Goal: Task Accomplishment & Management: Use online tool/utility

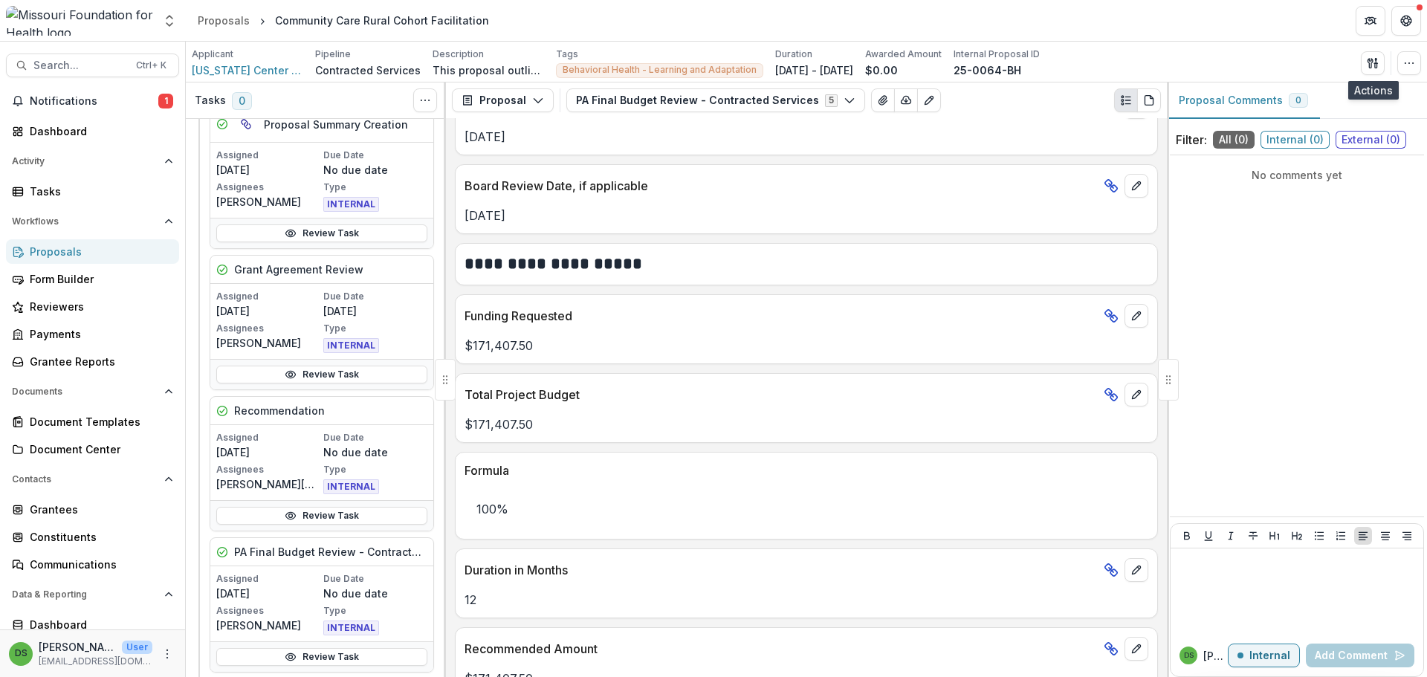
scroll to position [1129, 0]
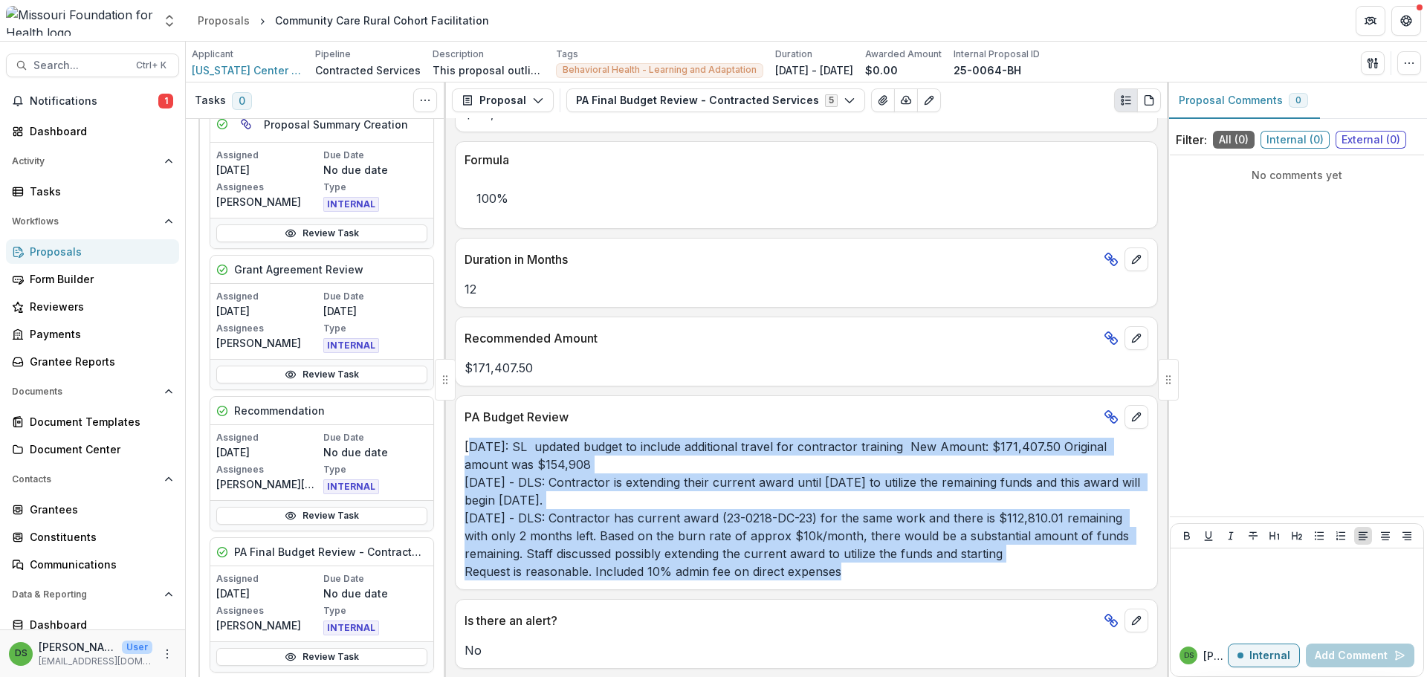
drag, startPoint x: 467, startPoint y: 446, endPoint x: 871, endPoint y: 577, distance: 424.2
click at [871, 577] on p "[DATE]: SL updated budget to include additional travel for contractor training …" at bounding box center [807, 509] width 684 height 143
click at [508, 454] on p "[DATE]: SL updated budget to include additional travel for contractor training …" at bounding box center [807, 509] width 684 height 143
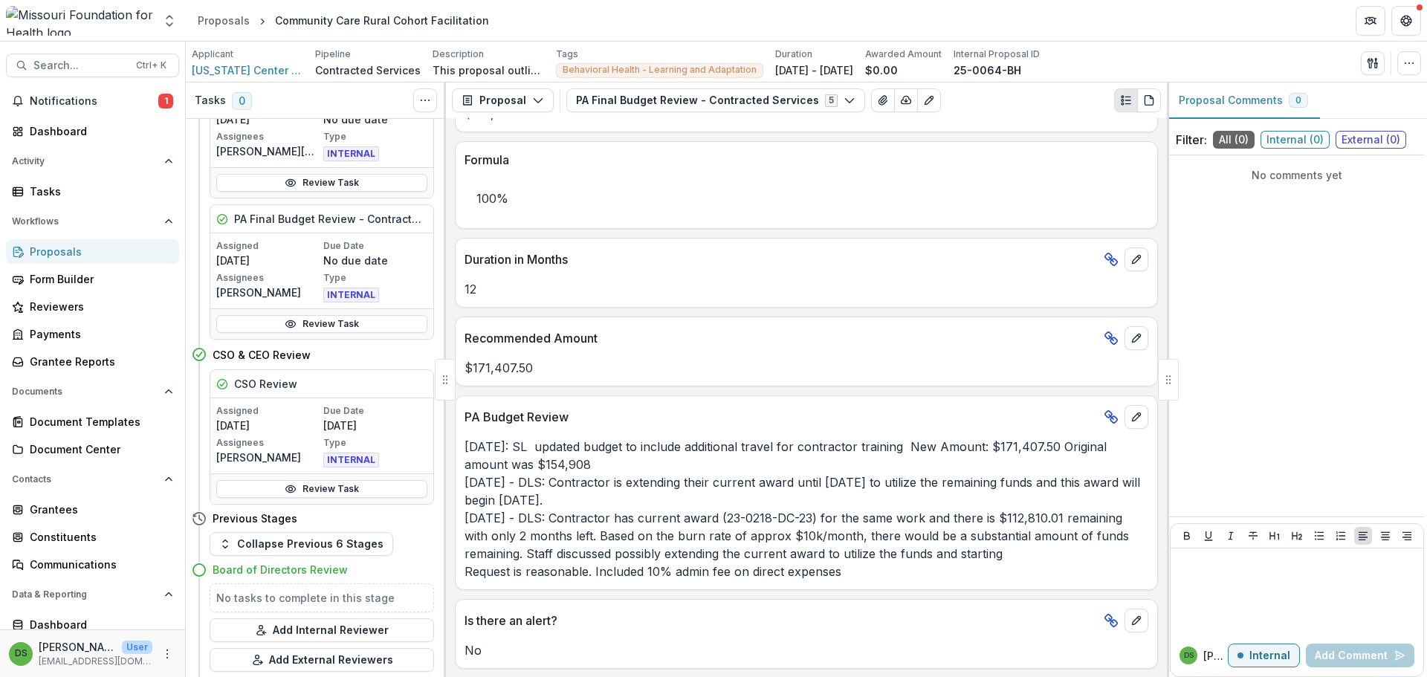
scroll to position [595, 0]
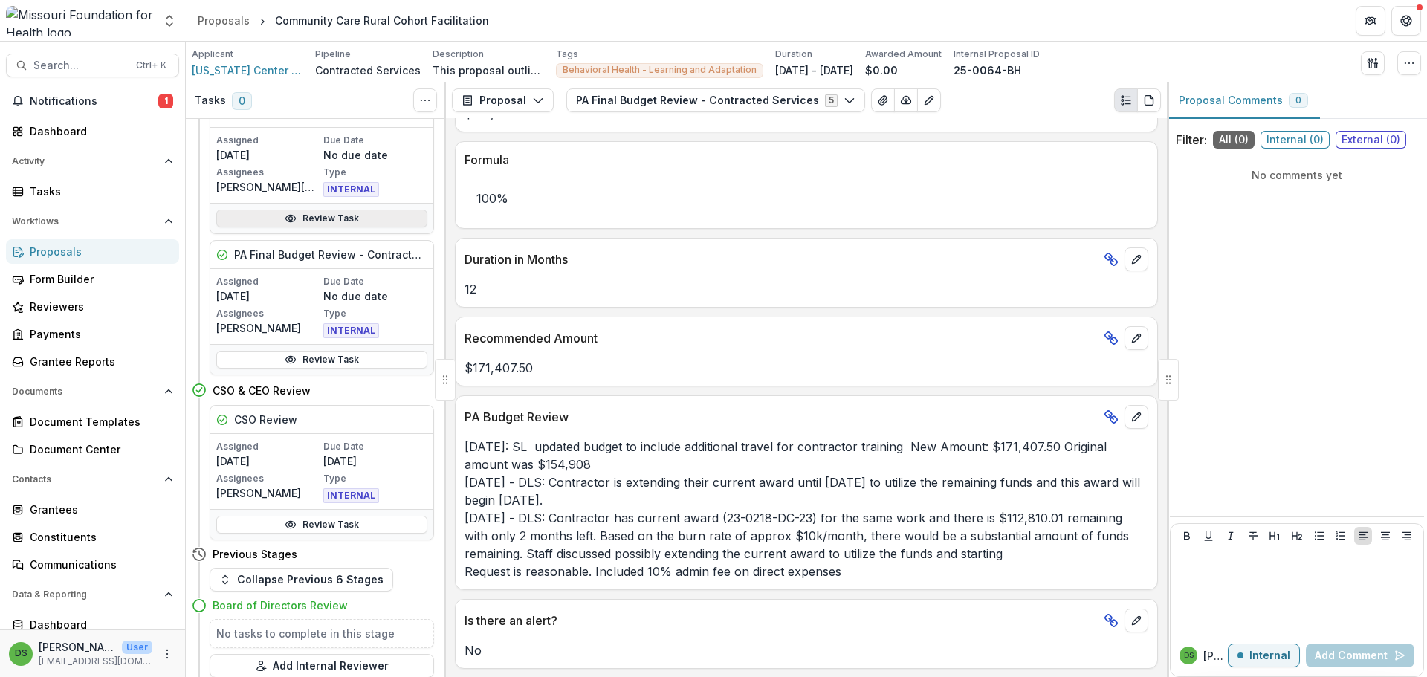
click at [371, 222] on link "Review Task" at bounding box center [321, 219] width 211 height 18
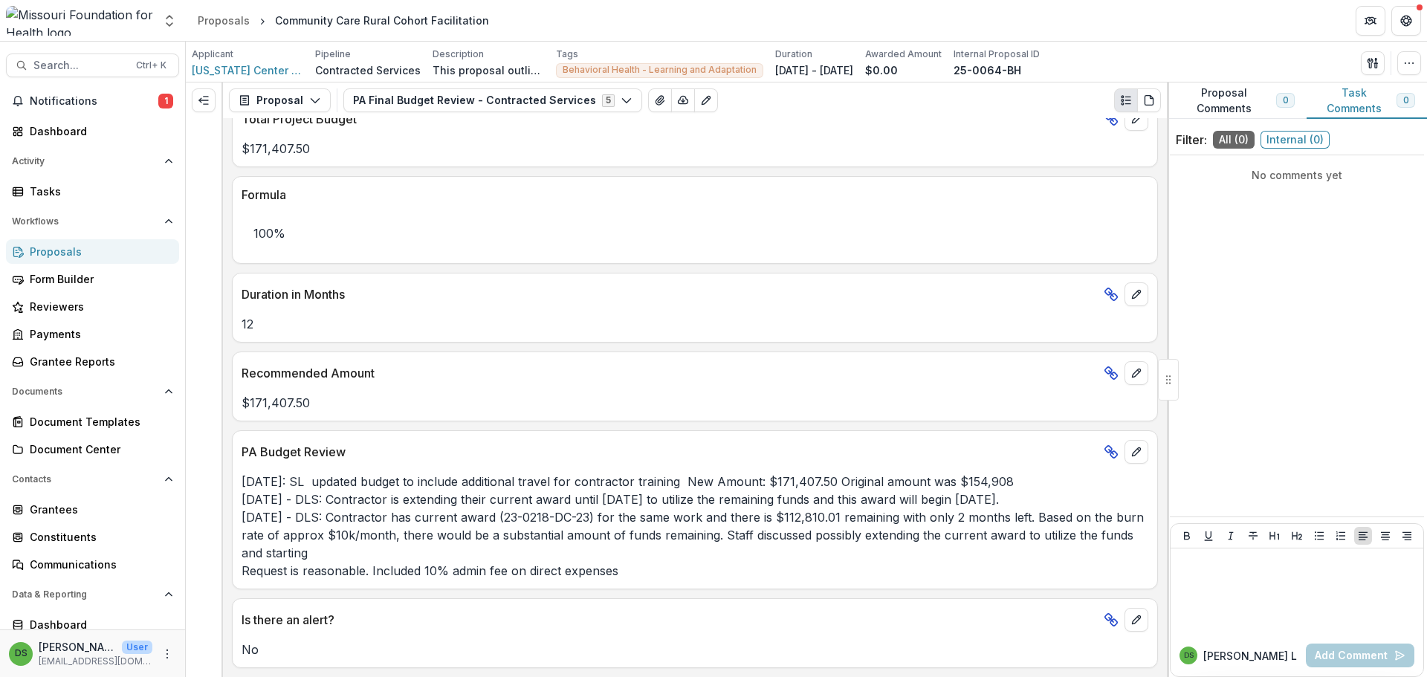
scroll to position [1075, 0]
click at [1137, 615] on icon "edit" at bounding box center [1136, 620] width 12 height 12
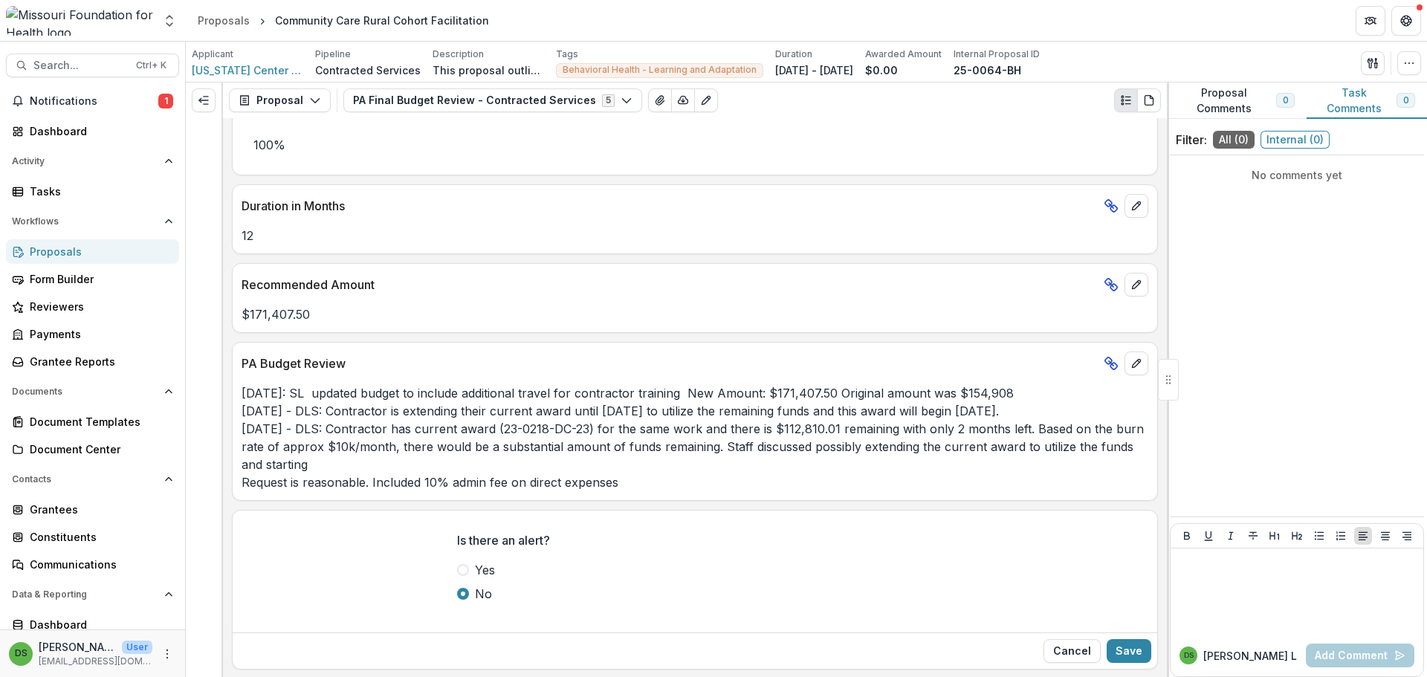
scroll to position [1165, 0]
click at [679, 424] on p "[DATE]: SL updated budget to include additional travel for contractor training …" at bounding box center [695, 436] width 907 height 107
click at [1062, 646] on button "Cancel" at bounding box center [1071, 650] width 57 height 24
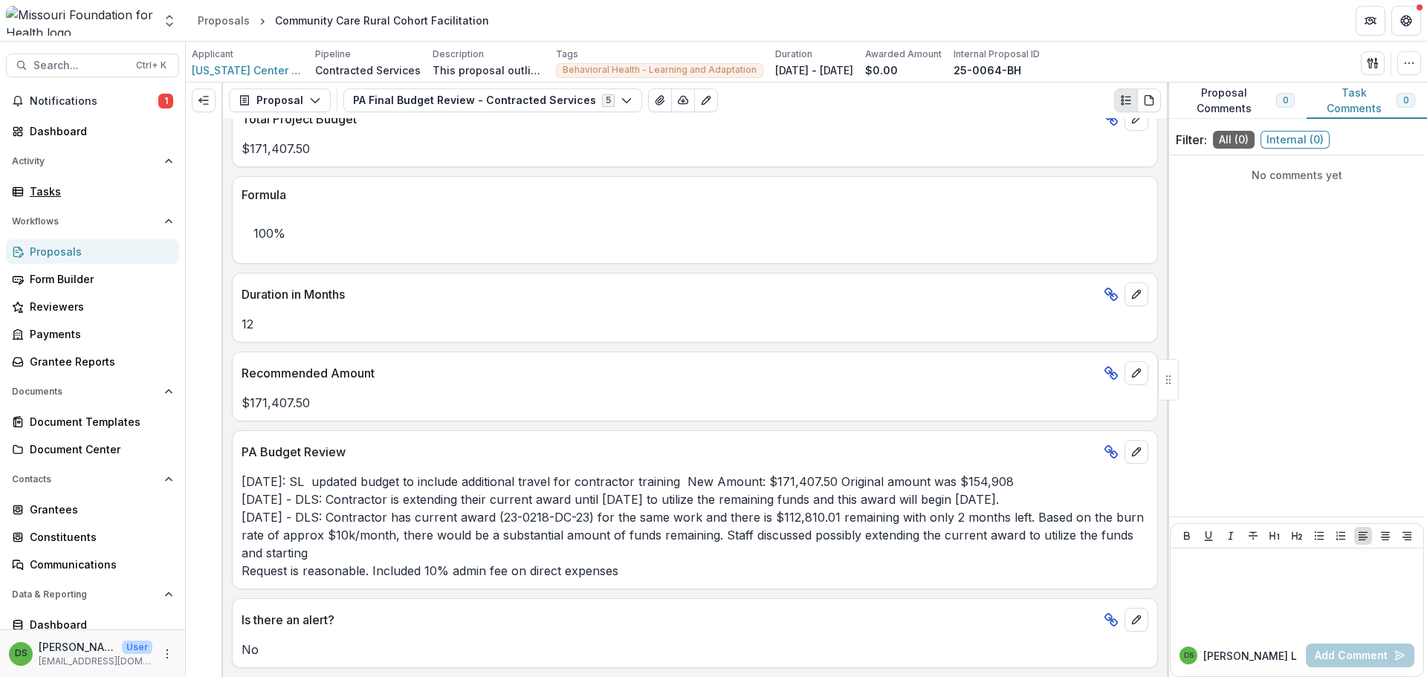
drag, startPoint x: 109, startPoint y: 192, endPoint x: 192, endPoint y: 183, distance: 83.8
click at [109, 192] on div "Tasks" at bounding box center [98, 192] width 137 height 16
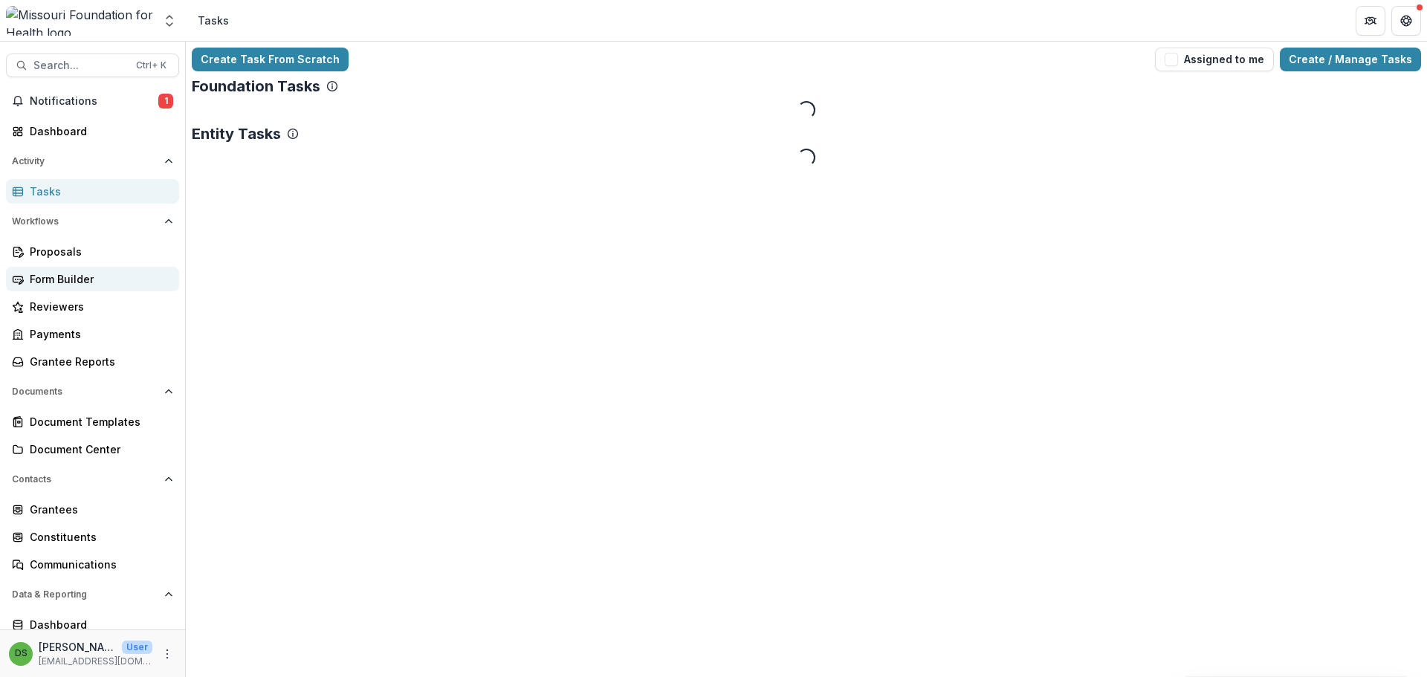
click at [71, 275] on div "Form Builder" at bounding box center [98, 279] width 137 height 16
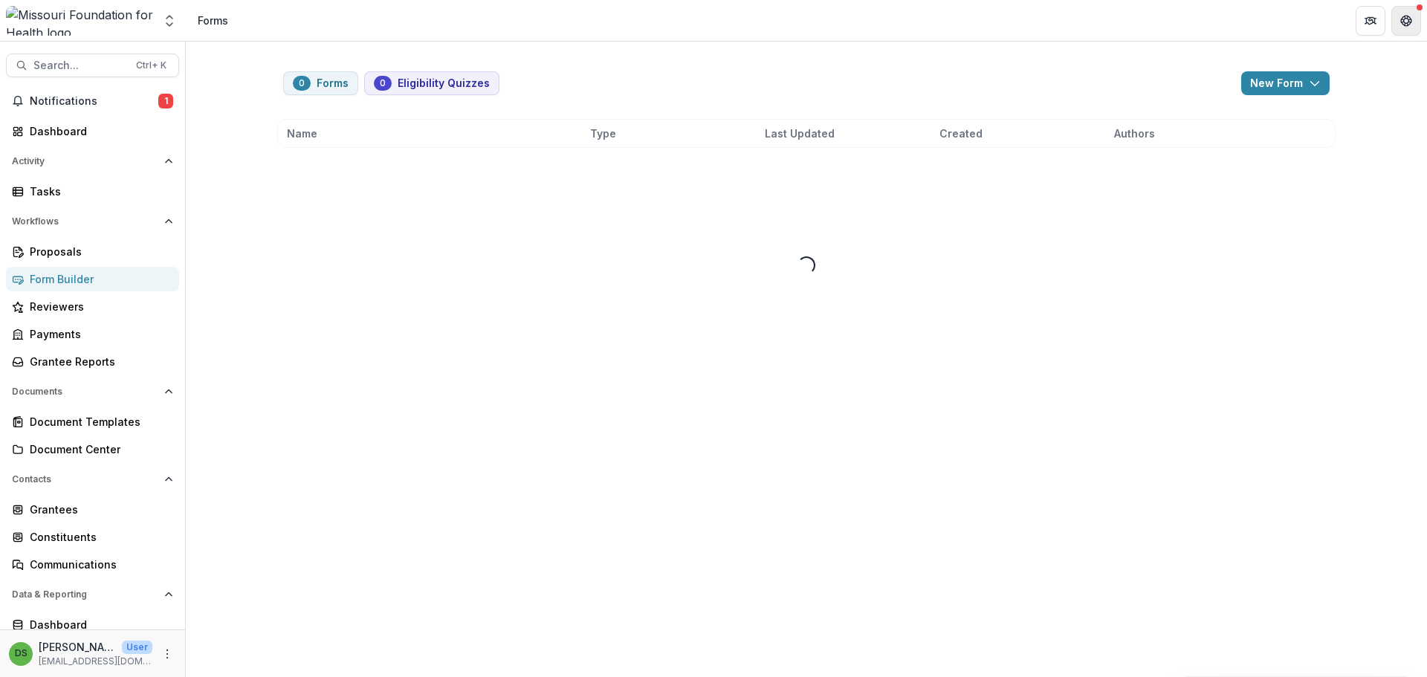
click at [1409, 25] on icon "Get Help" at bounding box center [1406, 21] width 12 height 12
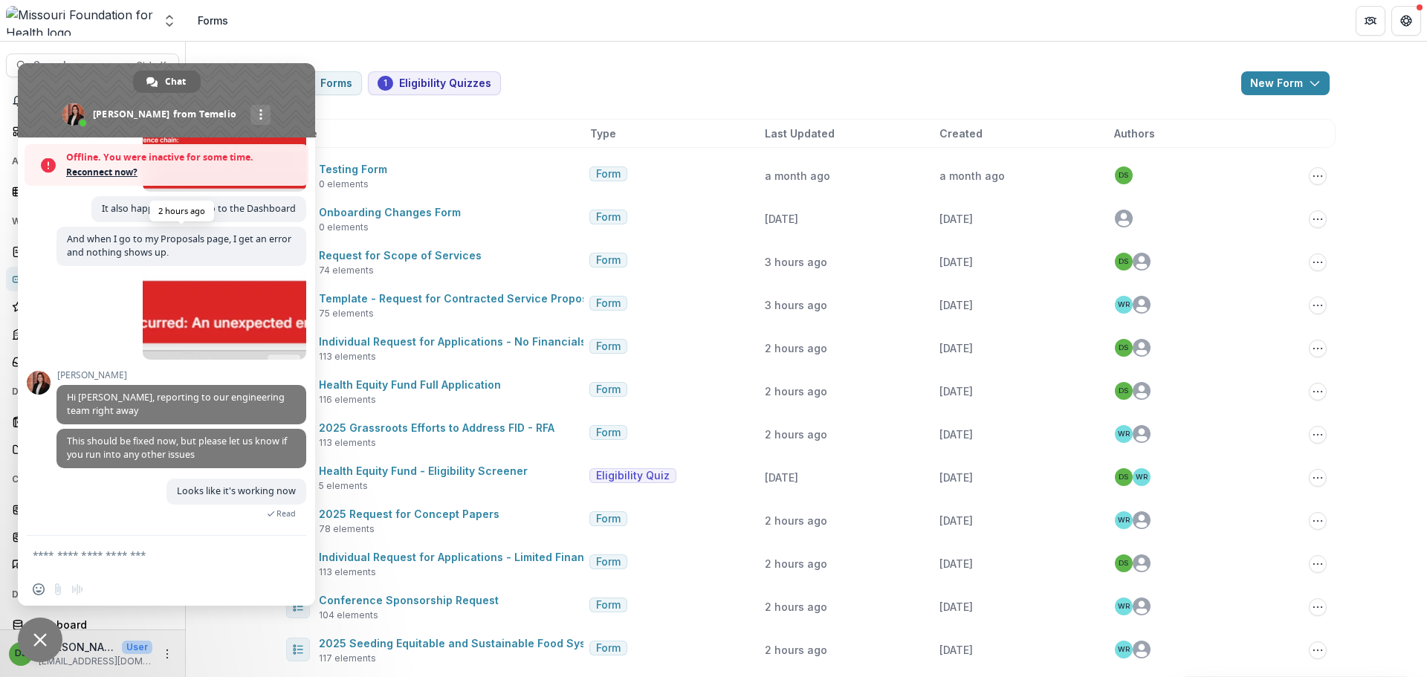
scroll to position [6900, 0]
click at [37, 631] on span "Close chat" at bounding box center [40, 640] width 45 height 45
click at [42, 635] on div "DS [PERSON_NAME] User [EMAIL_ADDRESS][DOMAIN_NAME]" at bounding box center [92, 654] width 185 height 48
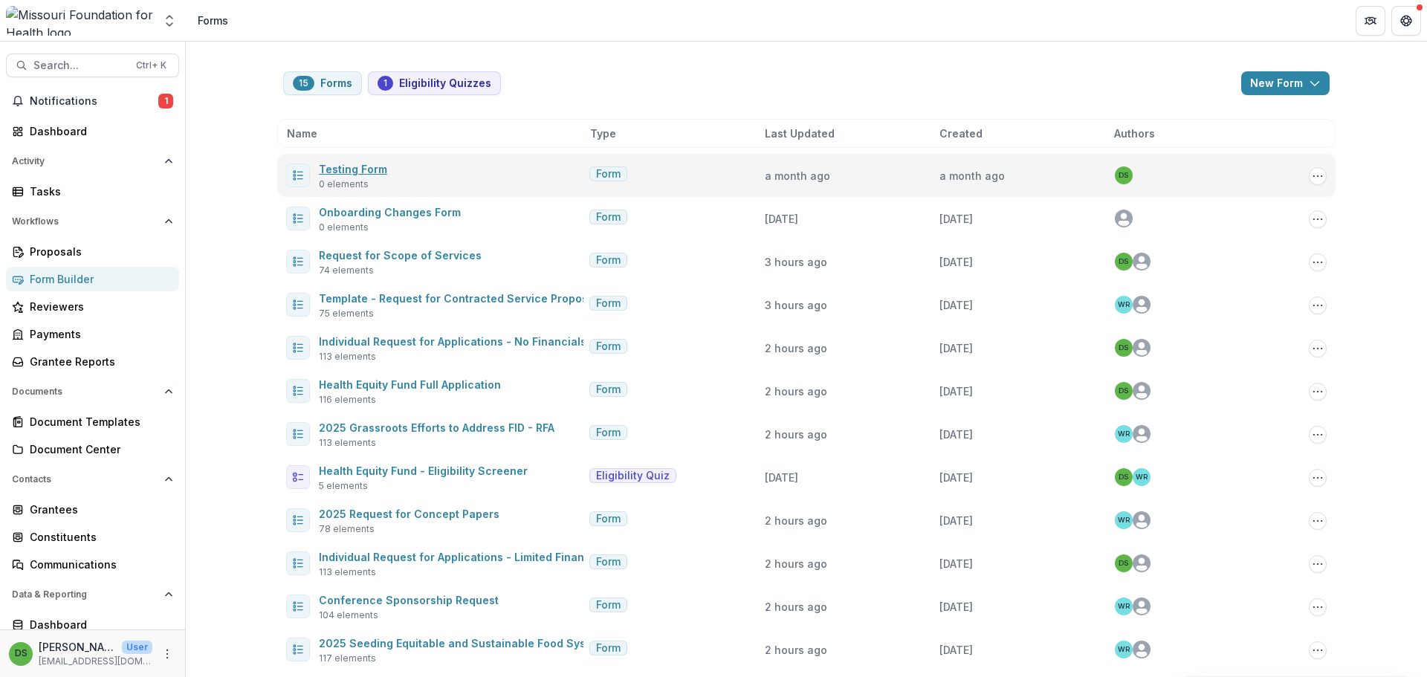
click at [351, 169] on link "Testing Form" at bounding box center [353, 169] width 68 height 13
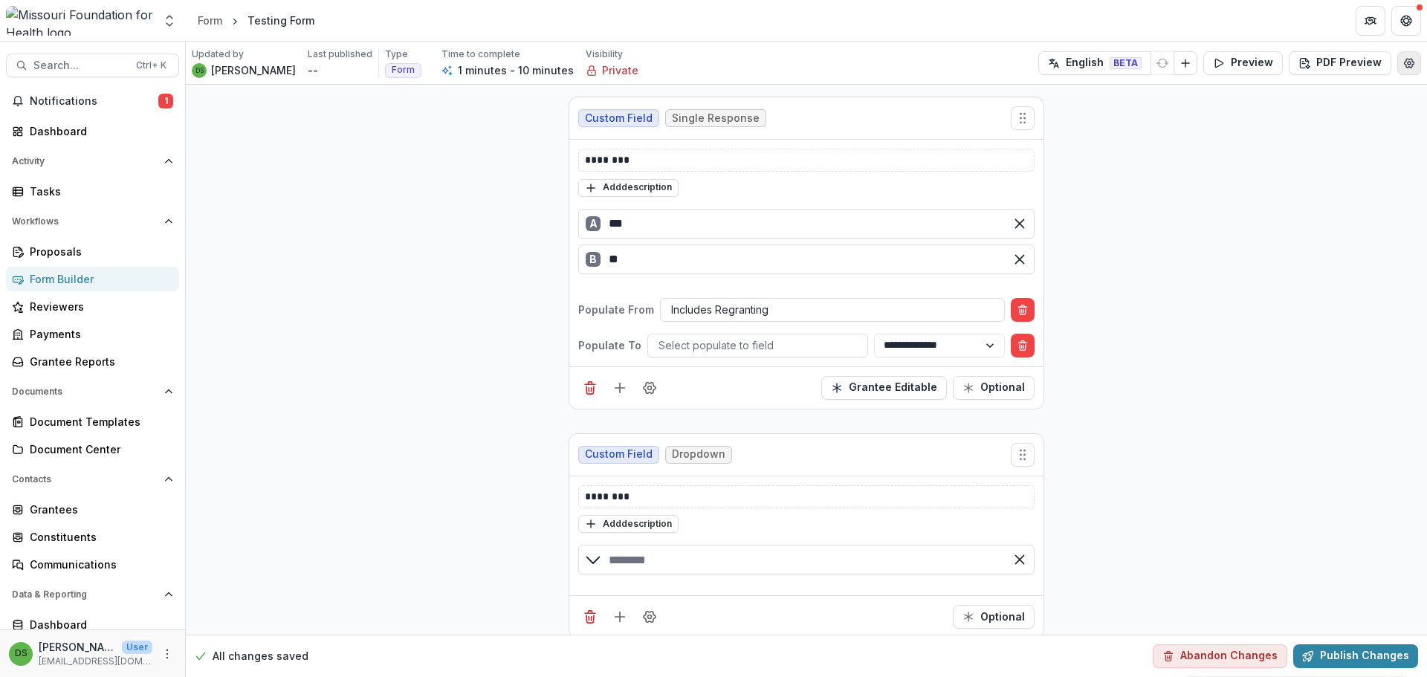
click at [1403, 65] on icon "Edit Form Settings" at bounding box center [1409, 63] width 12 height 12
select select "*******"
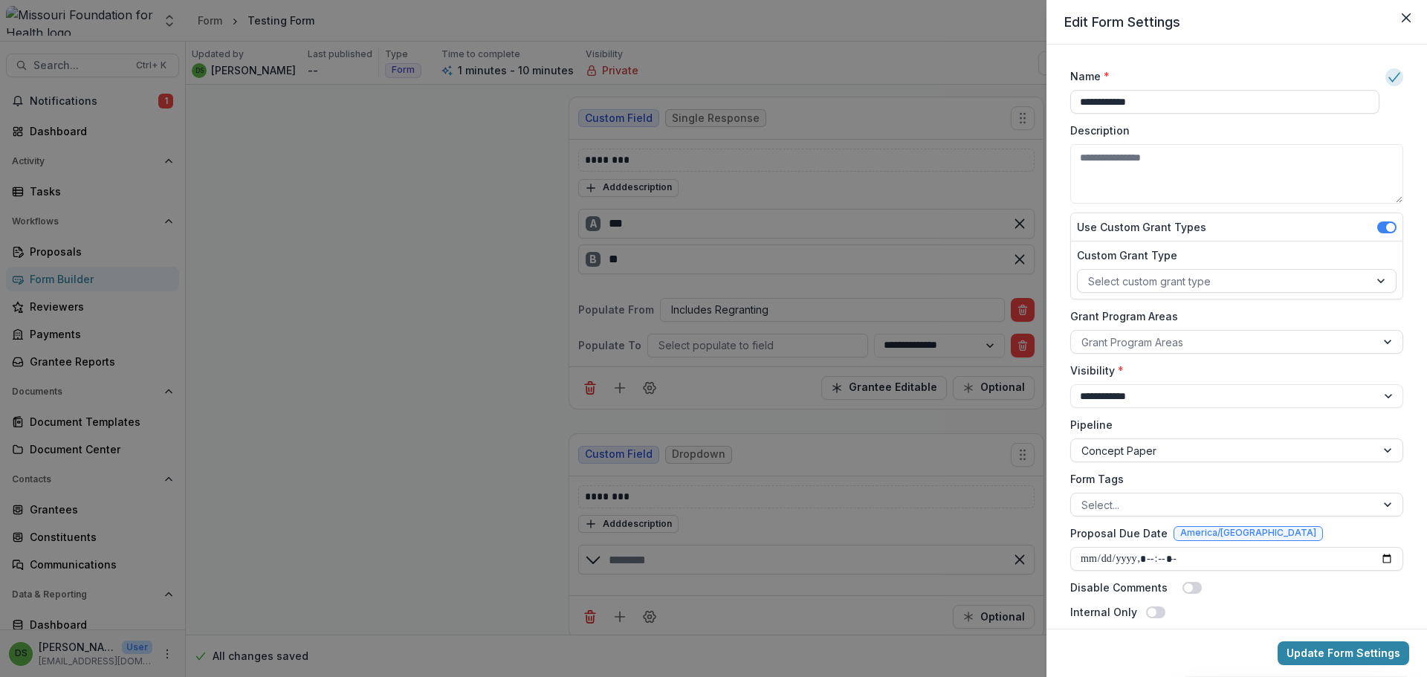
click at [1401, 65] on div "**********" at bounding box center [1236, 375] width 345 height 627
drag, startPoint x: 1401, startPoint y: 65, endPoint x: 1021, endPoint y: 44, distance: 380.4
click at [899, 38] on div "**********" at bounding box center [713, 338] width 1427 height 677
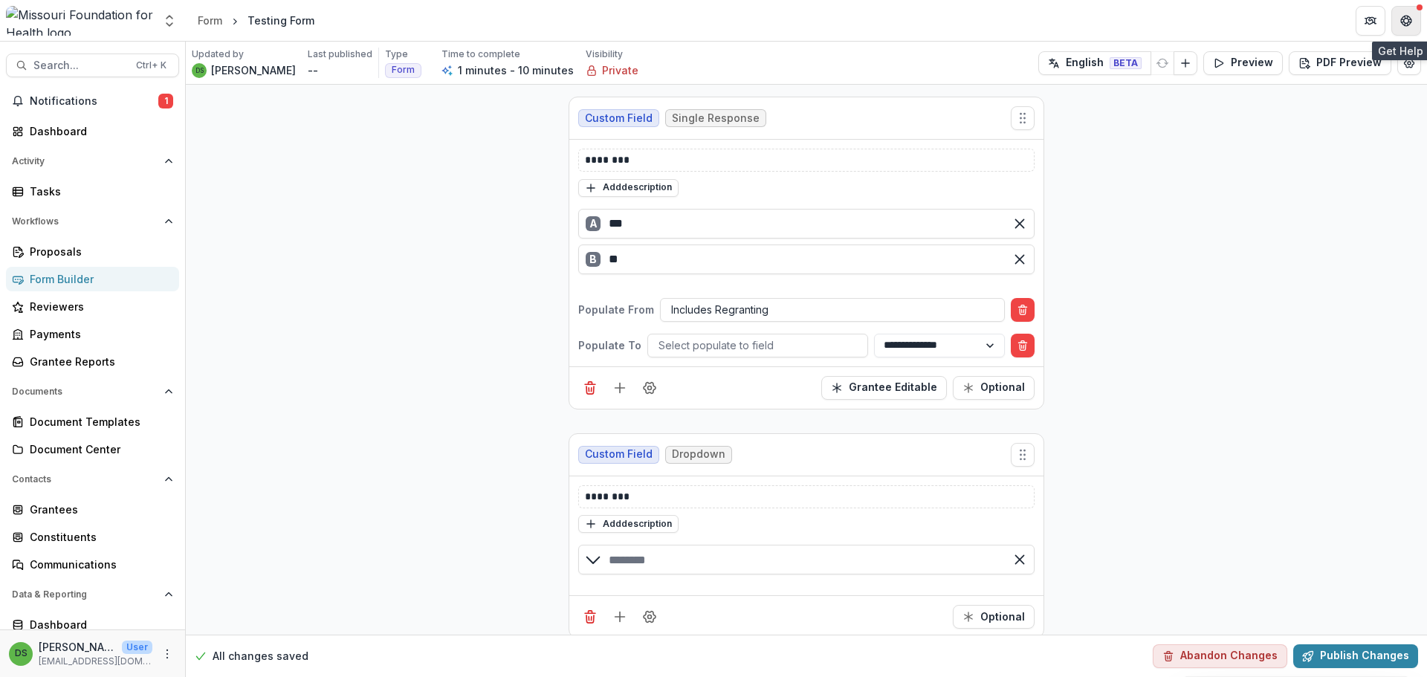
click at [1405, 27] on button "Get Help" at bounding box center [1406, 21] width 30 height 30
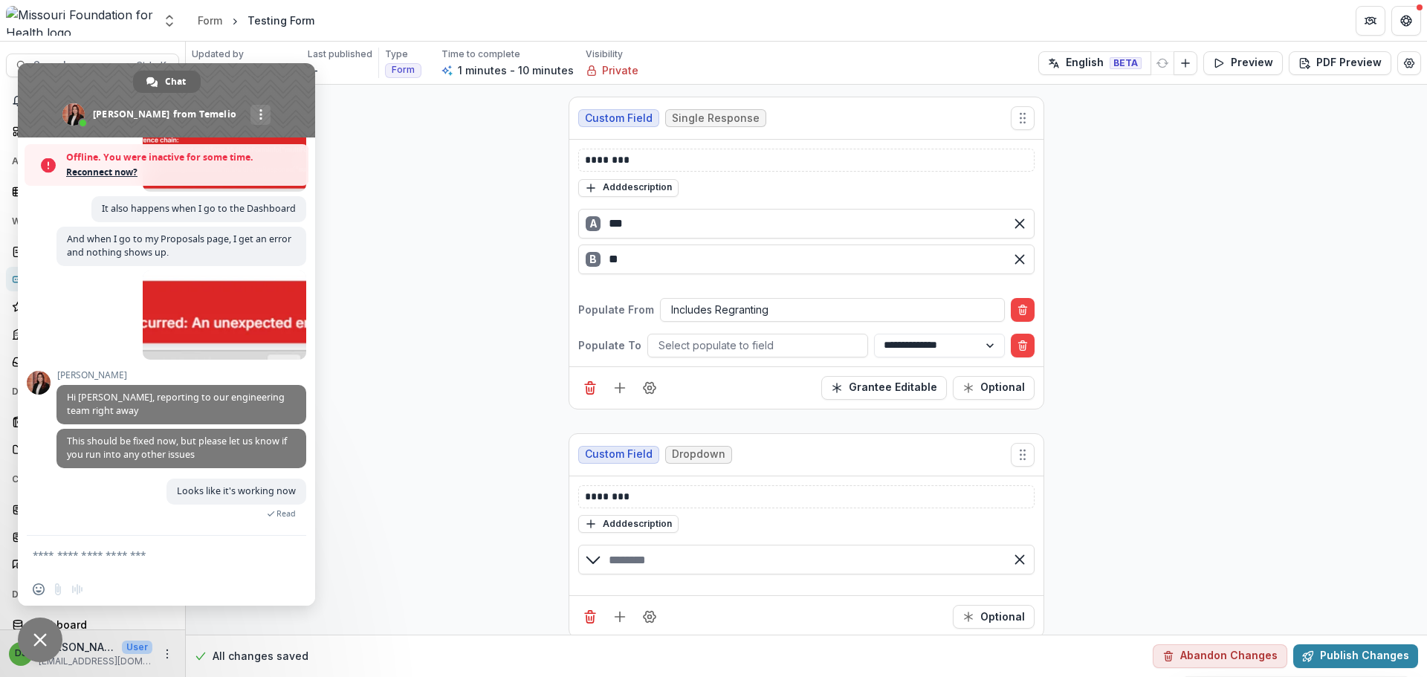
click at [45, 635] on span "Close chat" at bounding box center [39, 639] width 13 height 13
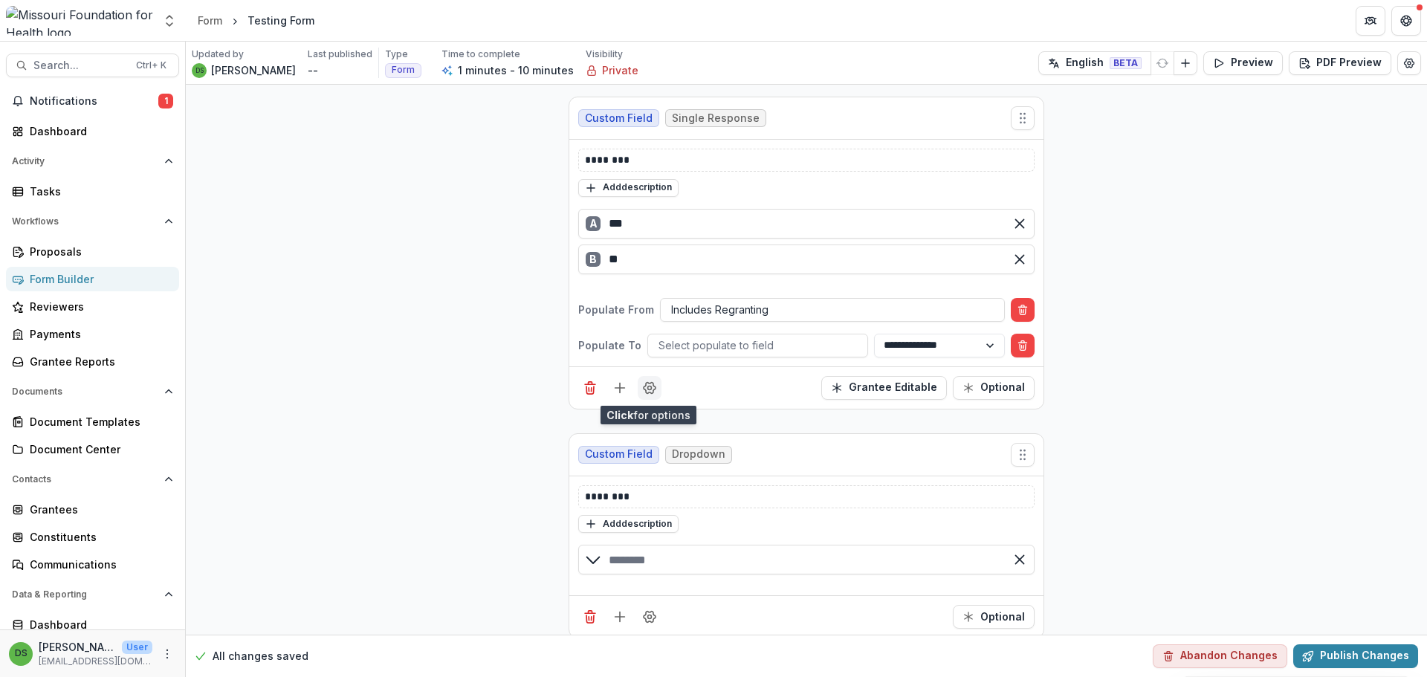
click at [644, 386] on icon "Field Settings" at bounding box center [649, 388] width 15 height 15
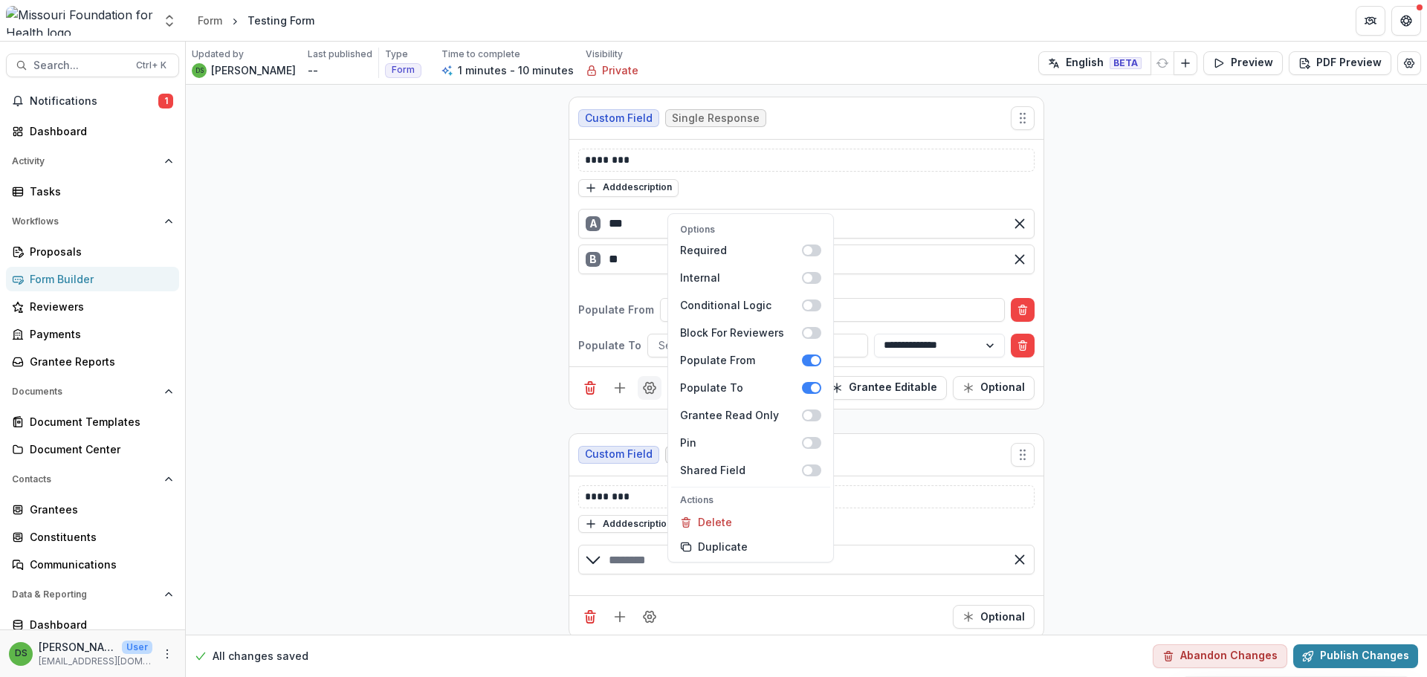
click at [644, 386] on icon "Field Settings" at bounding box center [649, 388] width 15 height 15
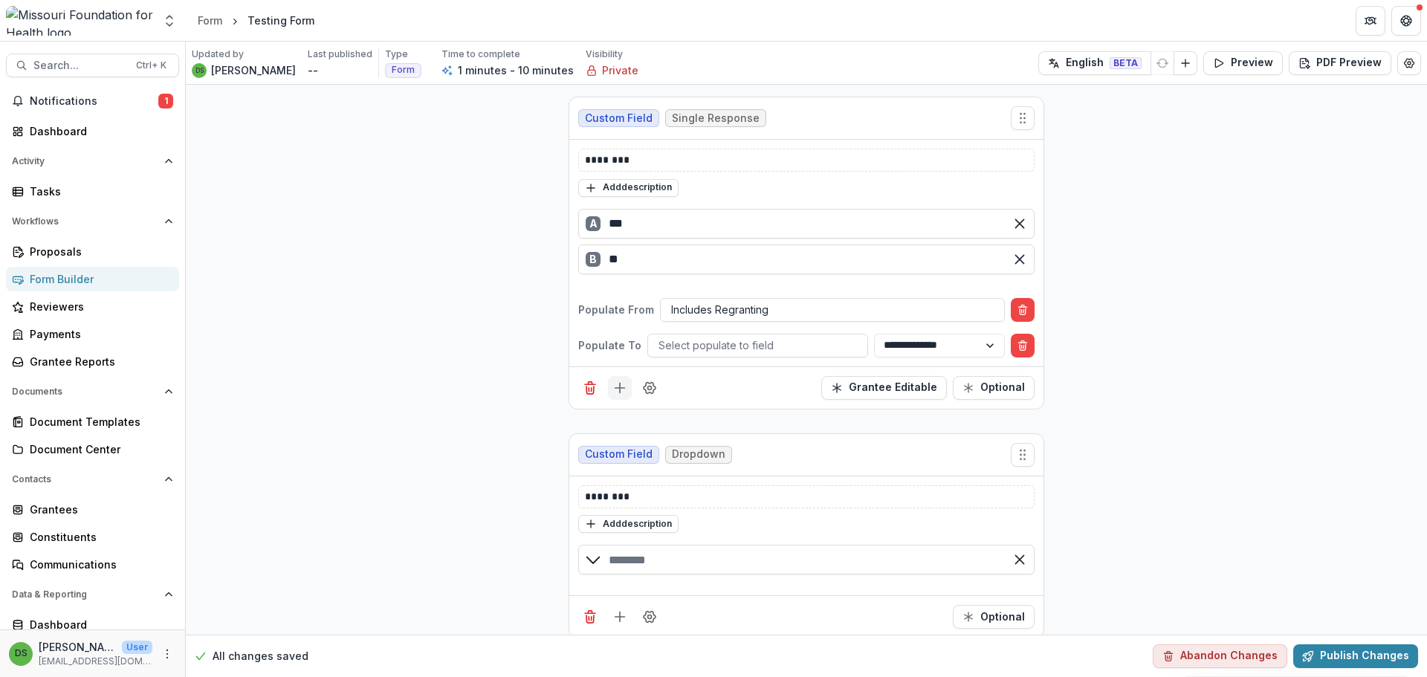
click at [618, 392] on icon "Add field" at bounding box center [619, 388] width 15 height 15
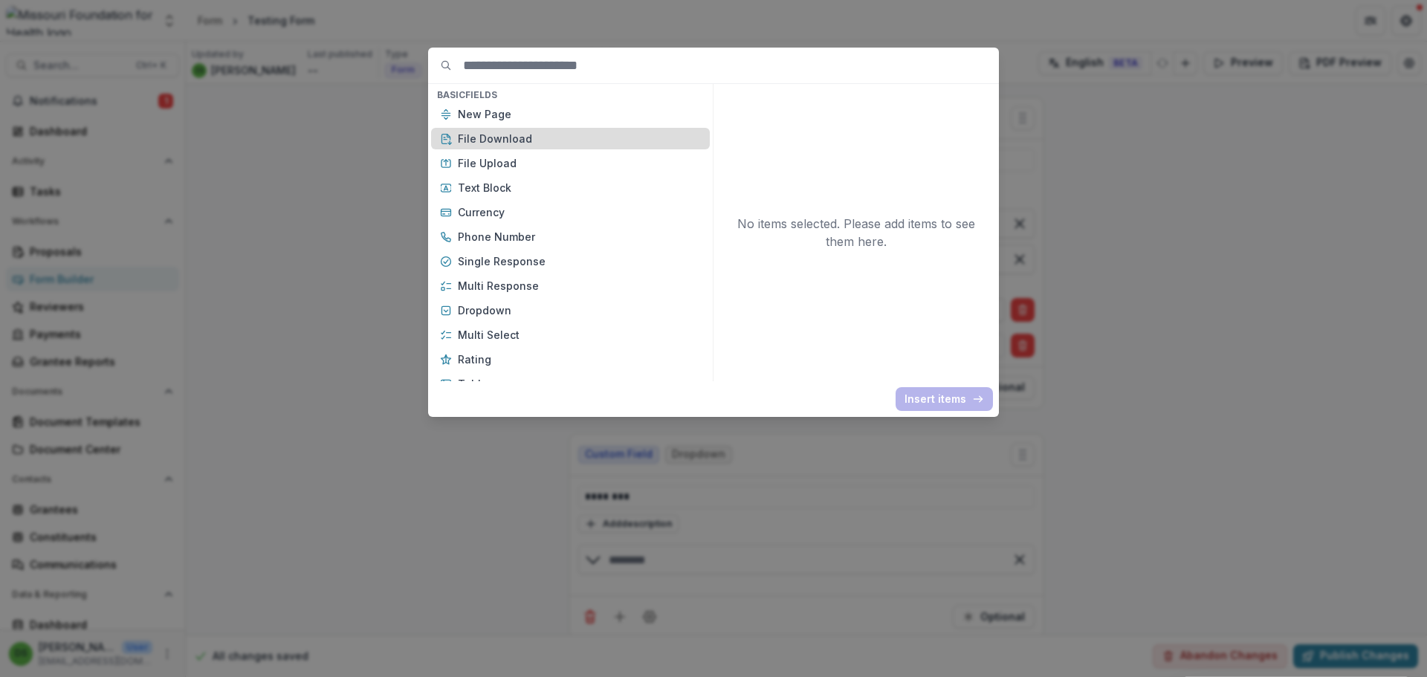
click at [497, 139] on p "File Download" at bounding box center [579, 139] width 243 height 16
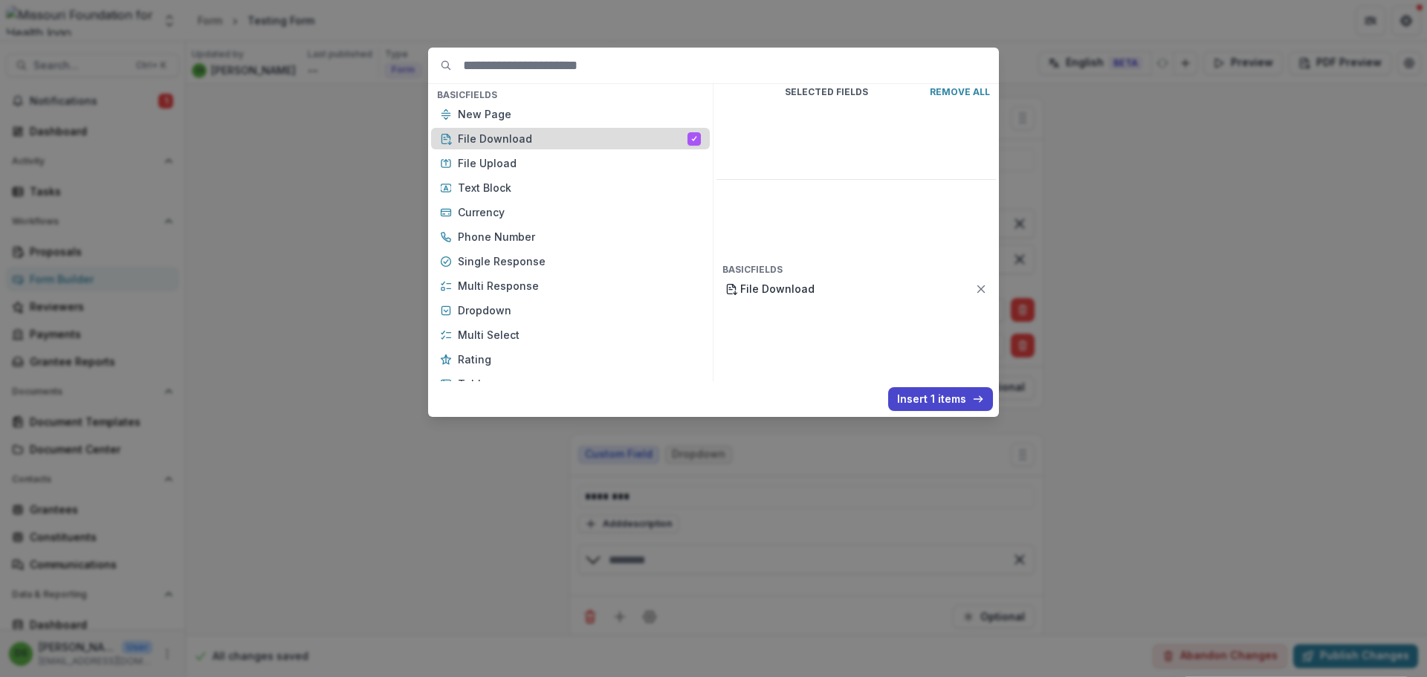
click at [500, 139] on p "File Download" at bounding box center [573, 139] width 230 height 16
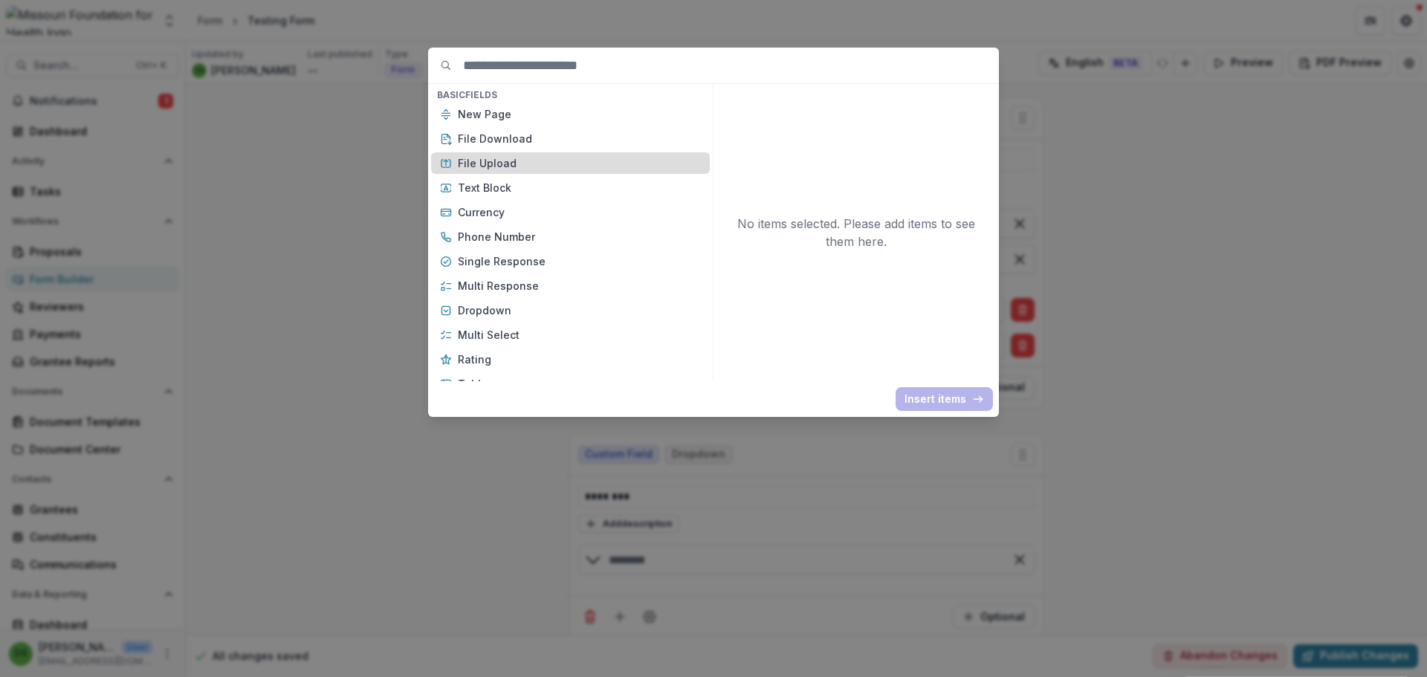
click at [511, 133] on p "File Download" at bounding box center [579, 139] width 243 height 16
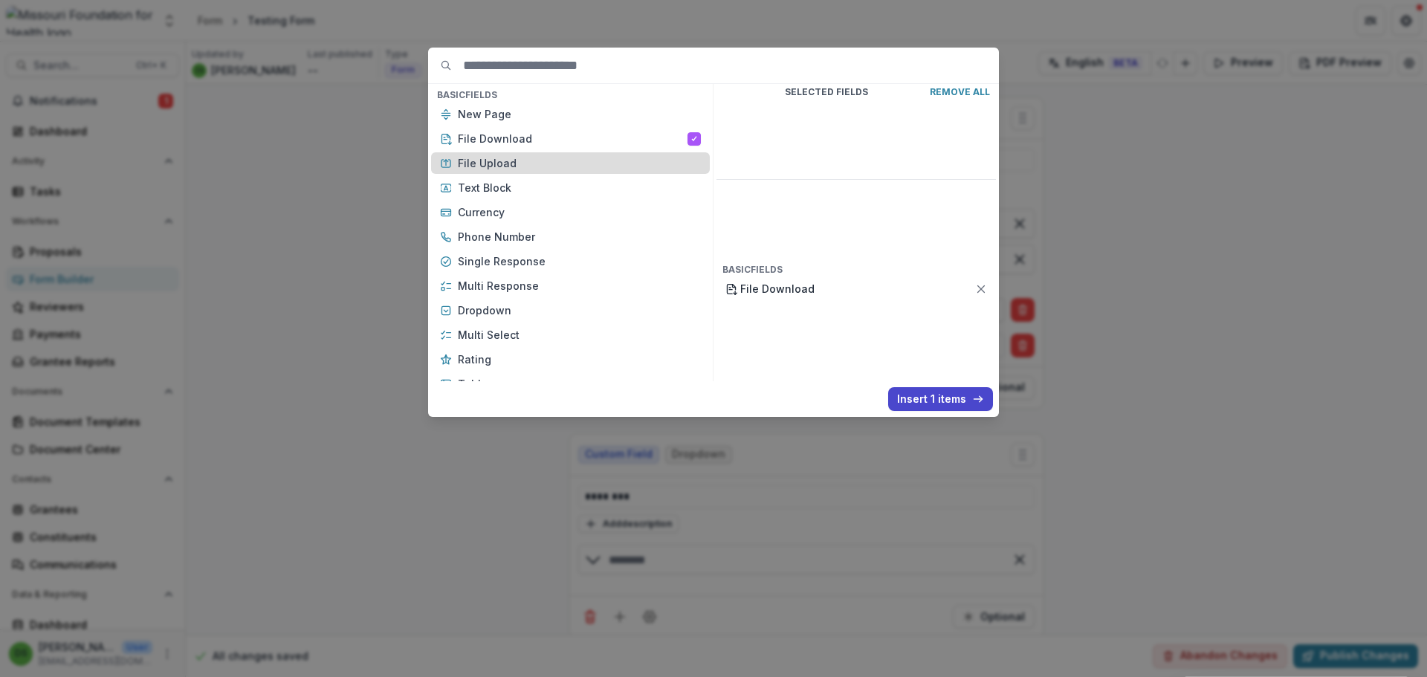
click at [511, 165] on p "File Upload" at bounding box center [579, 163] width 243 height 16
click at [691, 167] on div "File Upload" at bounding box center [570, 163] width 279 height 22
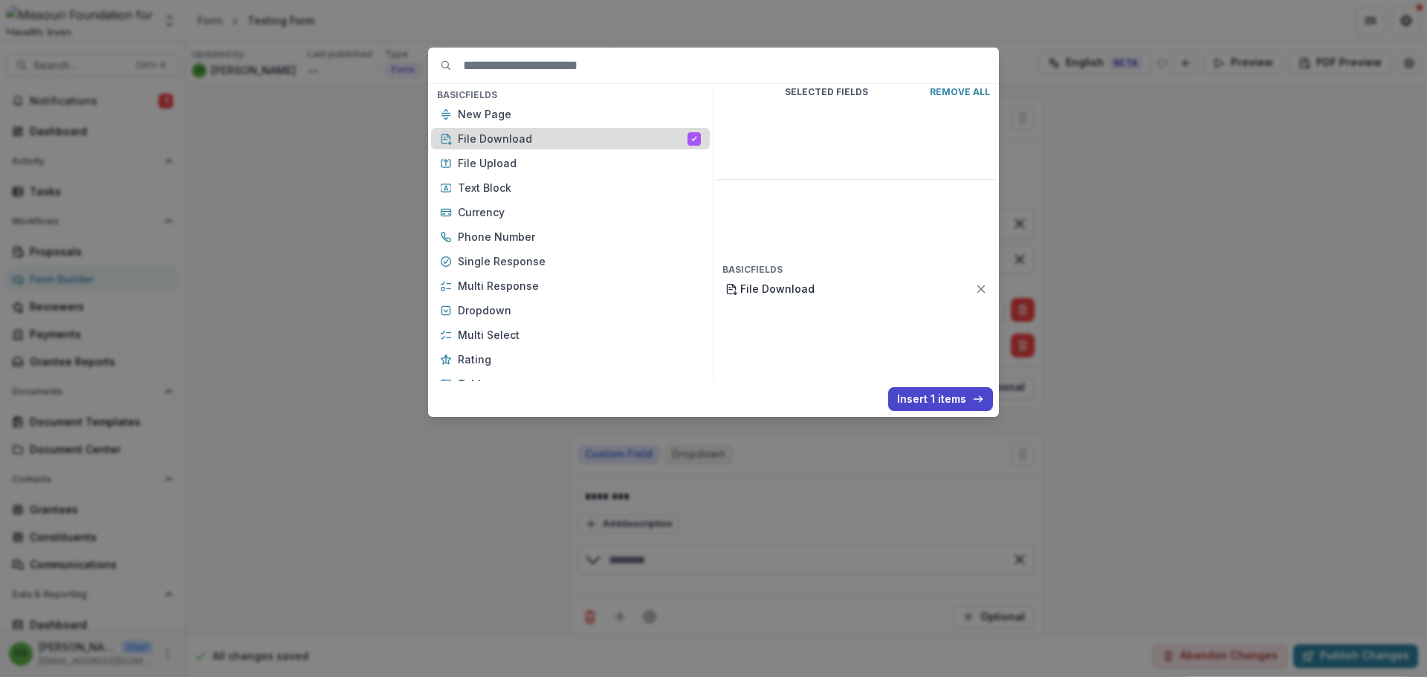
click at [687, 139] on div "File Download" at bounding box center [570, 139] width 279 height 22
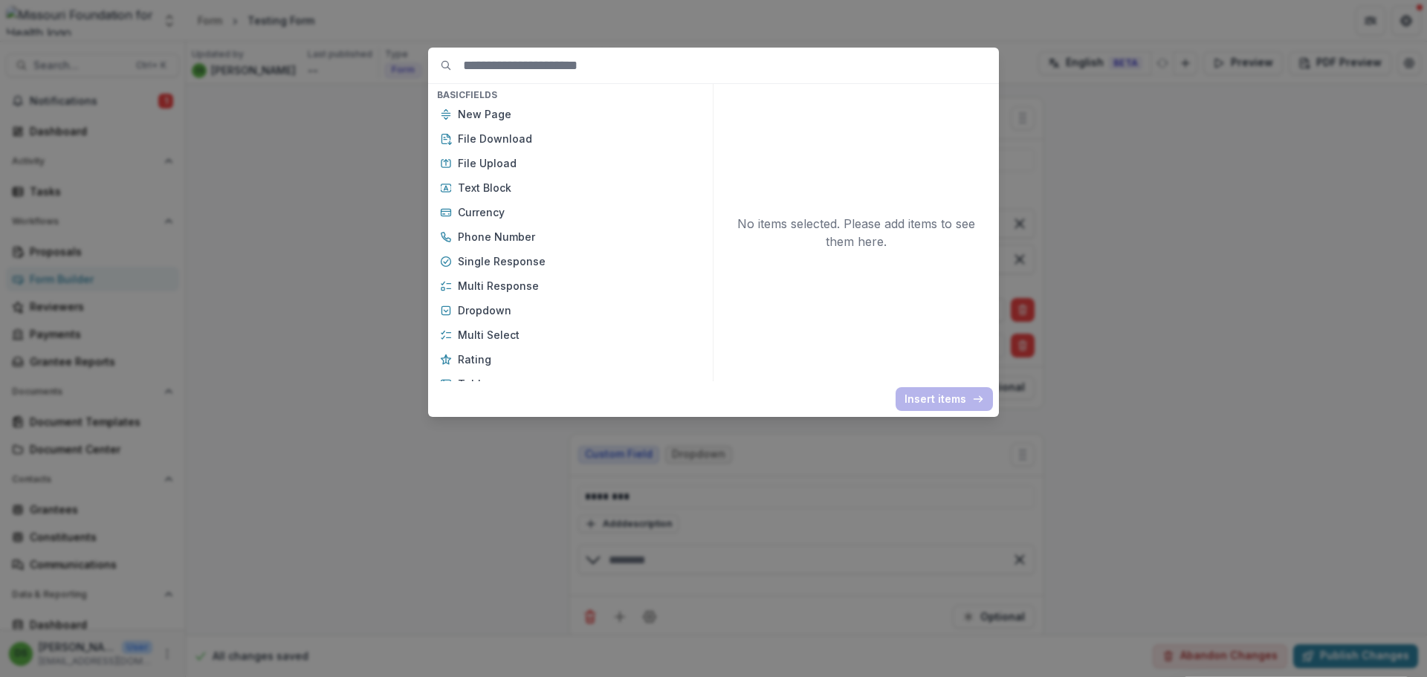
click at [1130, 217] on div "Basic Fields New Page File Download File Upload Text Block Currency Phone Numbe…" at bounding box center [713, 338] width 1427 height 677
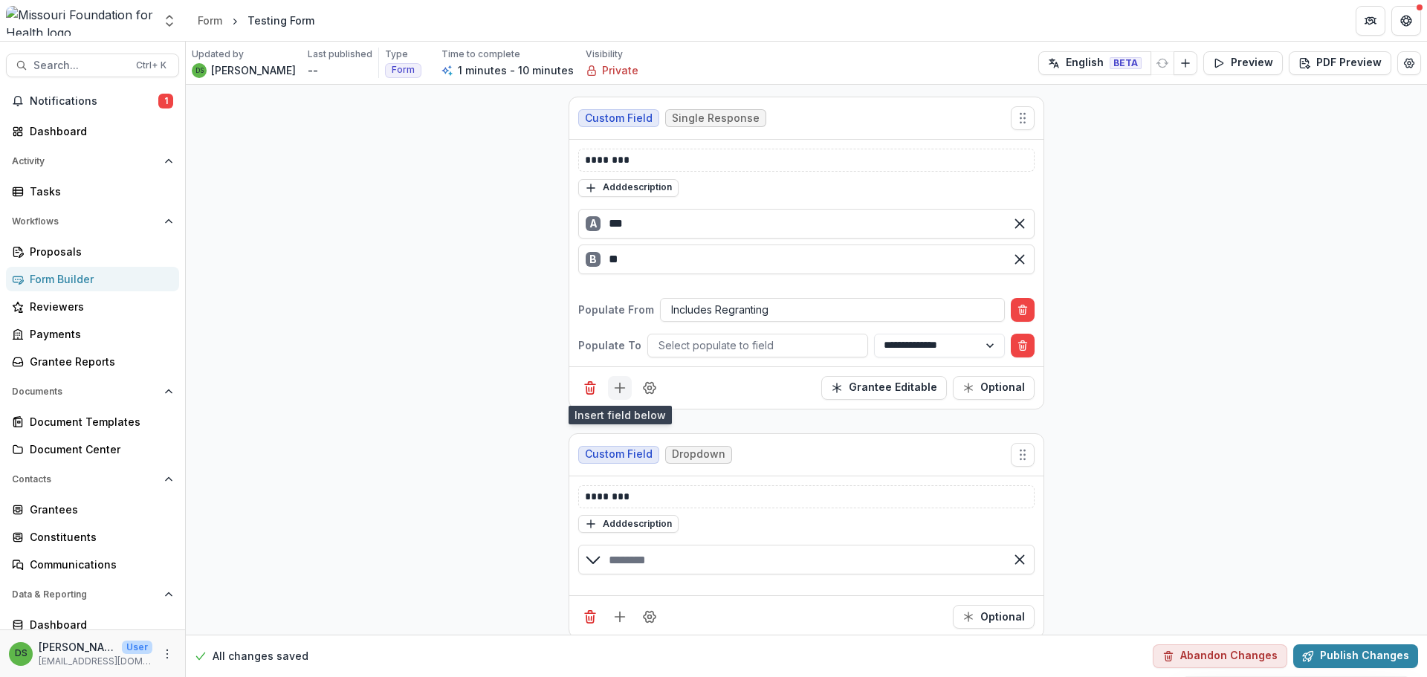
click at [621, 390] on icon "Add field" at bounding box center [619, 388] width 15 height 15
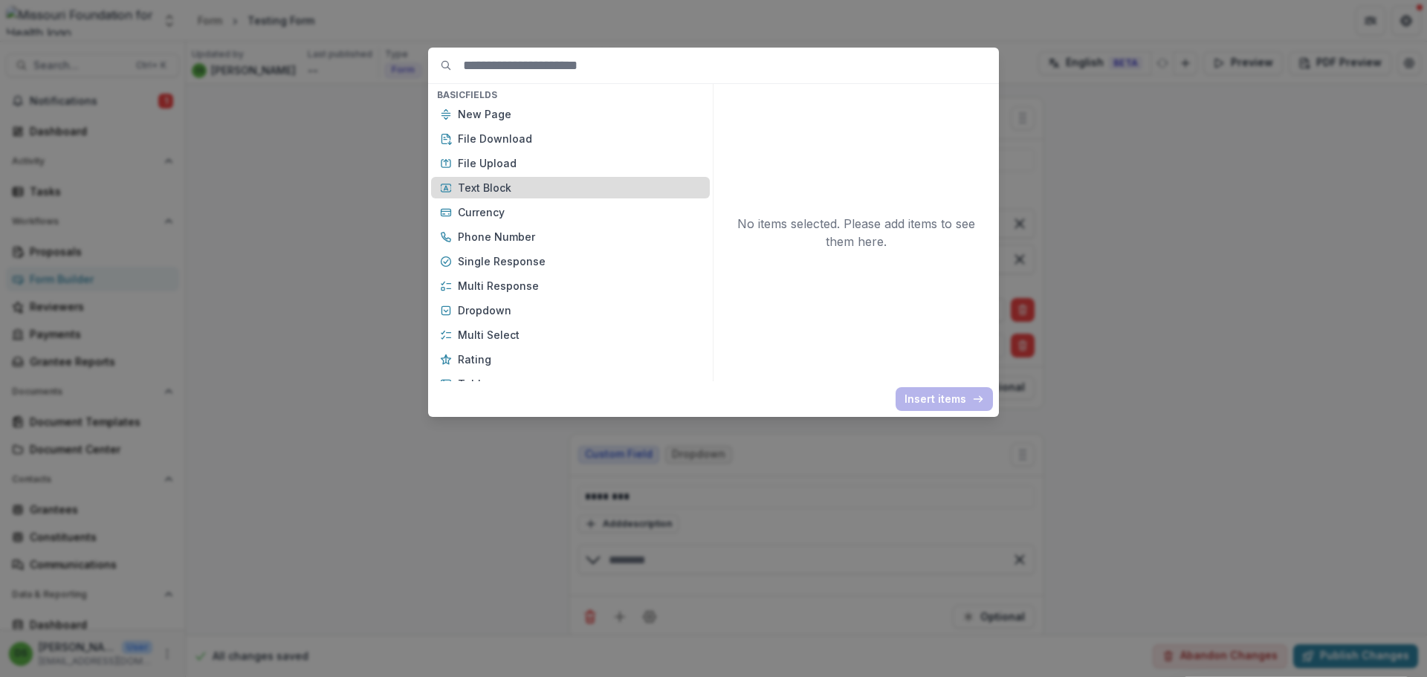
click at [491, 184] on p "Text Block" at bounding box center [579, 188] width 243 height 16
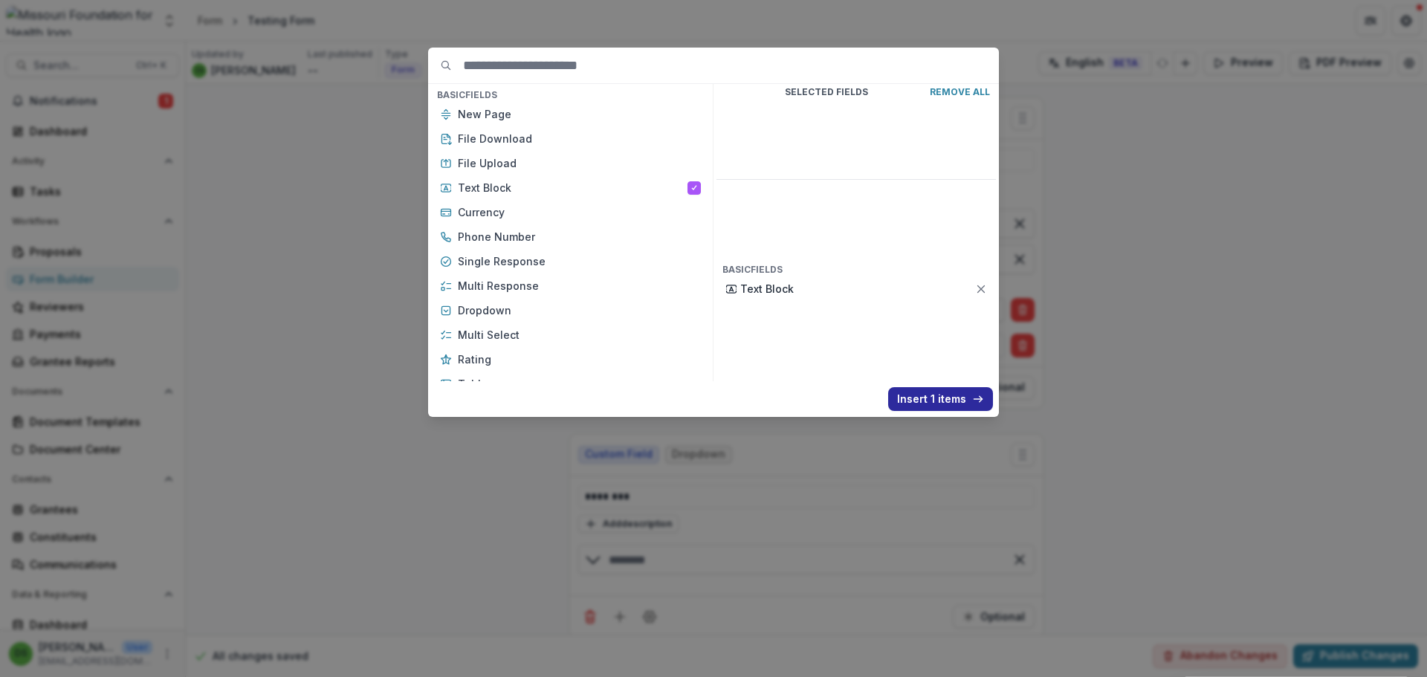
click at [945, 397] on button "Insert 1 items" at bounding box center [940, 399] width 105 height 24
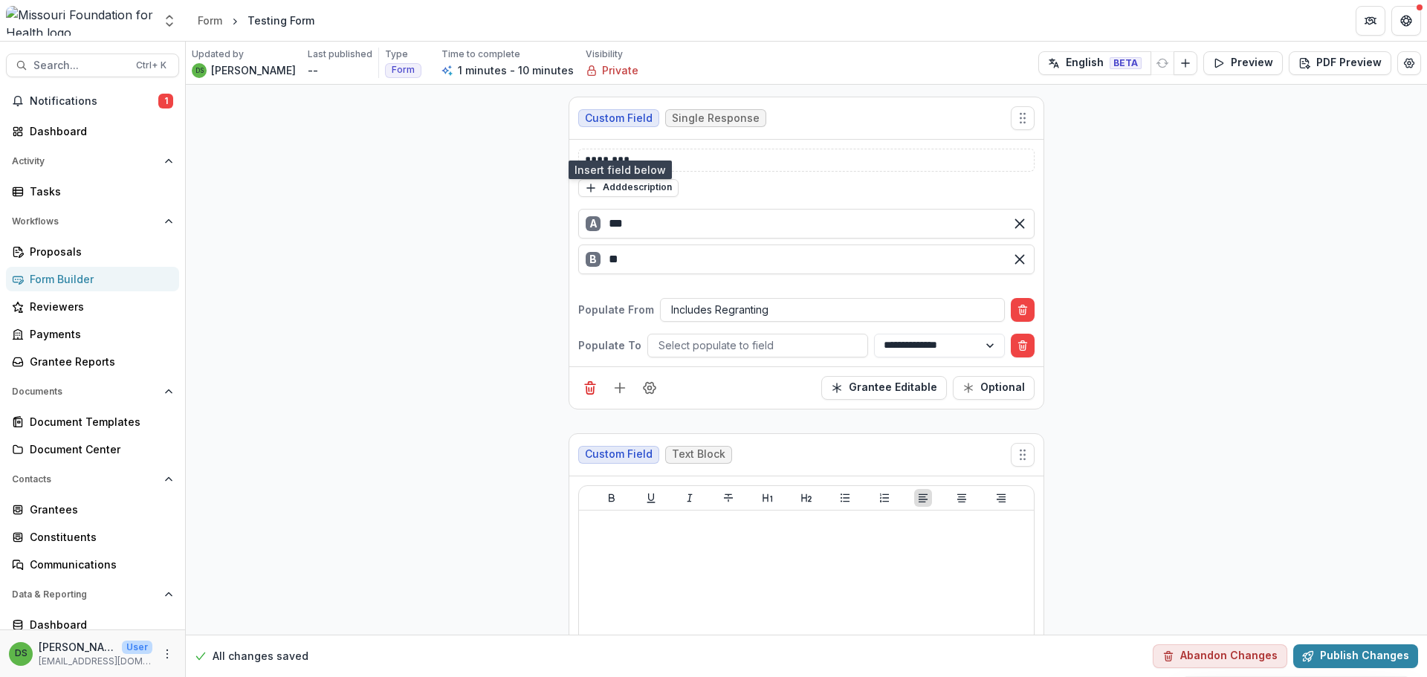
scroll to position [297, 0]
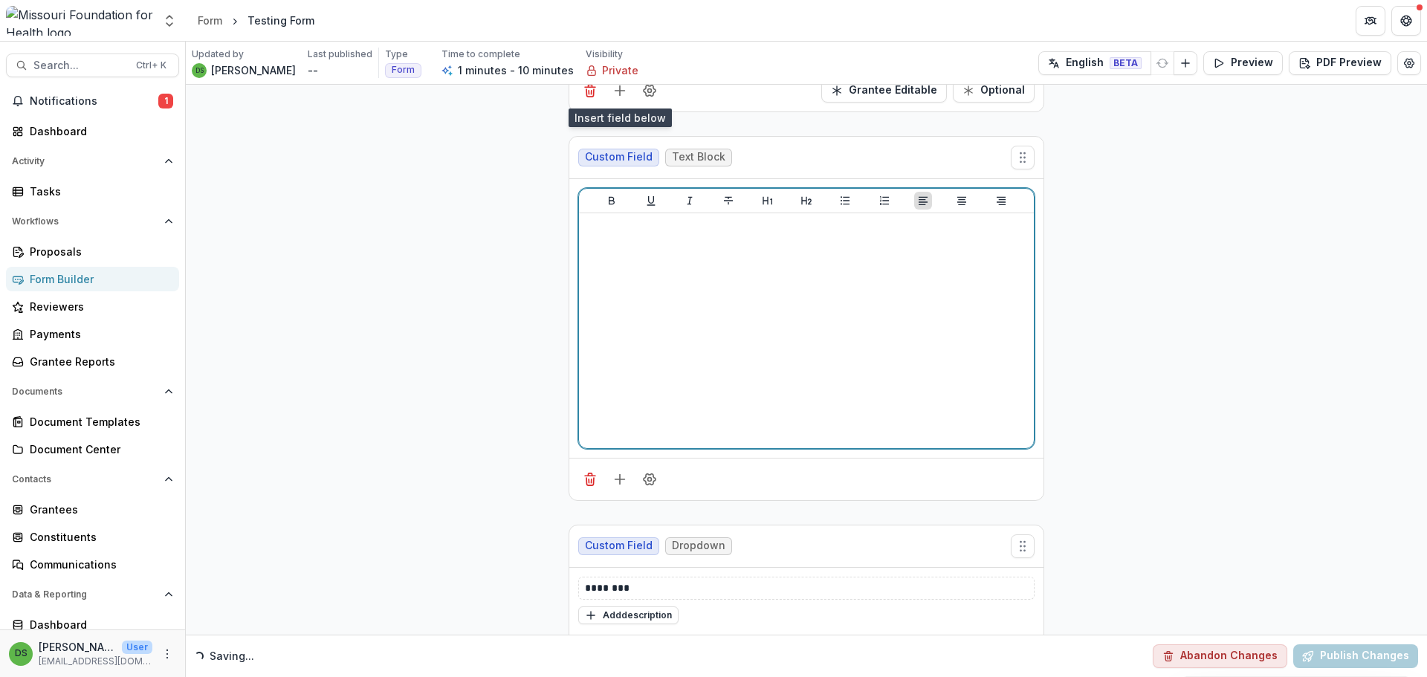
click at [721, 337] on div at bounding box center [806, 330] width 443 height 223
click at [762, 201] on icon "Heading 1" at bounding box center [768, 201] width 12 height 12
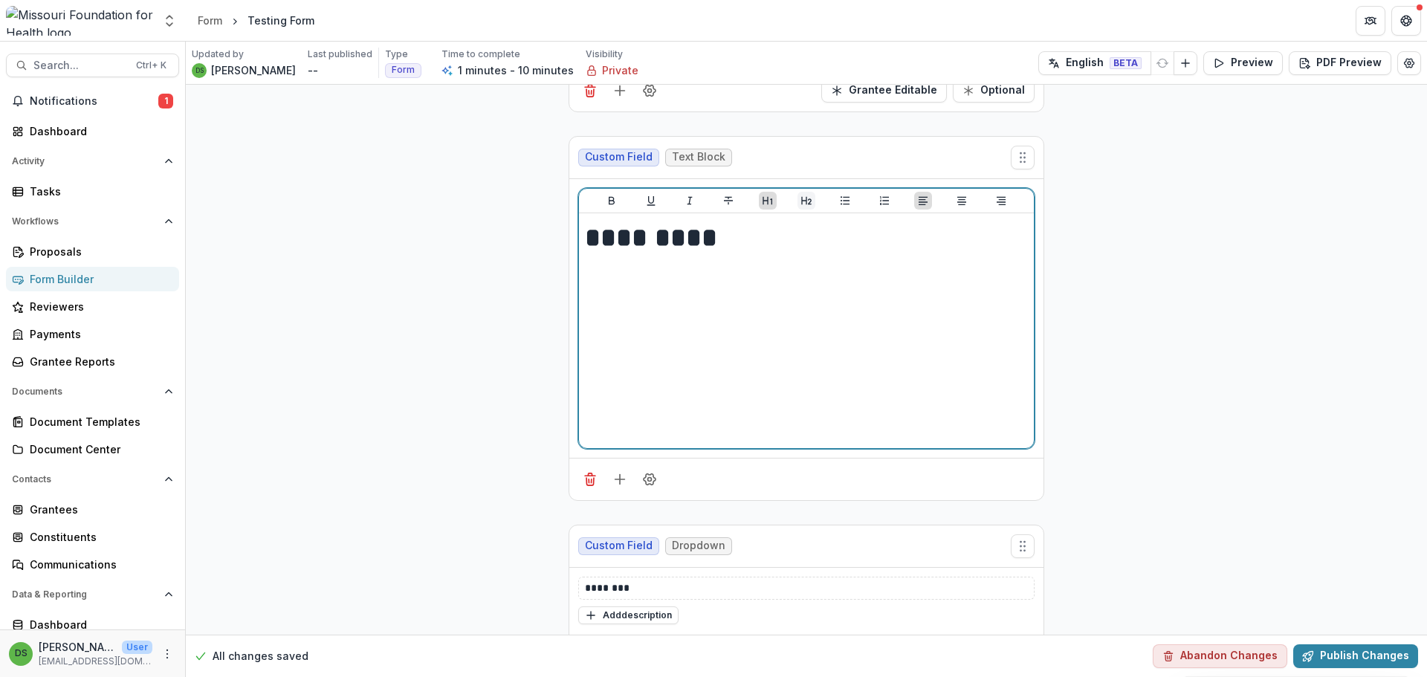
click at [806, 204] on icon "Heading 2" at bounding box center [806, 201] width 12 height 12
drag, startPoint x: 747, startPoint y: 243, endPoint x: 550, endPoint y: 239, distance: 197.0
click at [550, 239] on div "**********" at bounding box center [806, 370] width 1241 height 1166
click at [882, 198] on icon "Ordered List" at bounding box center [884, 201] width 12 height 12
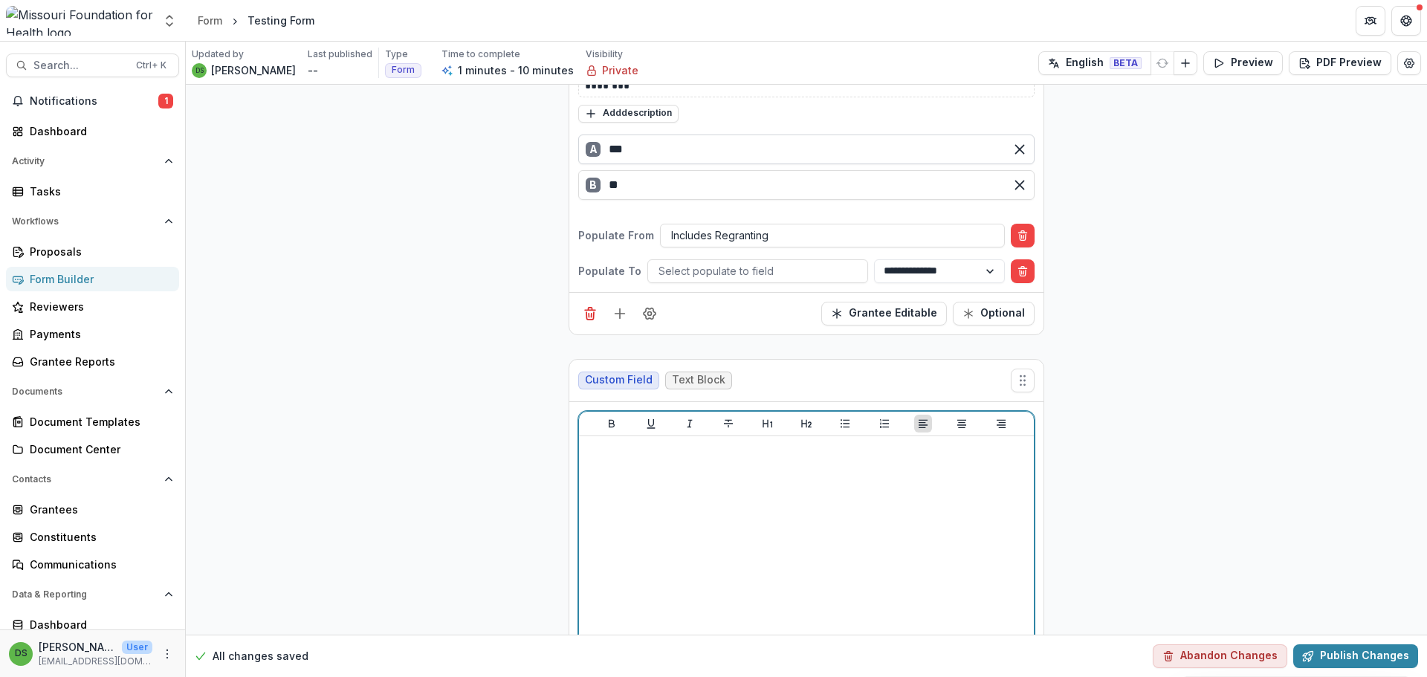
scroll to position [0, 0]
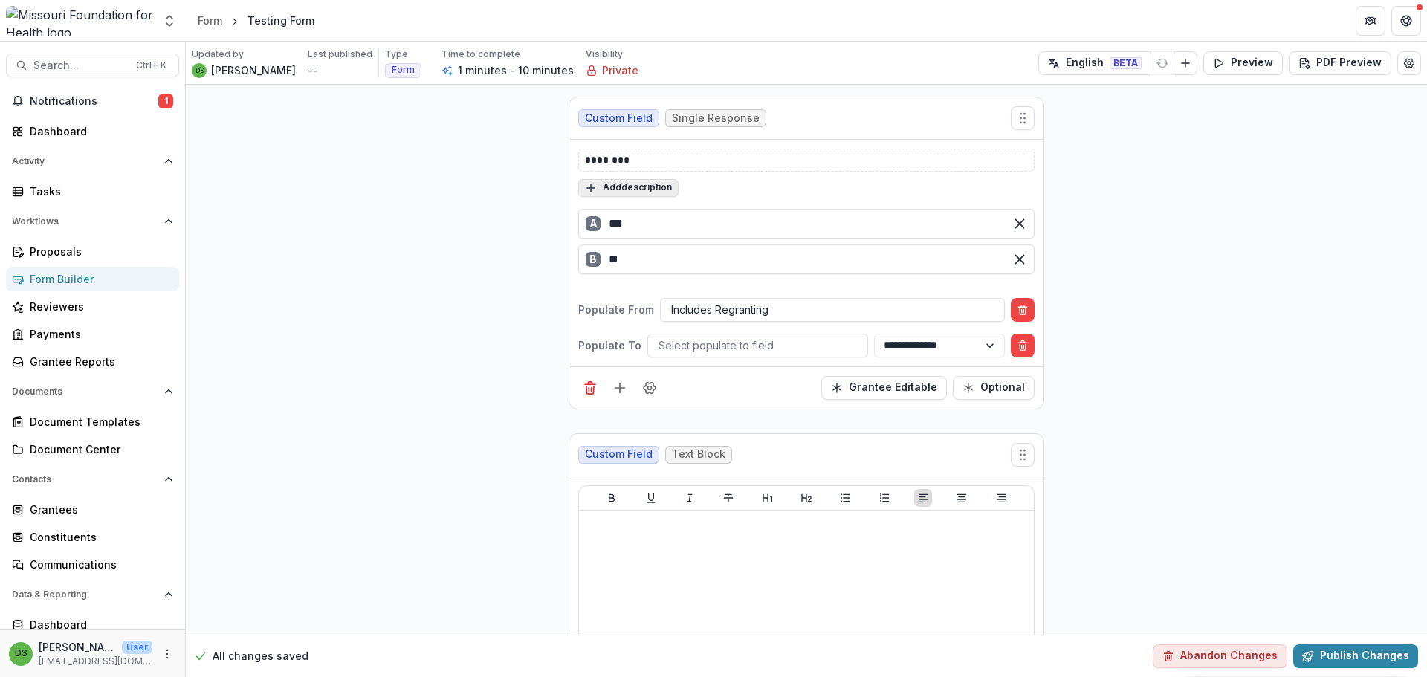
click at [623, 182] on button "Add description" at bounding box center [628, 188] width 100 height 18
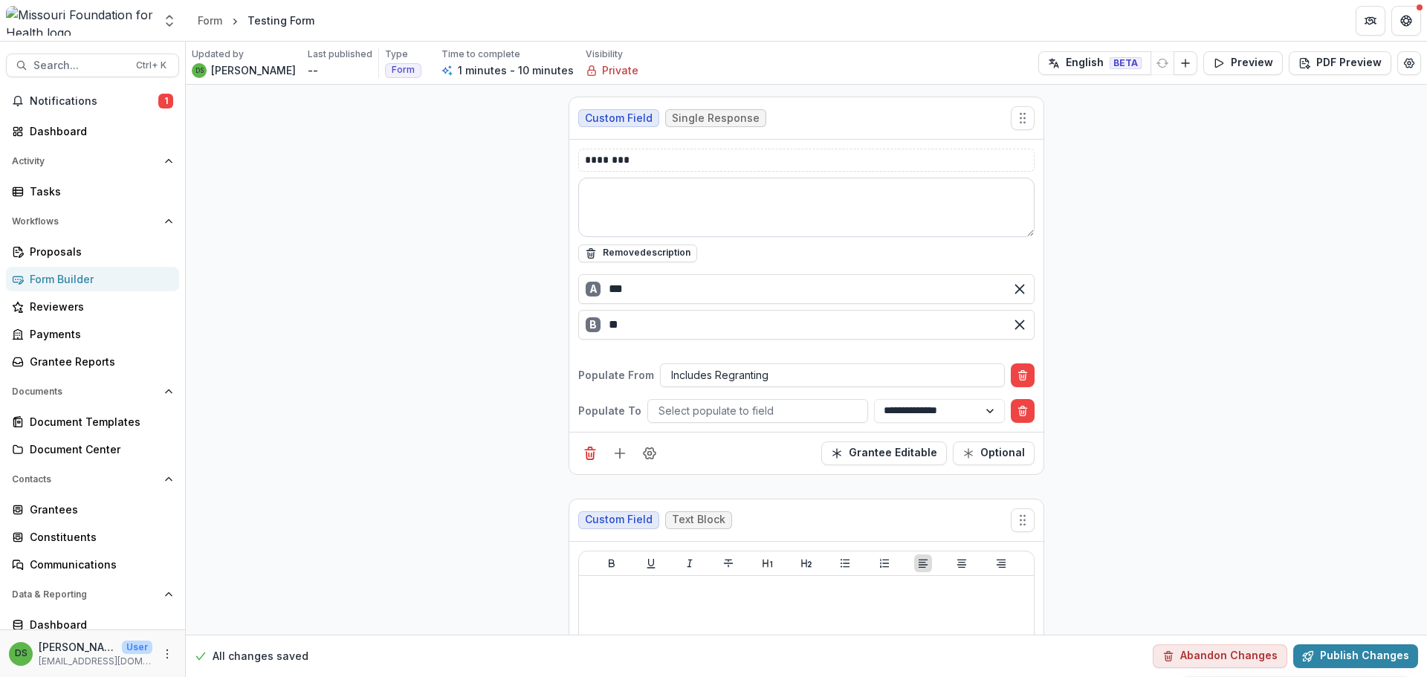
click at [636, 184] on textarea at bounding box center [806, 207] width 456 height 59
click at [642, 250] on button "Remove description" at bounding box center [637, 254] width 119 height 18
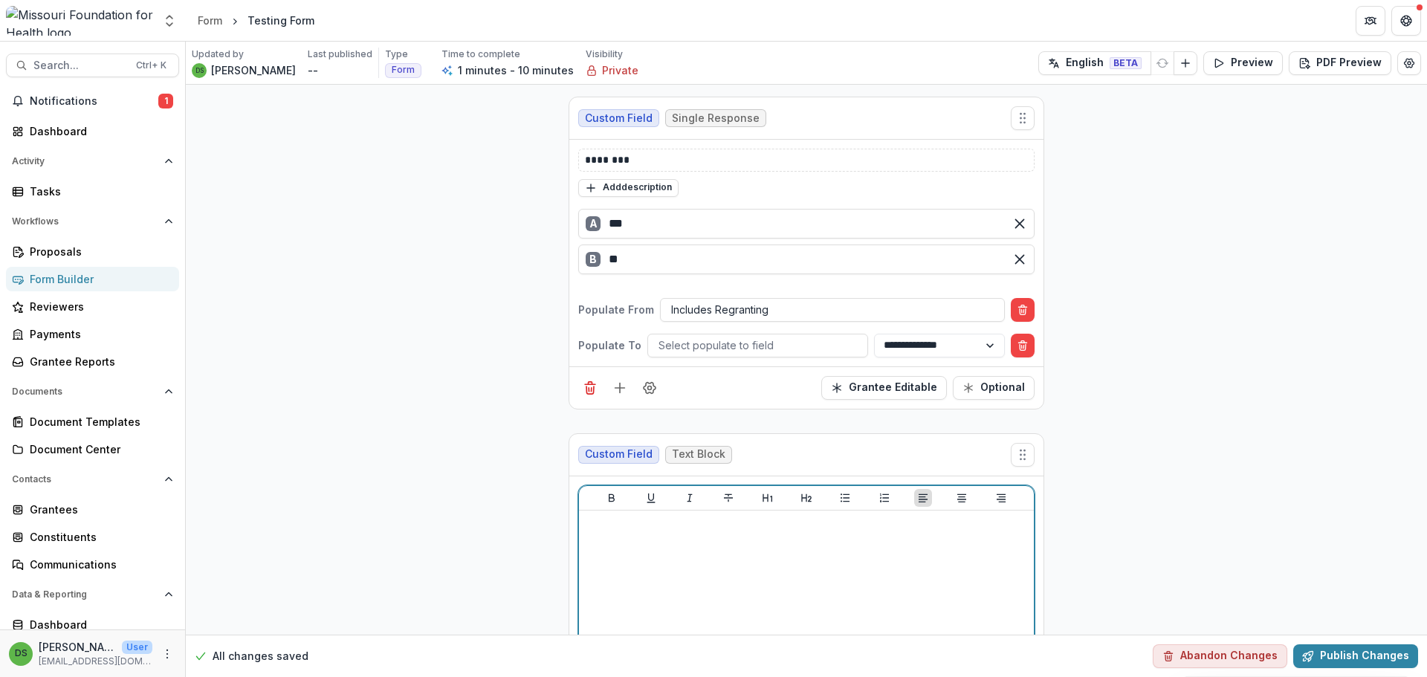
click at [740, 525] on p at bounding box center [806, 525] width 443 height 16
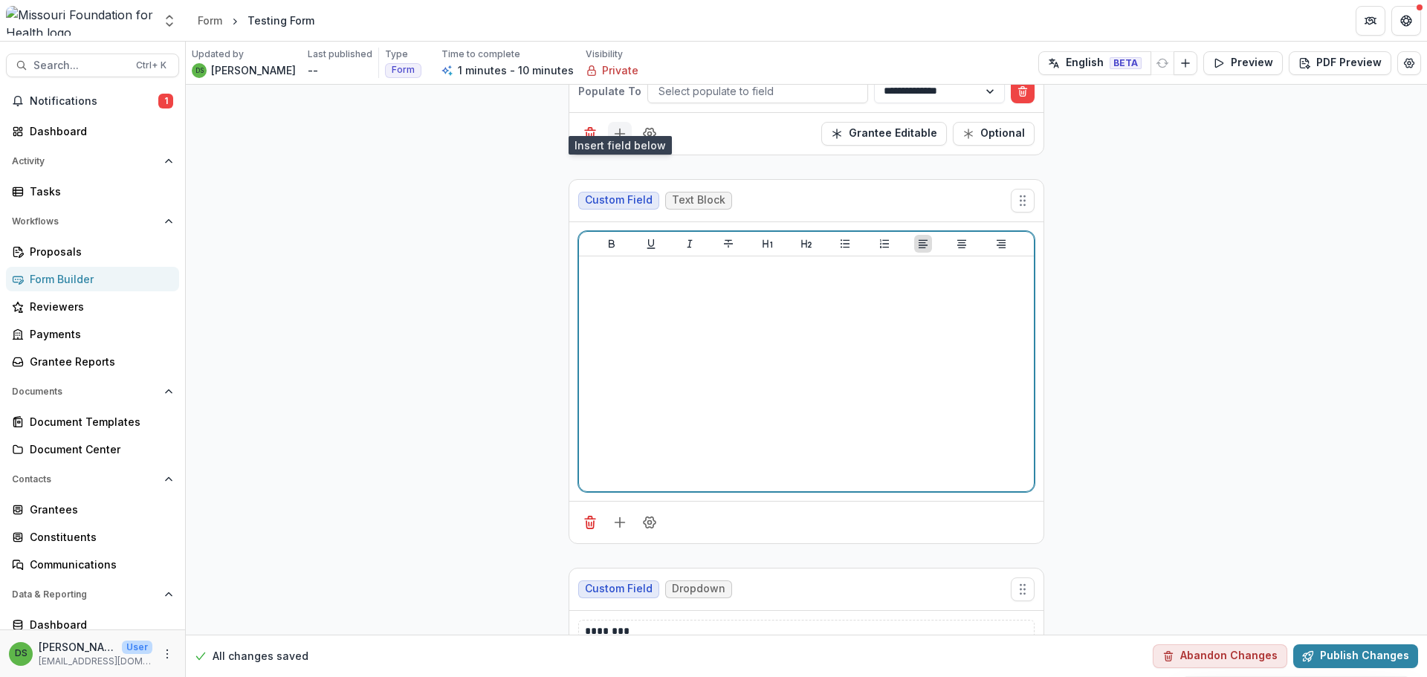
scroll to position [297, 0]
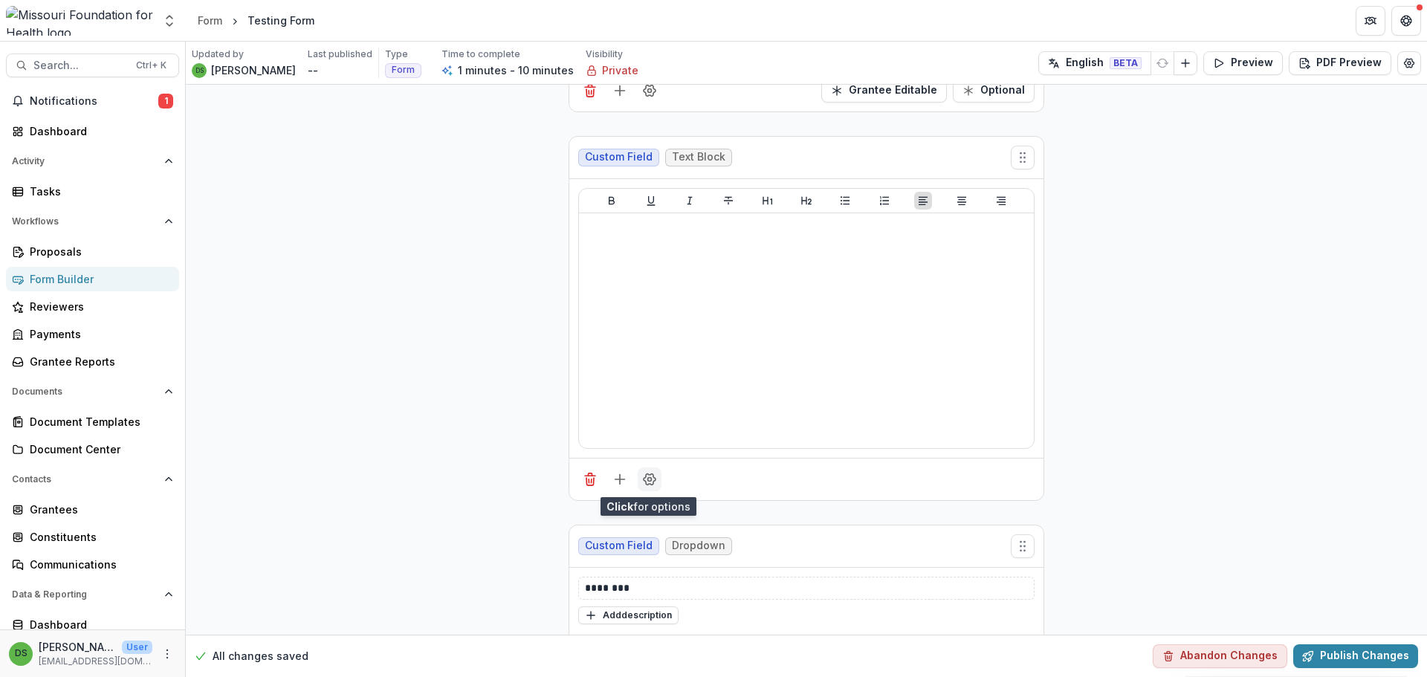
click at [644, 478] on icon "Field Settings" at bounding box center [650, 478] width 12 height 11
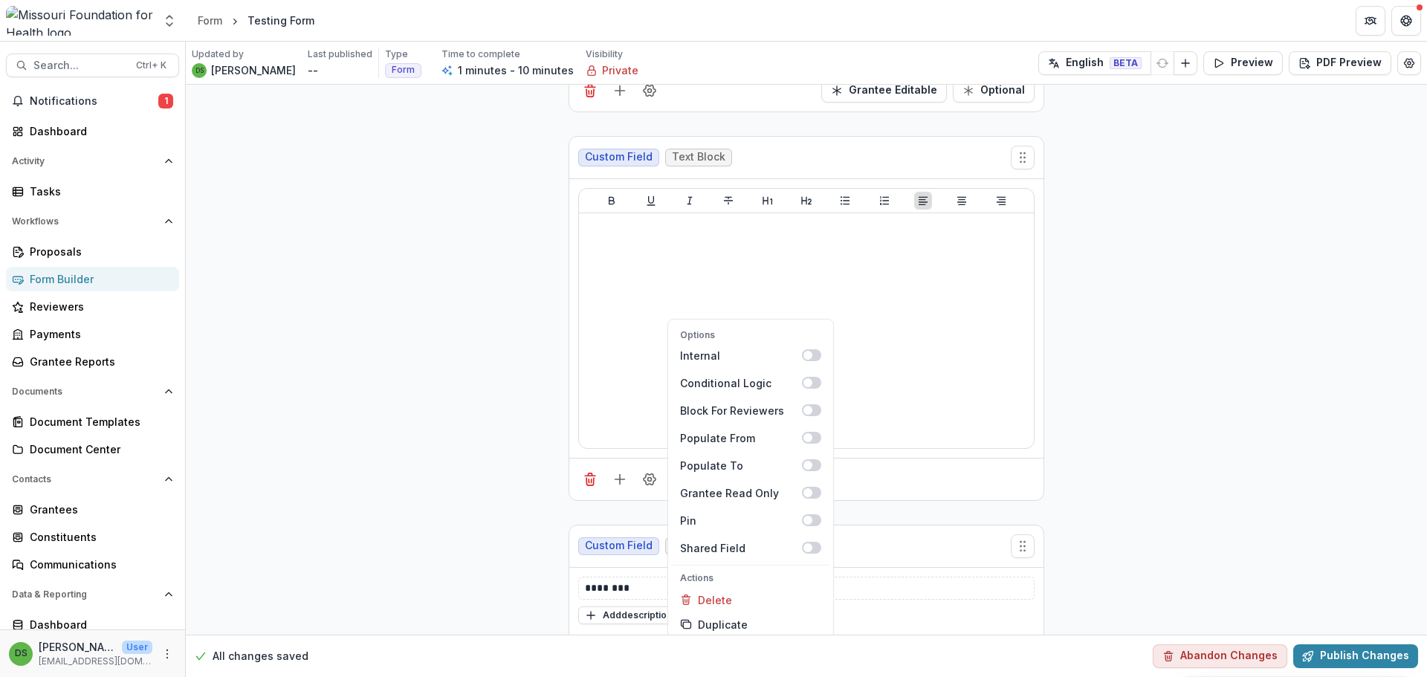
click at [1229, 264] on div "**********" at bounding box center [806, 370] width 1241 height 1166
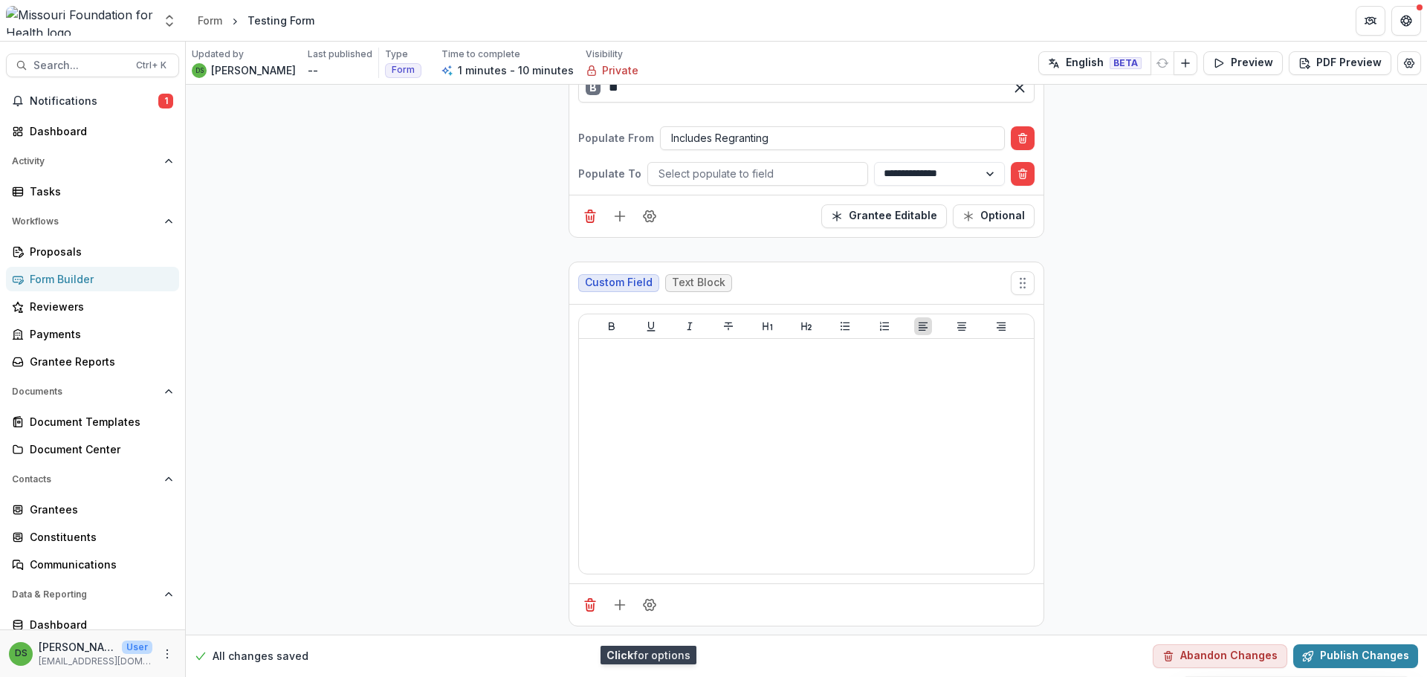
scroll to position [149, 0]
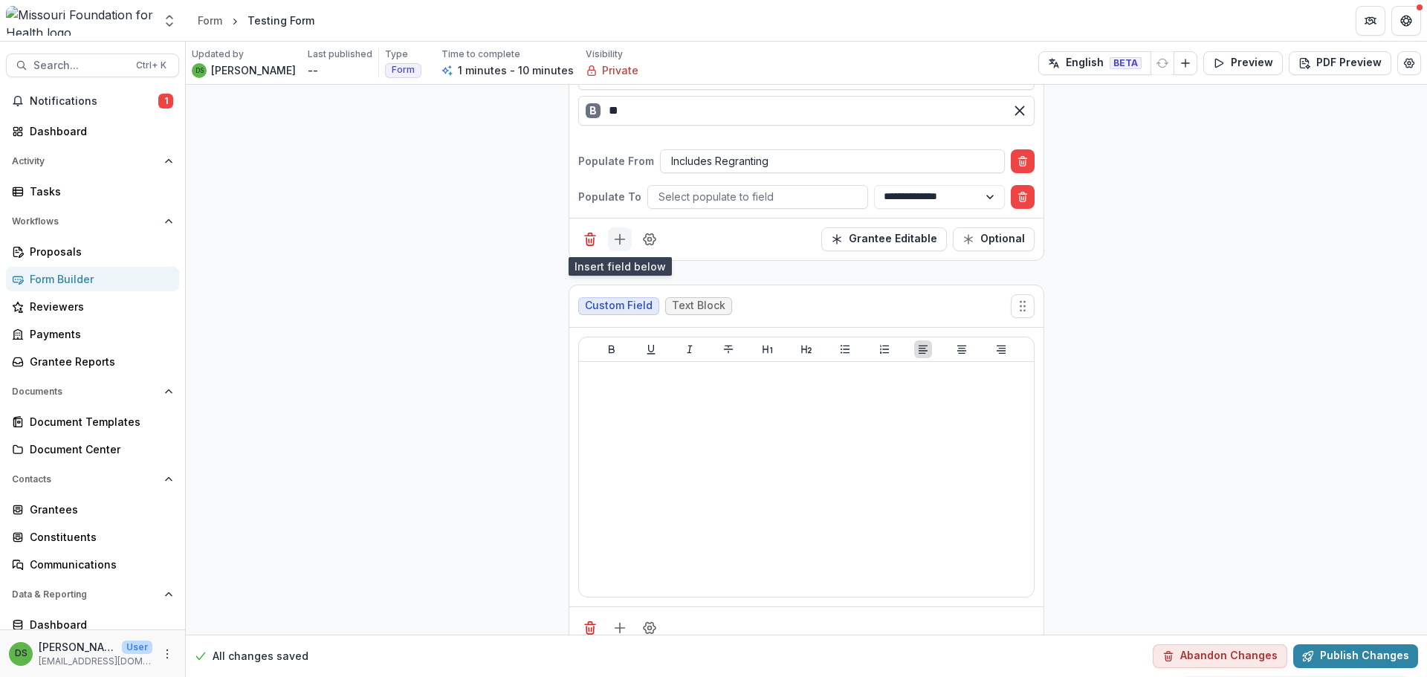
click at [620, 242] on icon "Add field" at bounding box center [619, 239] width 15 height 15
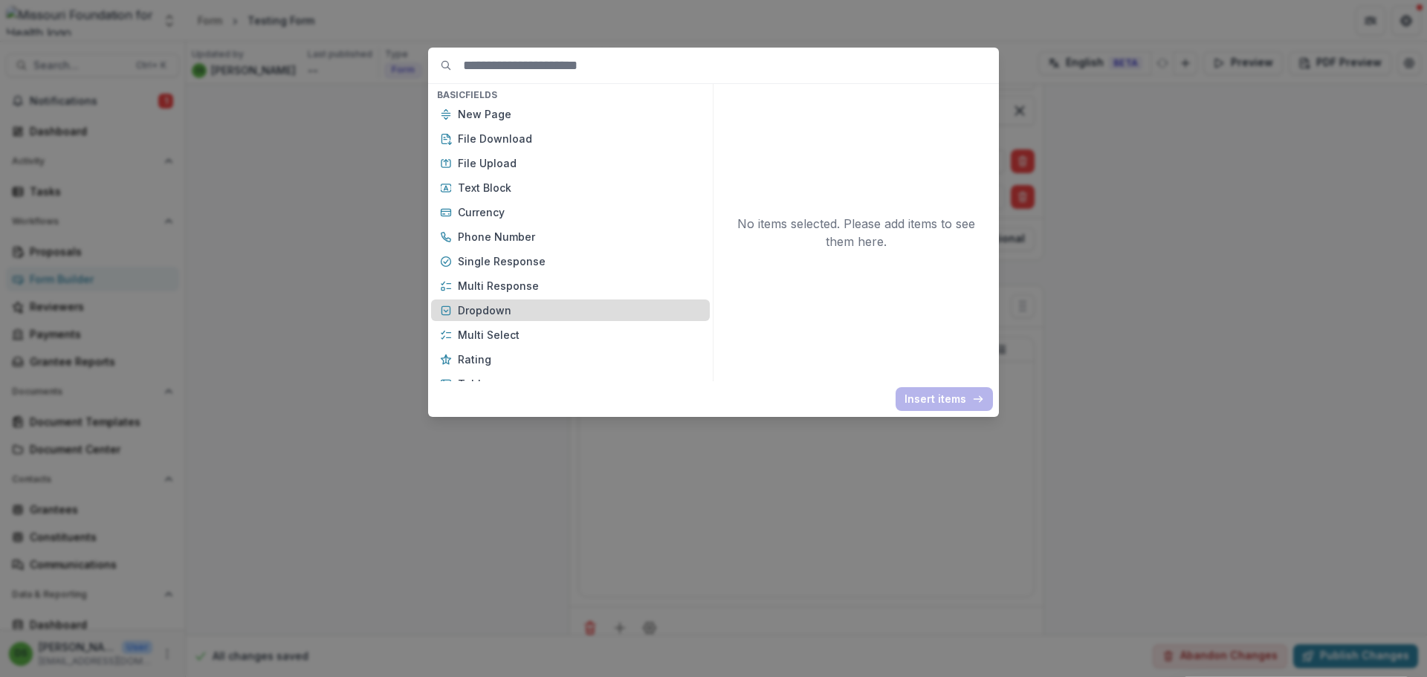
scroll to position [74, 0]
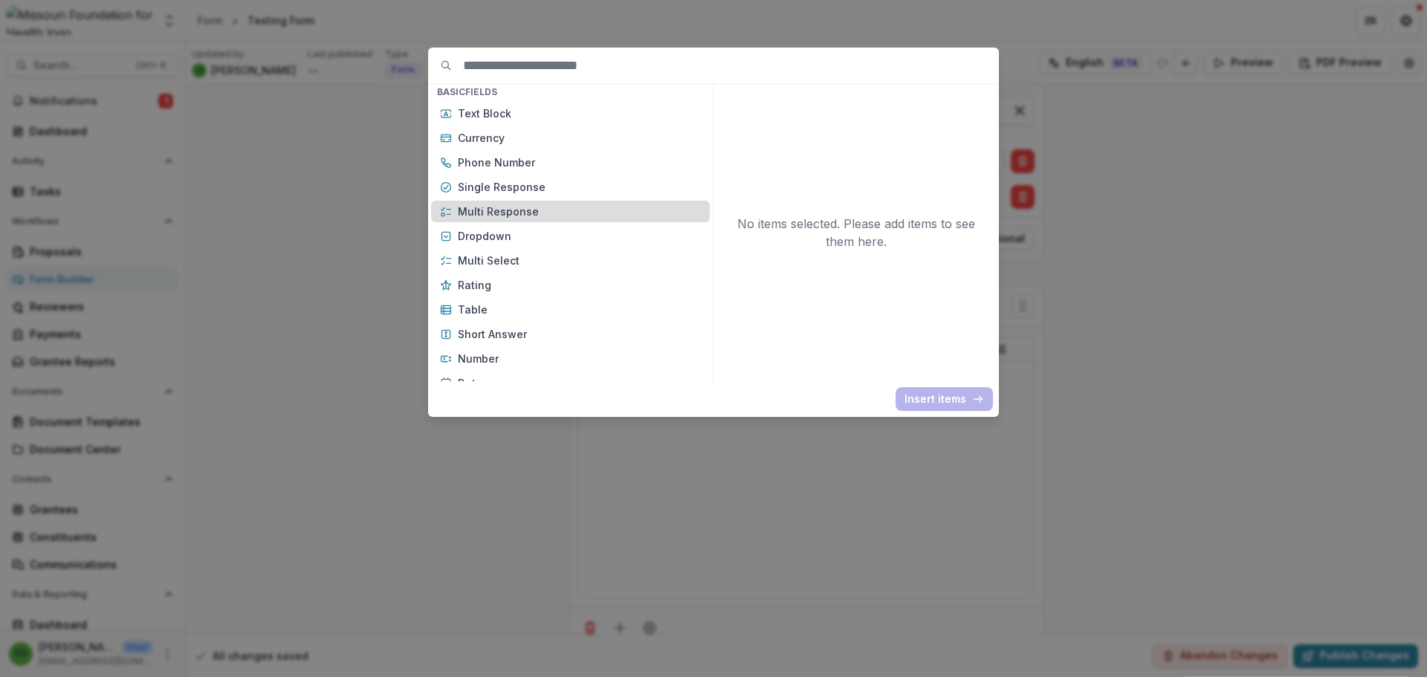
click at [489, 210] on p "Multi Response" at bounding box center [579, 212] width 243 height 16
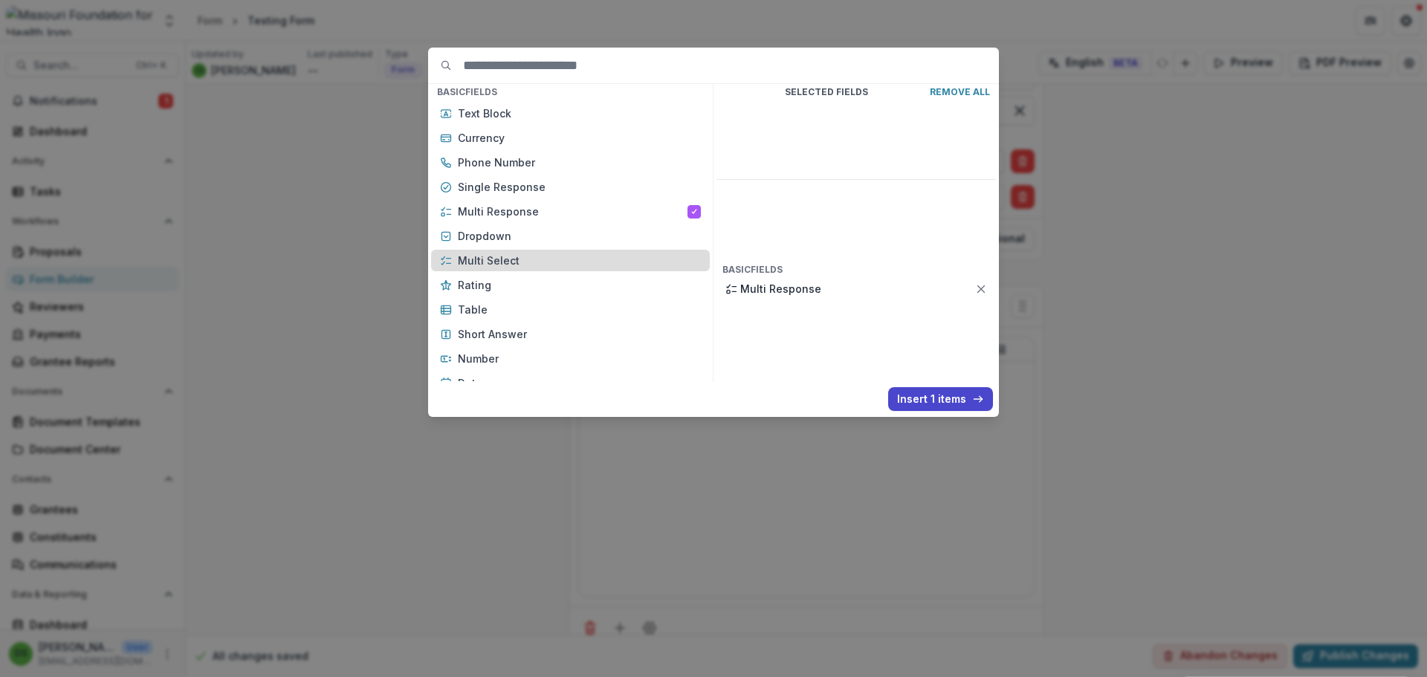
click at [528, 262] on p "Multi Select" at bounding box center [579, 261] width 243 height 16
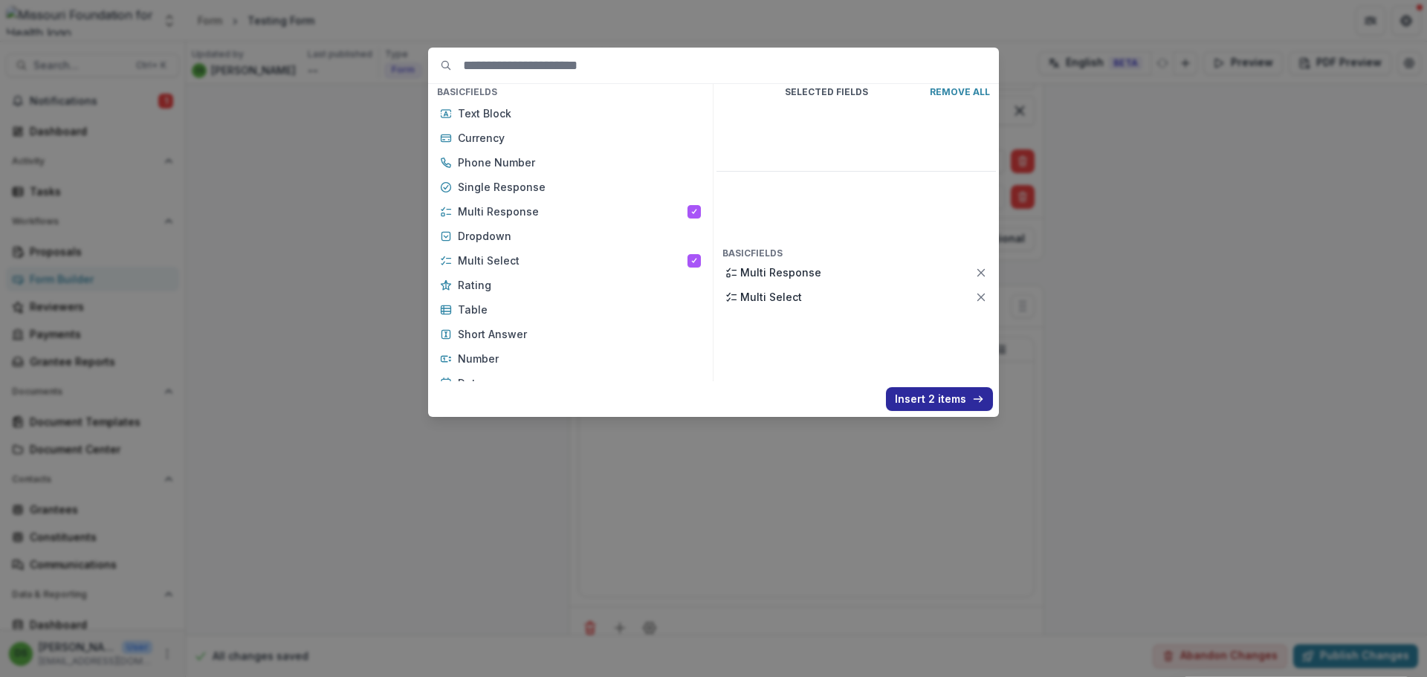
click at [962, 399] on button "Insert 2 items" at bounding box center [939, 399] width 107 height 24
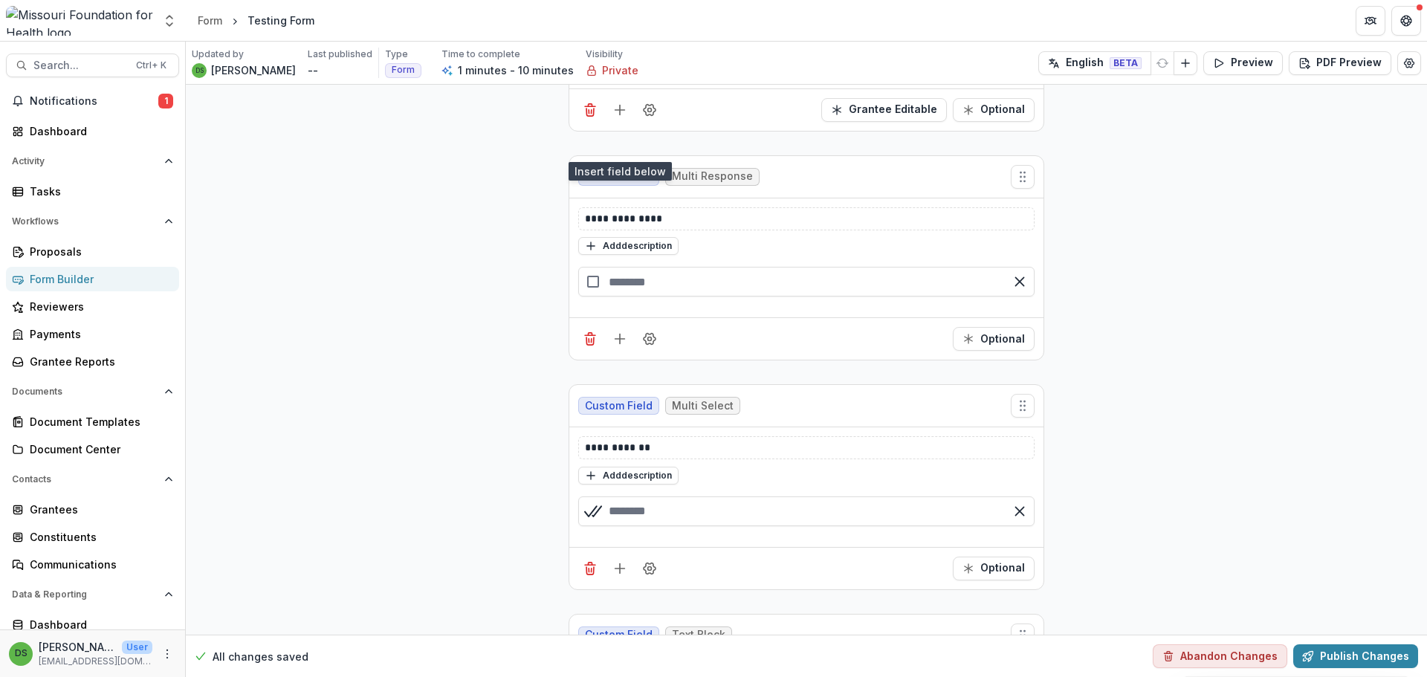
scroll to position [297, 0]
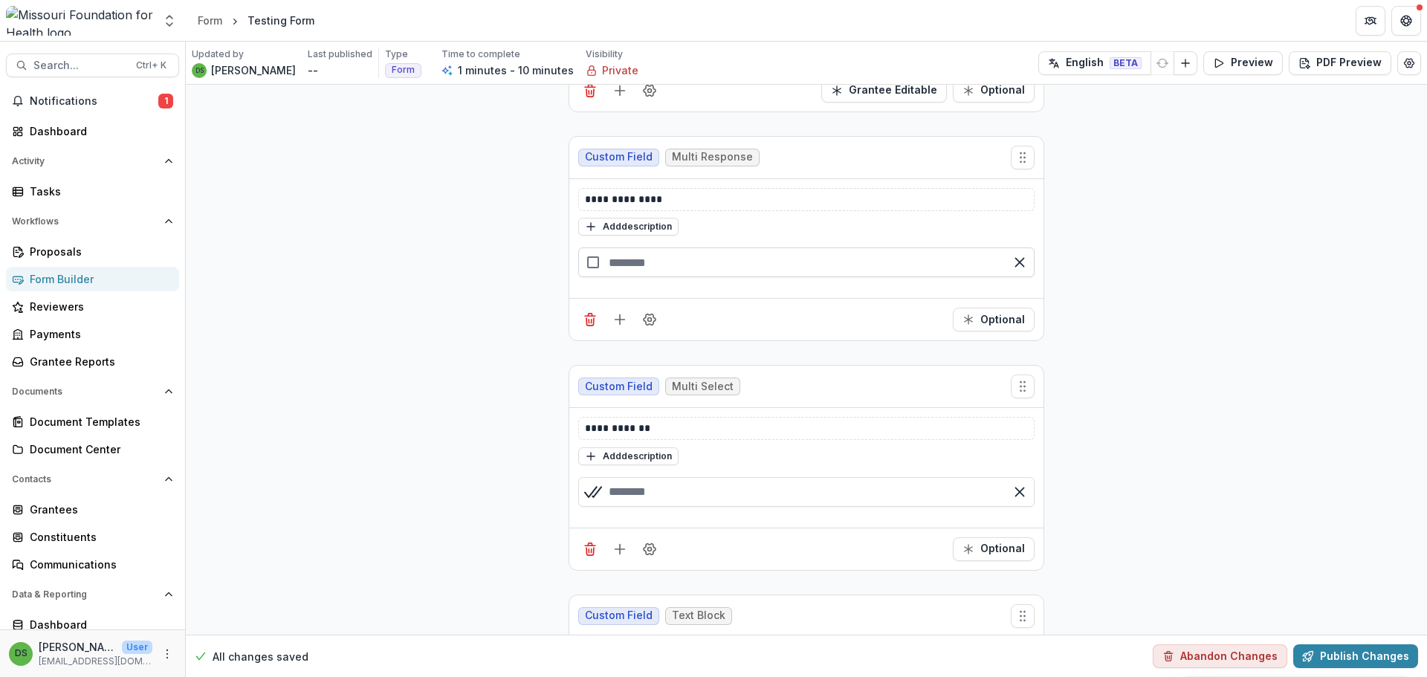
click at [659, 265] on input "text" at bounding box center [806, 262] width 456 height 30
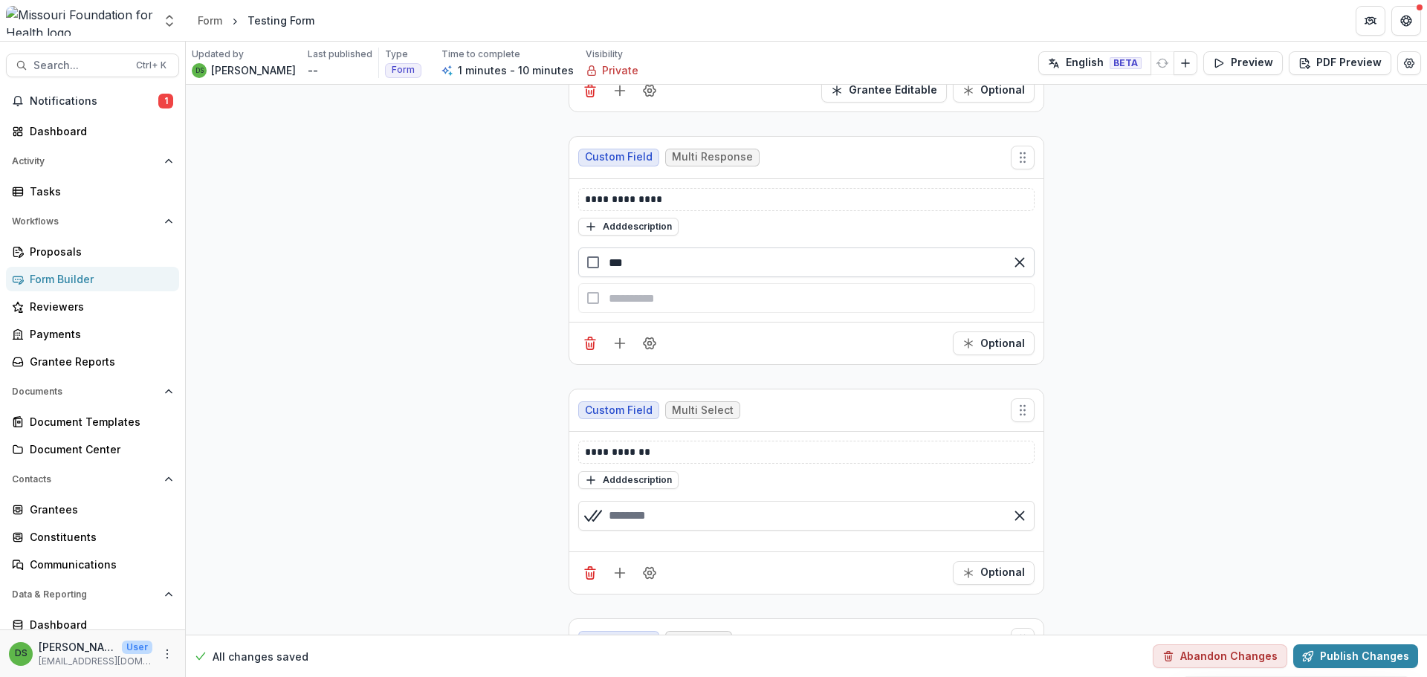
type input "***"
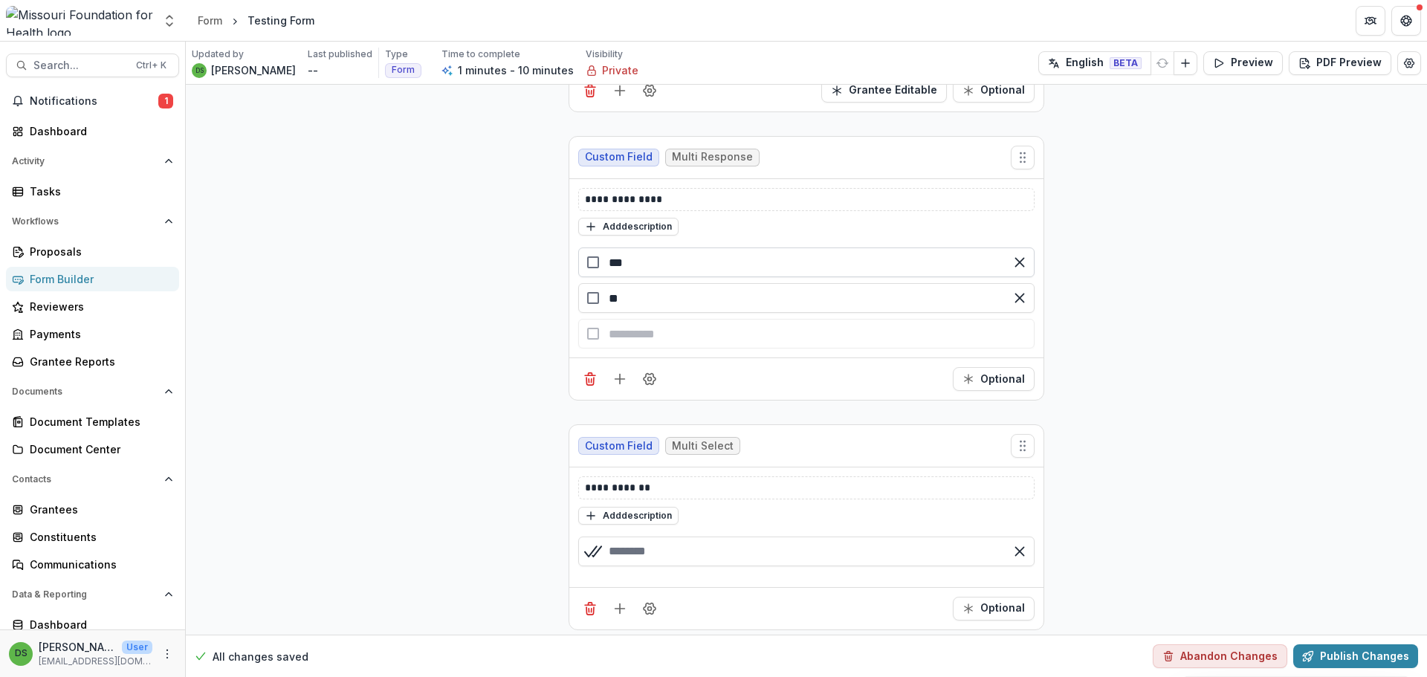
type input "**"
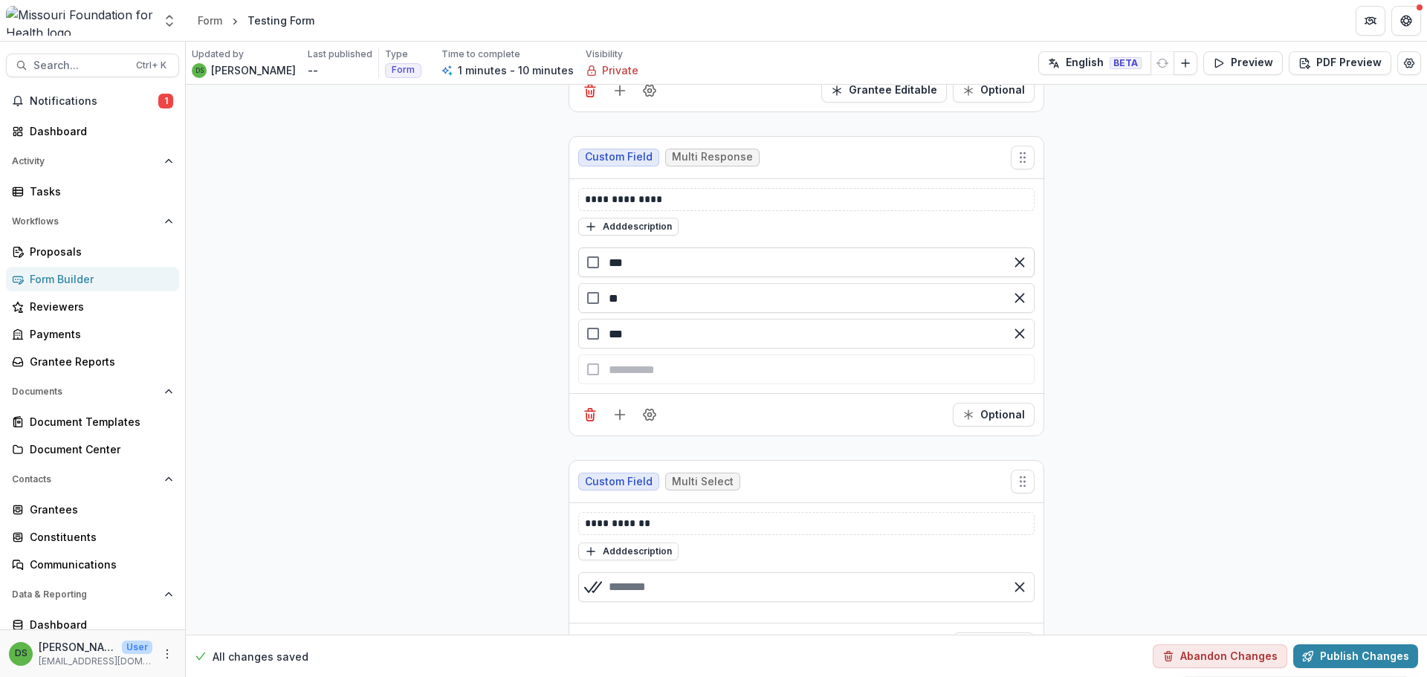
type input "***"
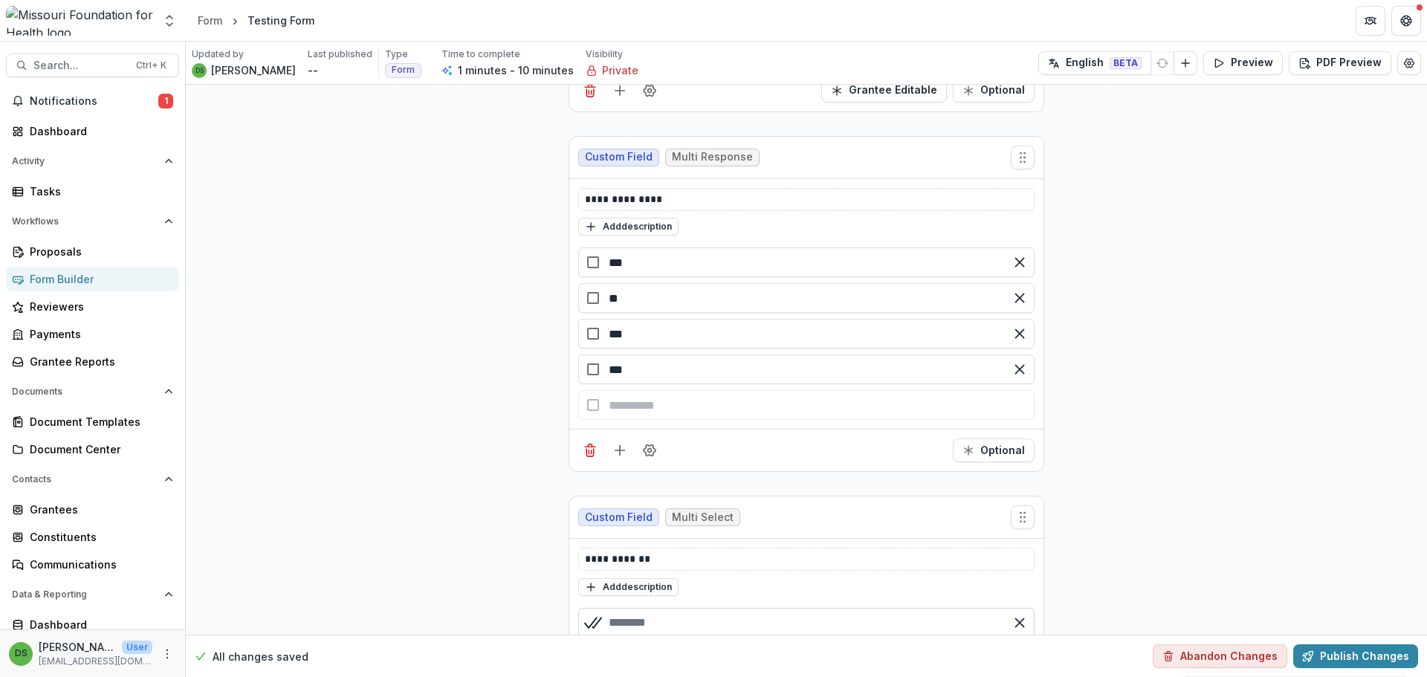
type input "***"
click at [705, 619] on div at bounding box center [806, 626] width 468 height 48
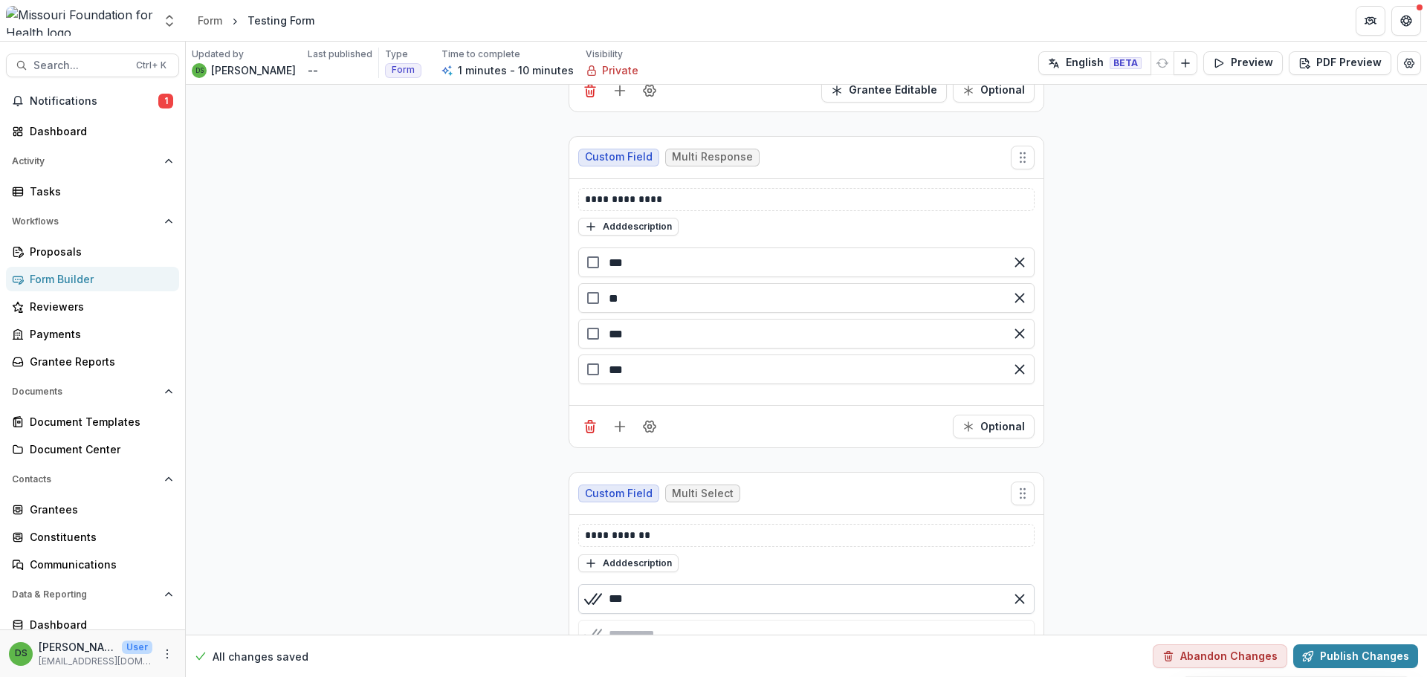
type input "***"
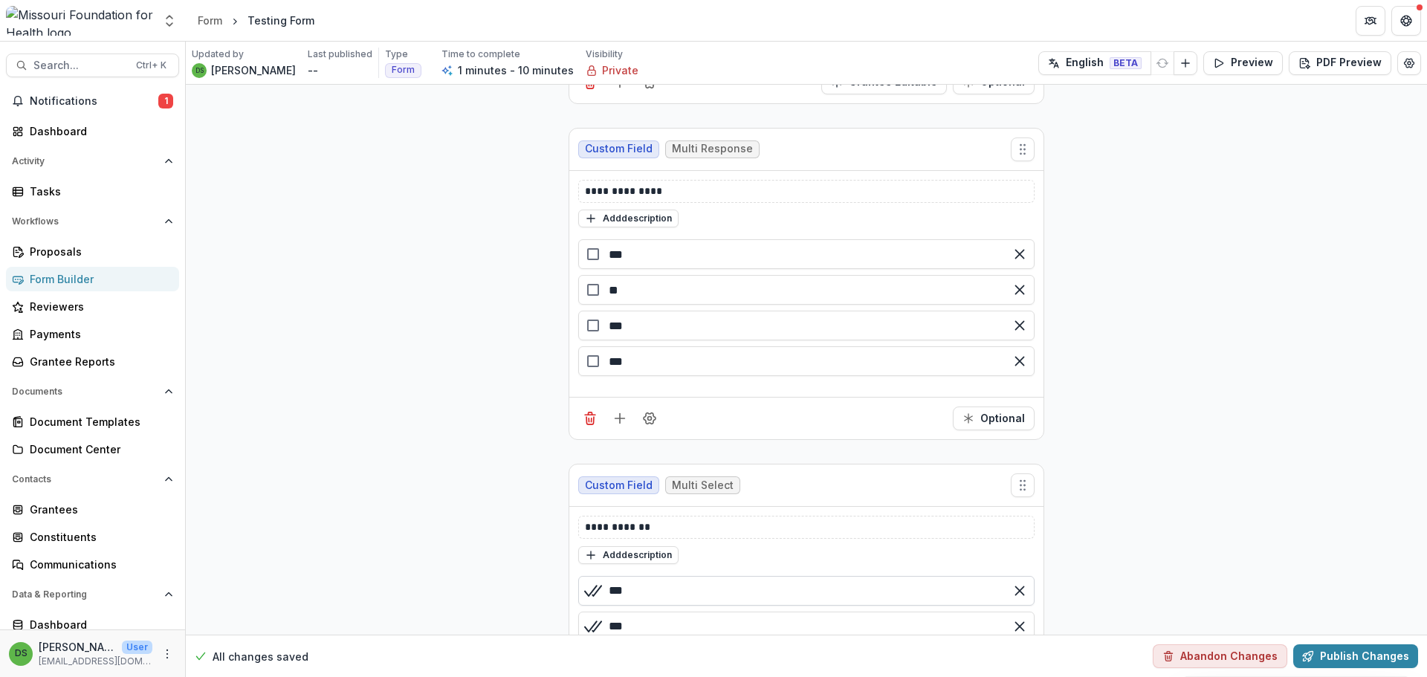
type input "**"
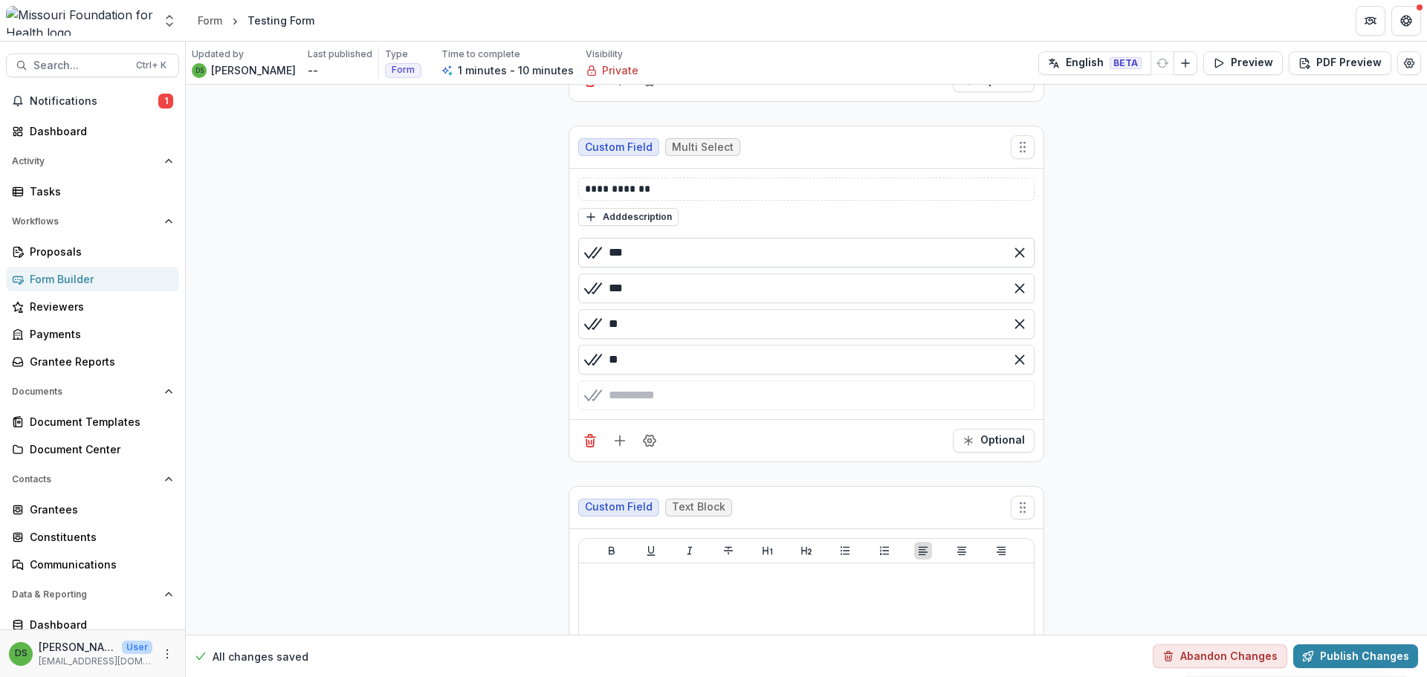
type input "**"
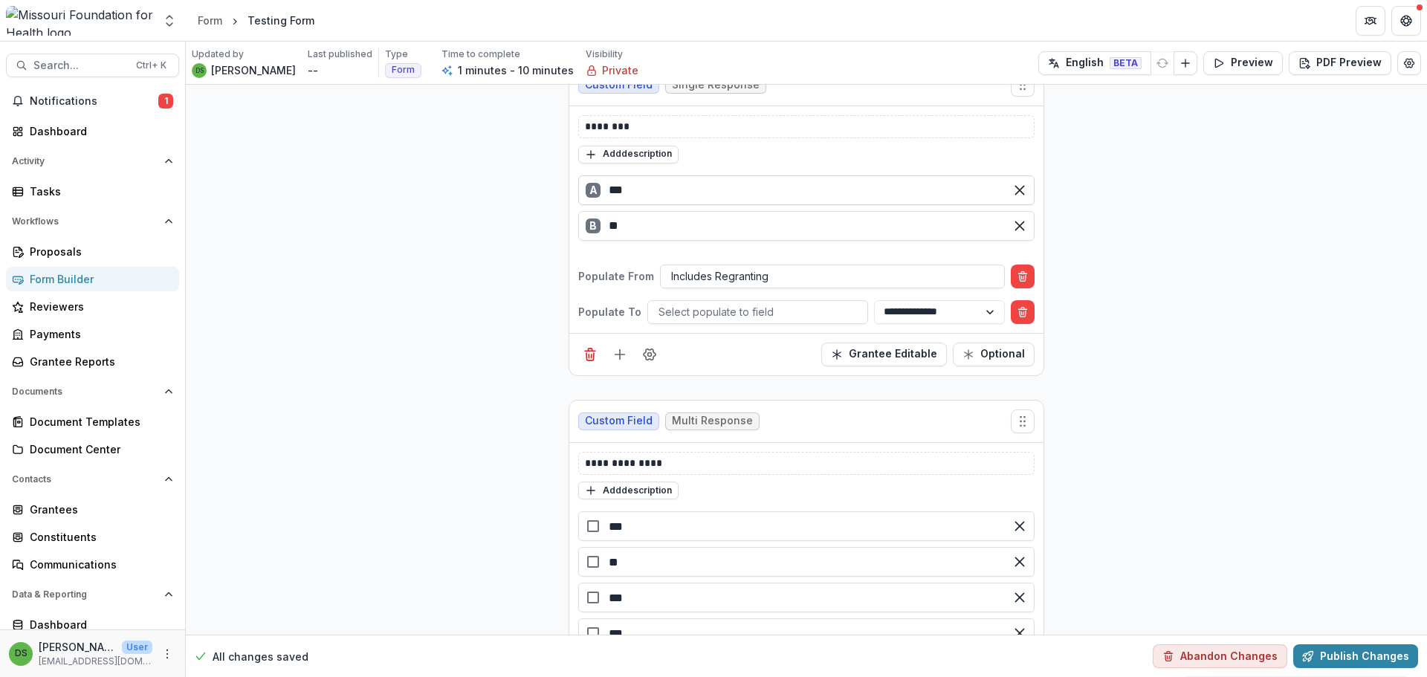
scroll to position [0, 0]
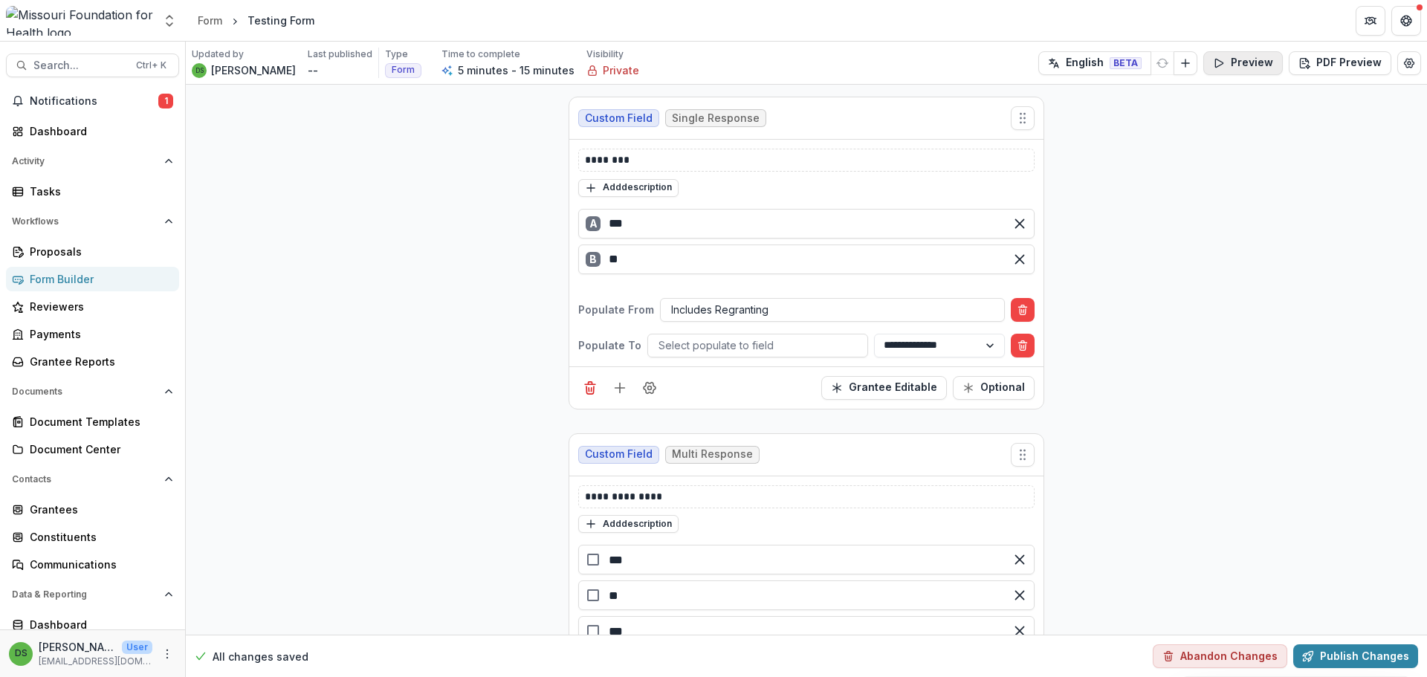
click at [1265, 65] on button "Preview" at bounding box center [1243, 63] width 80 height 24
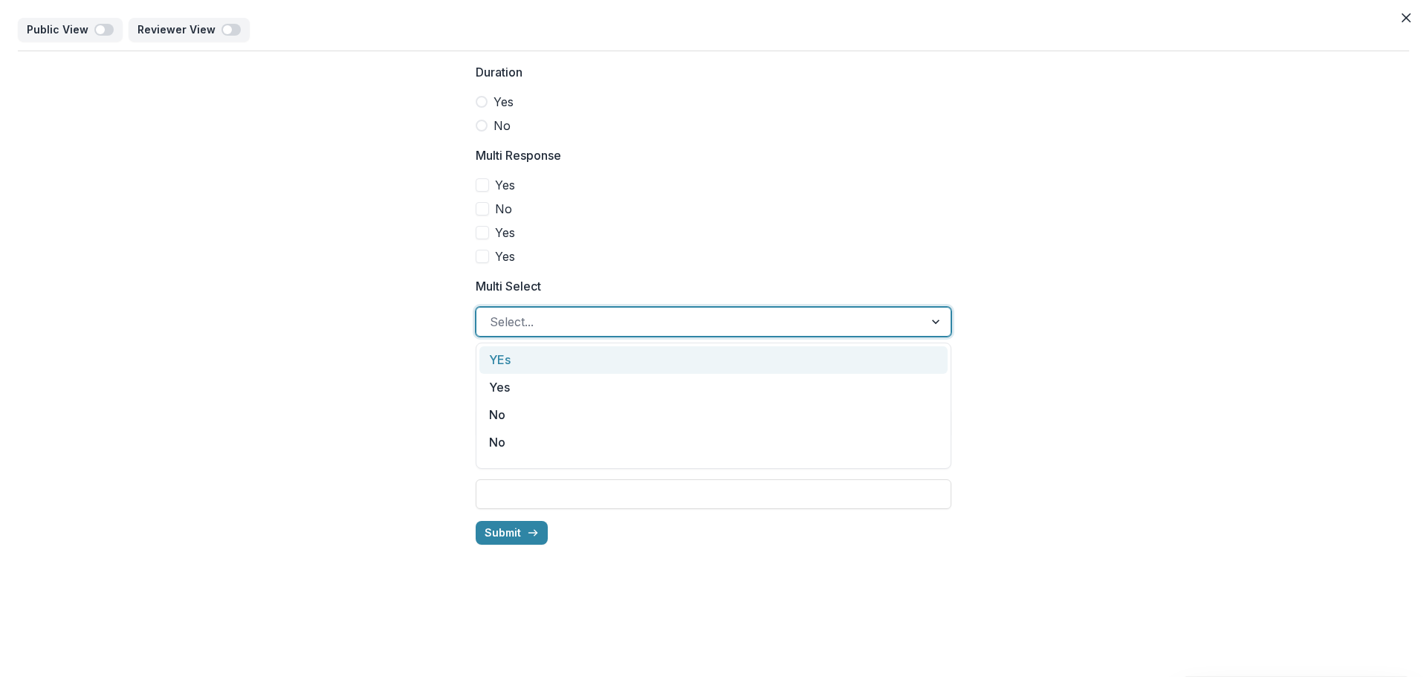
click at [688, 327] on div at bounding box center [700, 321] width 421 height 21
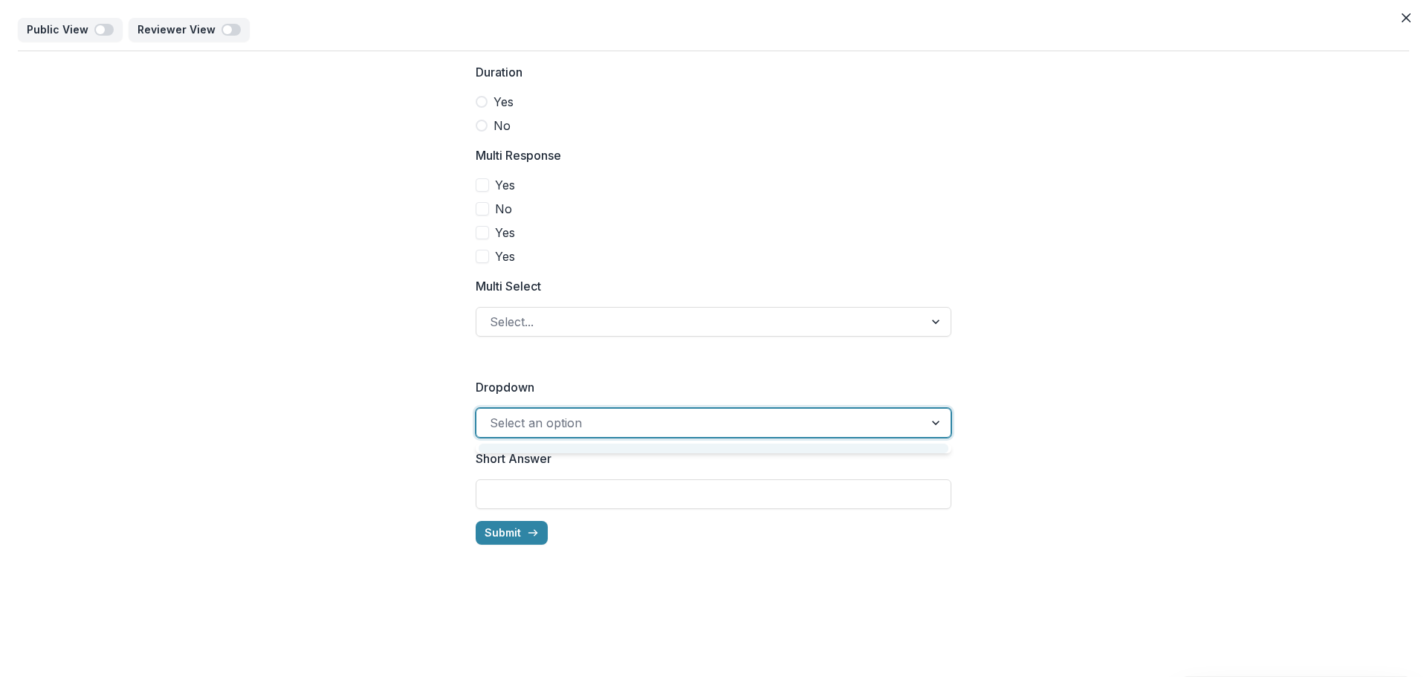
click at [689, 418] on div at bounding box center [700, 422] width 421 height 21
click at [673, 423] on div at bounding box center [700, 422] width 421 height 21
click at [1405, 17] on icon "Close" at bounding box center [1406, 17] width 9 height 9
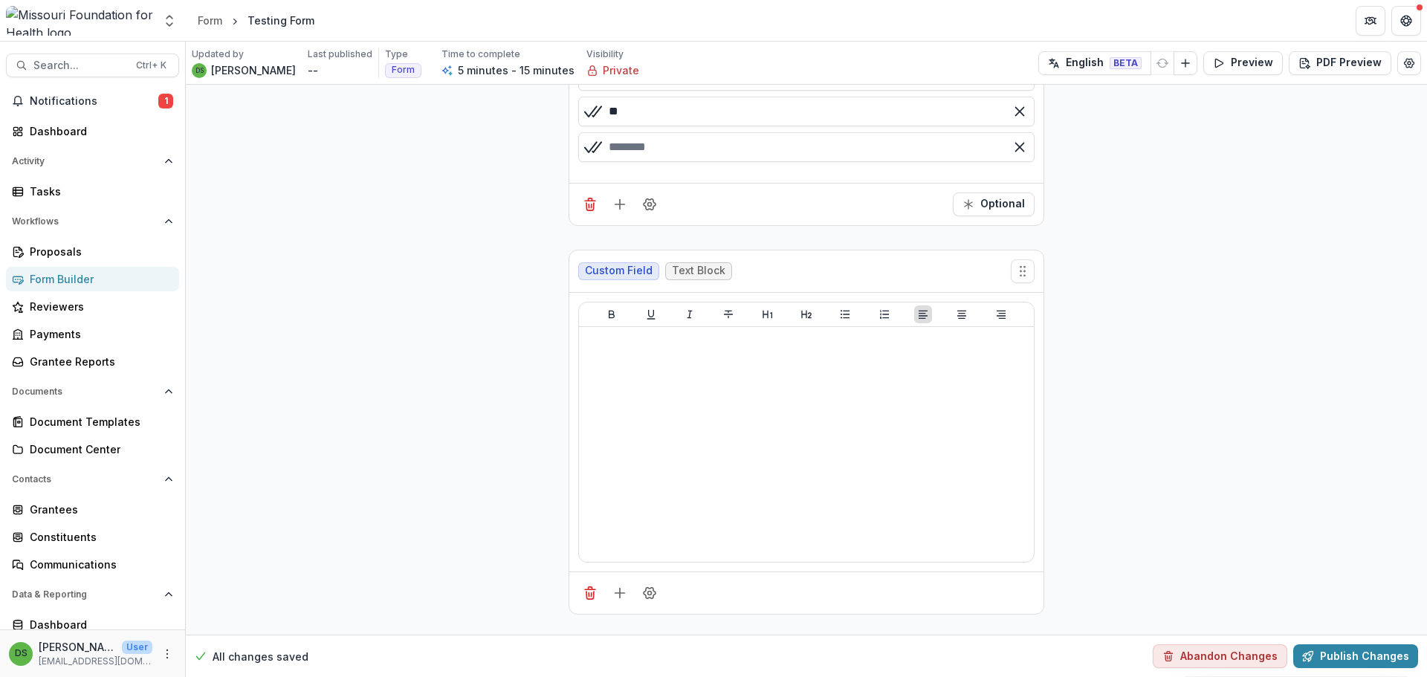
scroll to position [1263, 0]
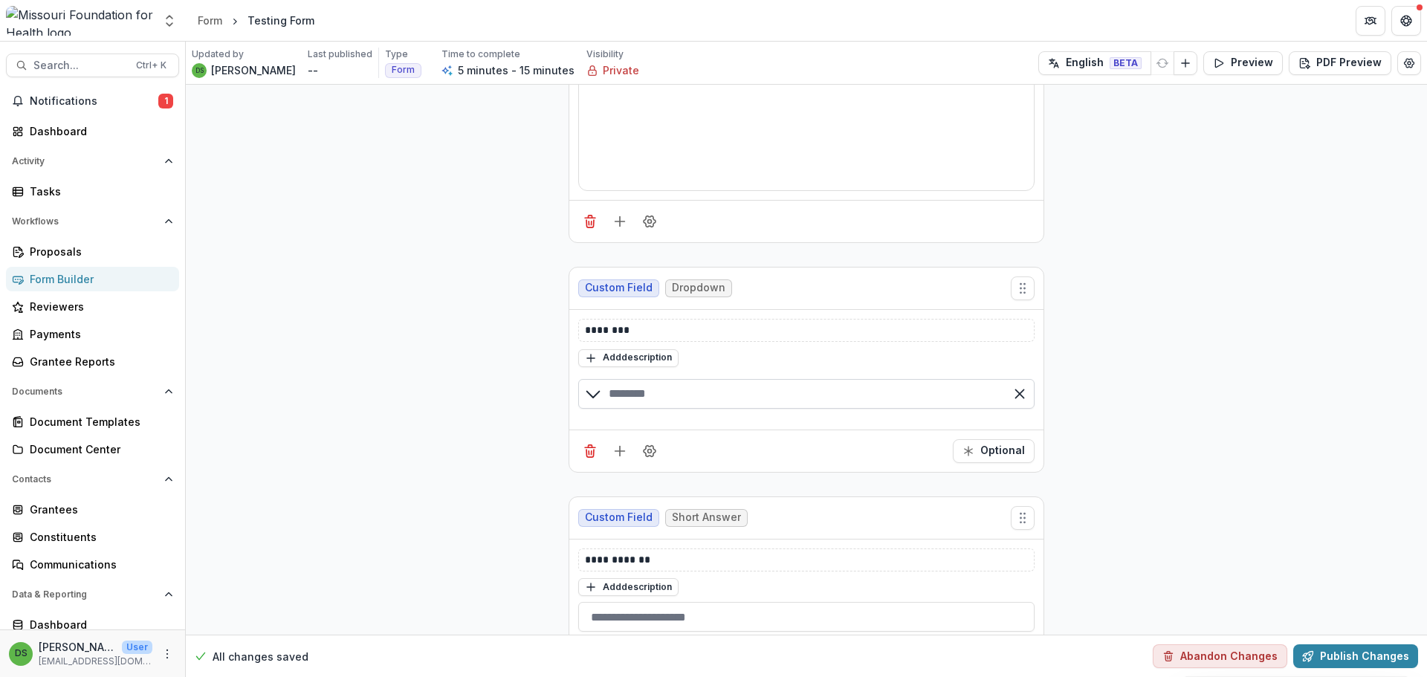
click at [731, 395] on input "text" at bounding box center [806, 394] width 456 height 30
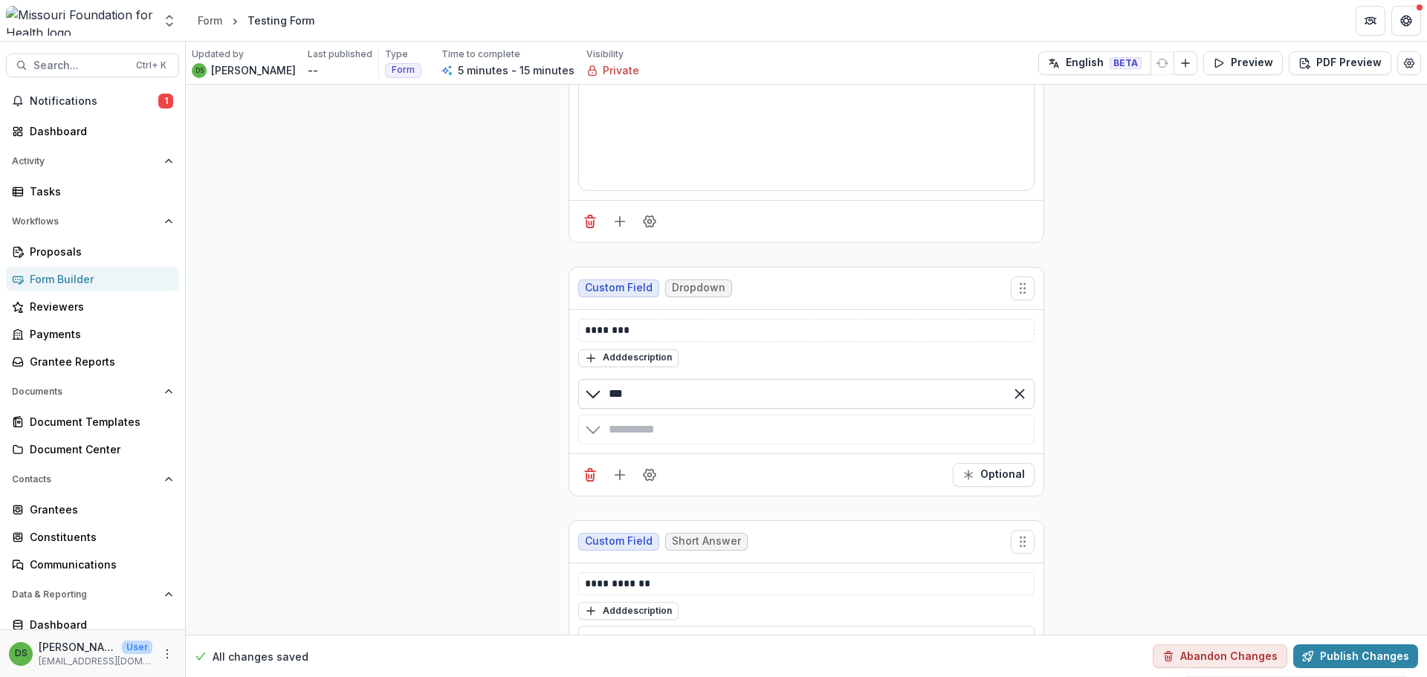
type input "***"
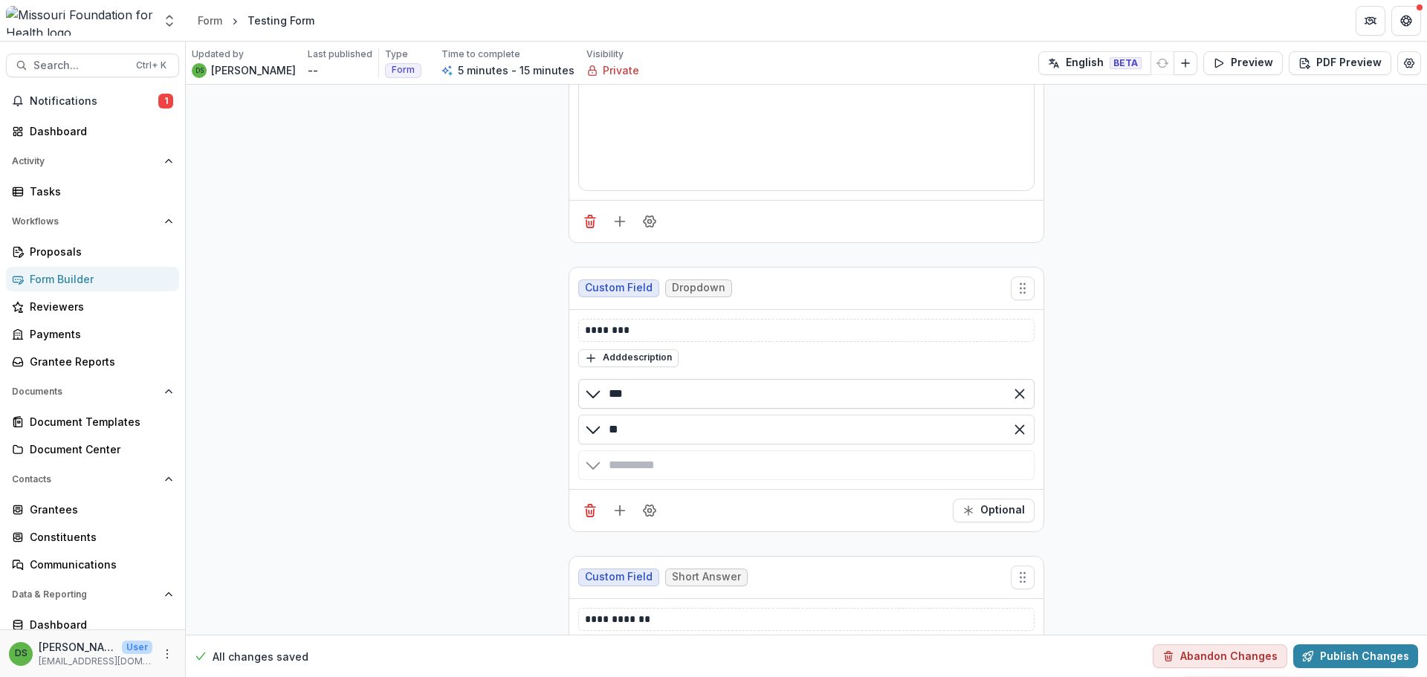
type input "**"
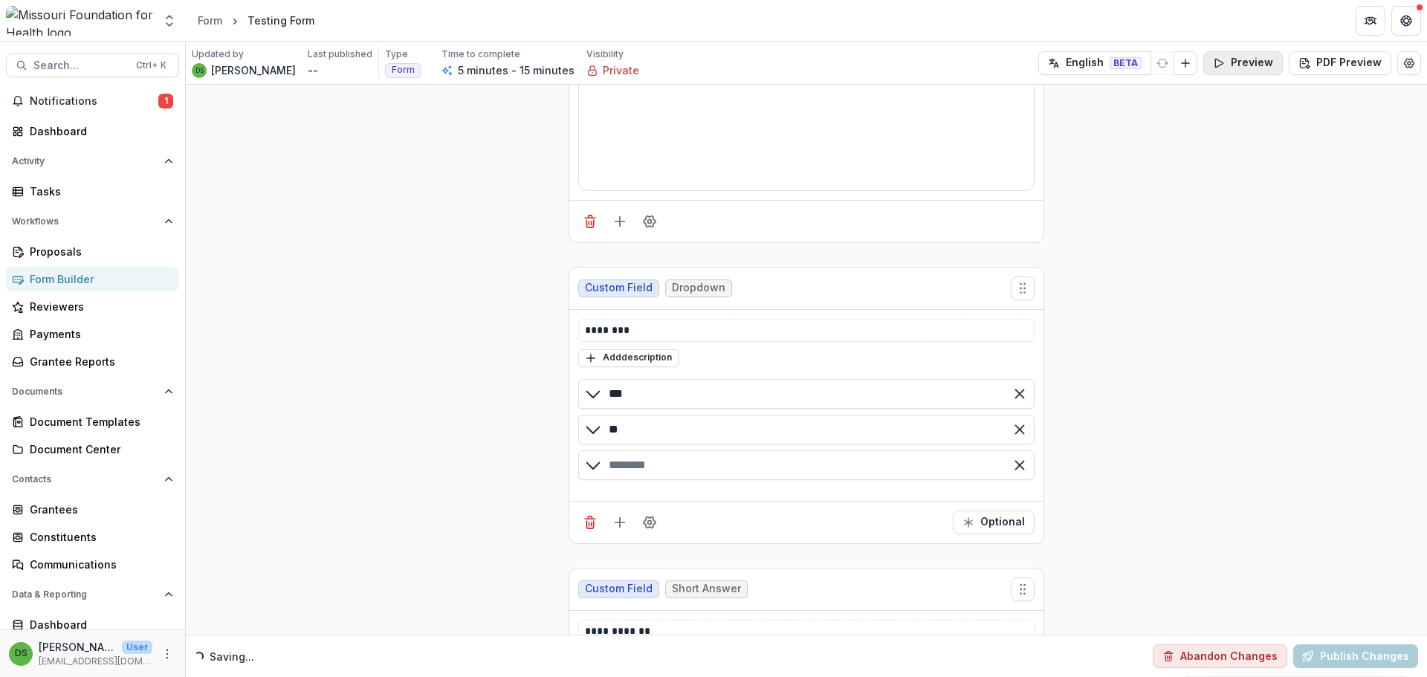
click at [1266, 74] on button "Preview" at bounding box center [1243, 63] width 80 height 24
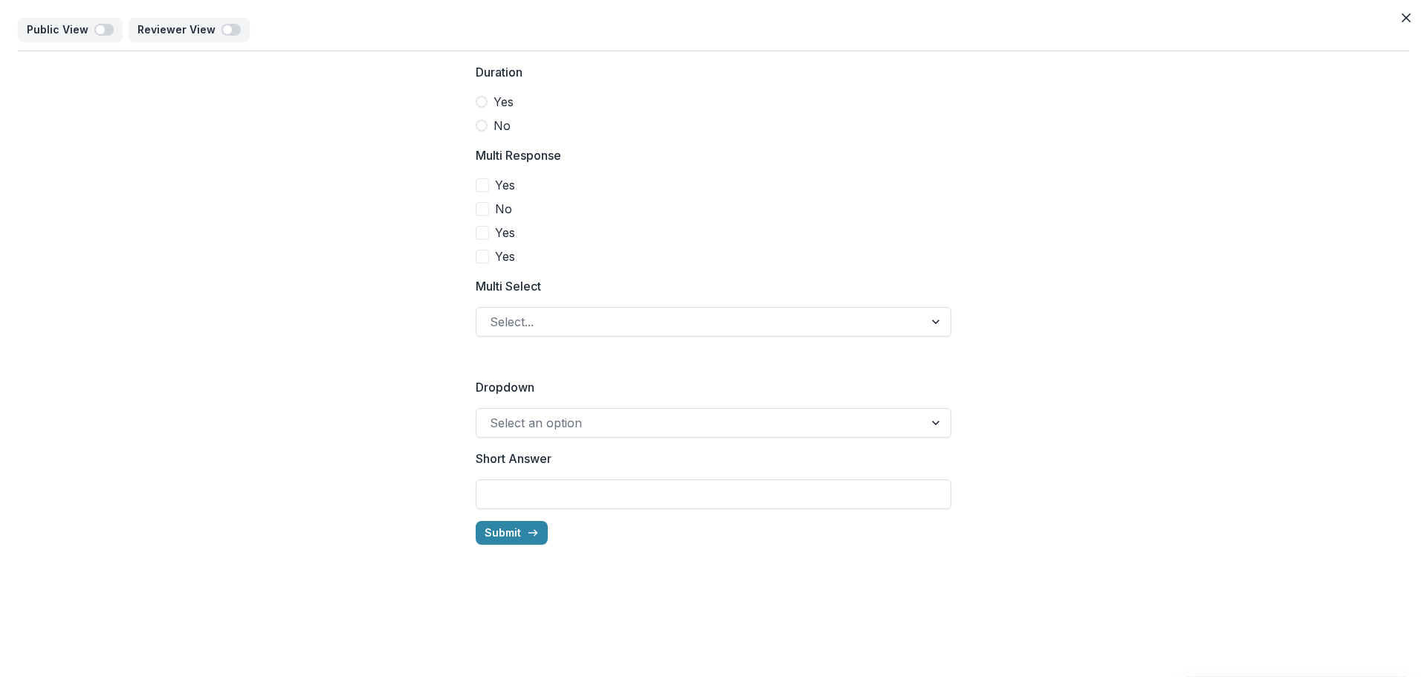
click at [485, 182] on span at bounding box center [482, 184] width 13 height 13
click at [486, 210] on span at bounding box center [482, 208] width 13 height 13
click at [479, 180] on div at bounding box center [482, 185] width 9 height 12
click at [569, 323] on div at bounding box center [700, 321] width 421 height 21
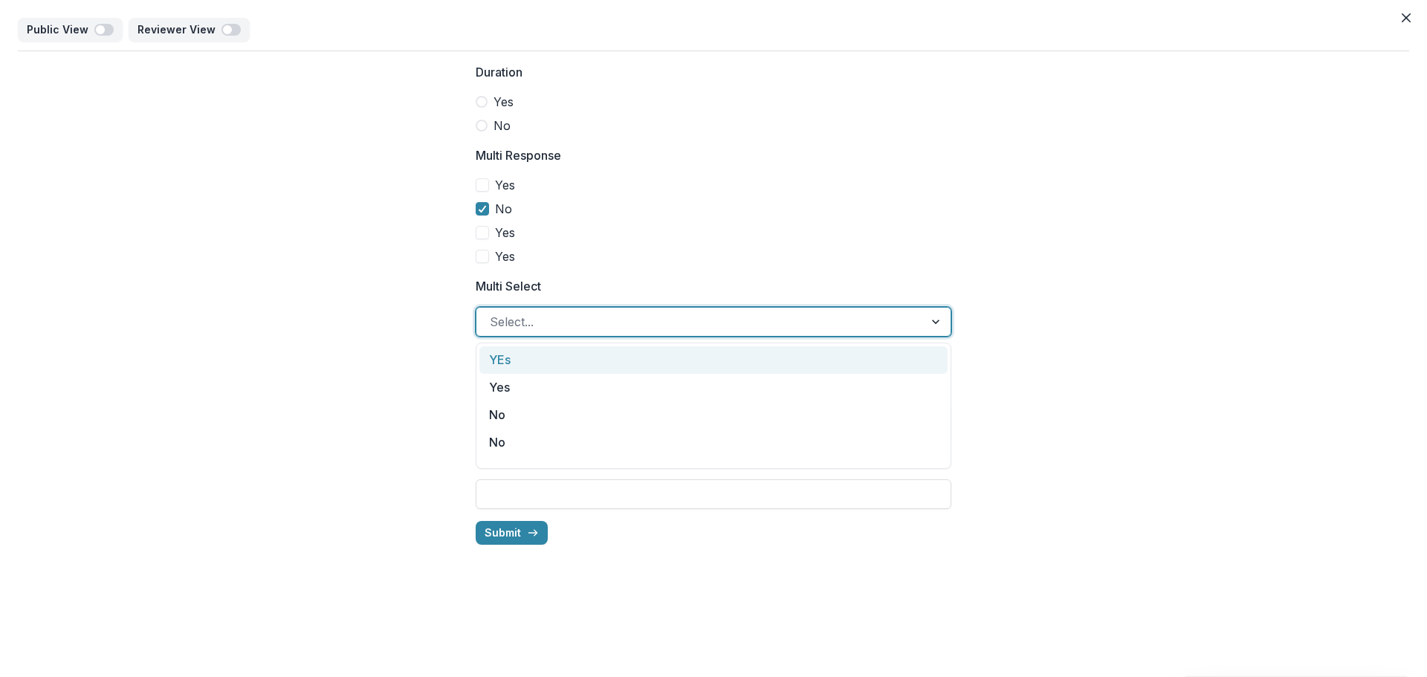
click at [566, 369] on div "YEs" at bounding box center [713, 359] width 468 height 27
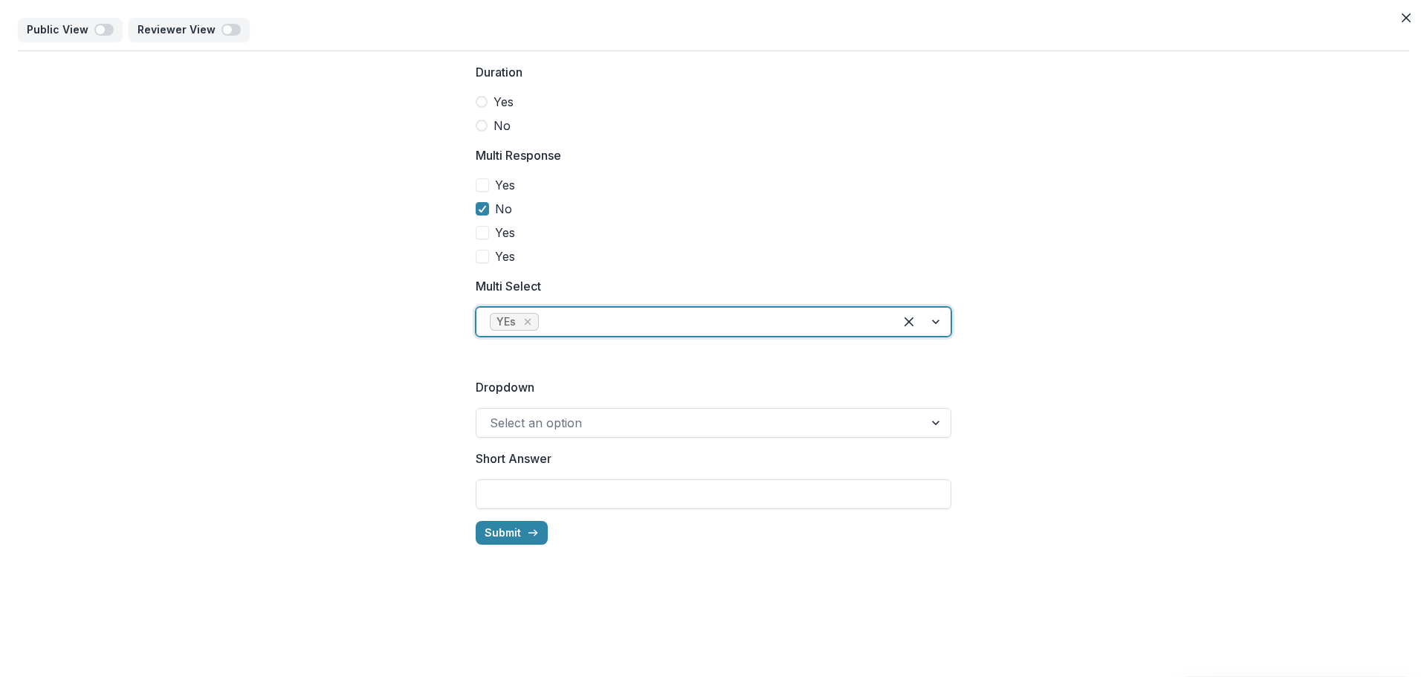
click at [615, 334] on div "YEs" at bounding box center [714, 322] width 476 height 30
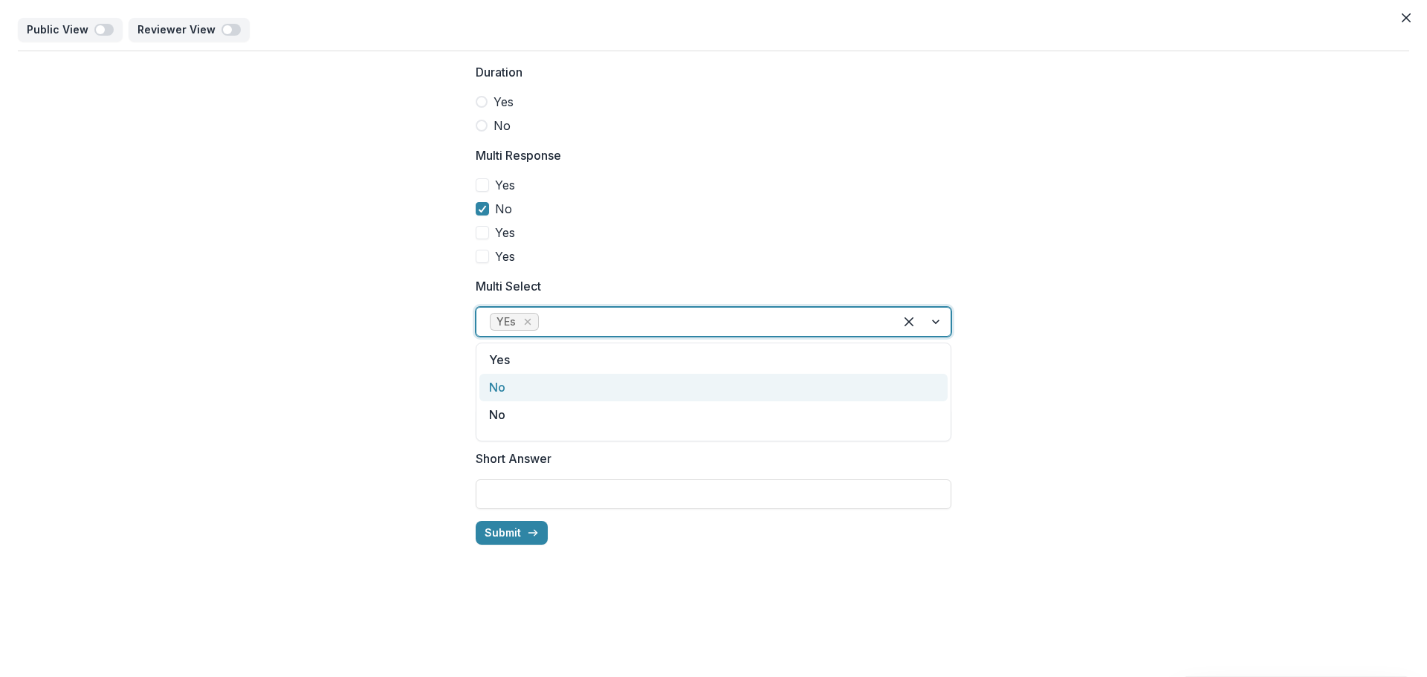
click at [605, 388] on div "No" at bounding box center [713, 387] width 468 height 27
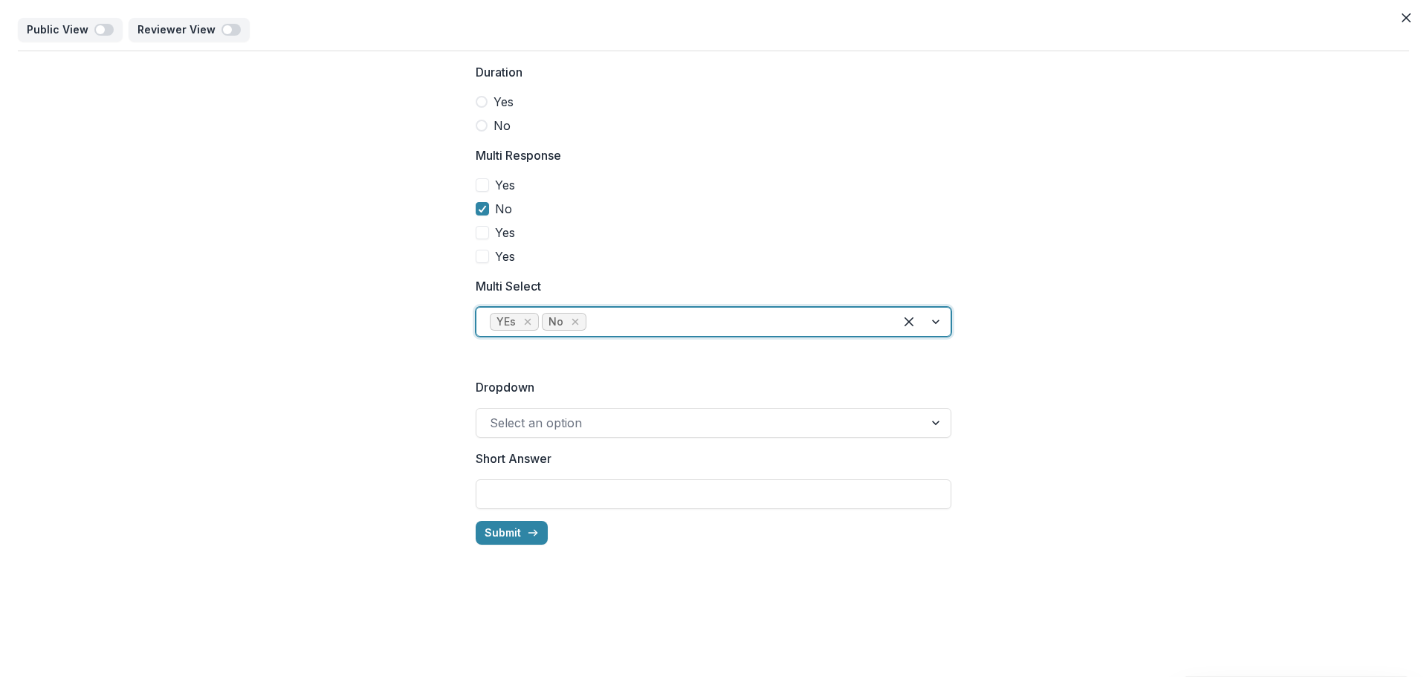
click at [644, 331] on div at bounding box center [734, 321] width 291 height 21
click at [638, 356] on div "Yes" at bounding box center [713, 359] width 468 height 27
click at [625, 421] on div at bounding box center [700, 422] width 421 height 21
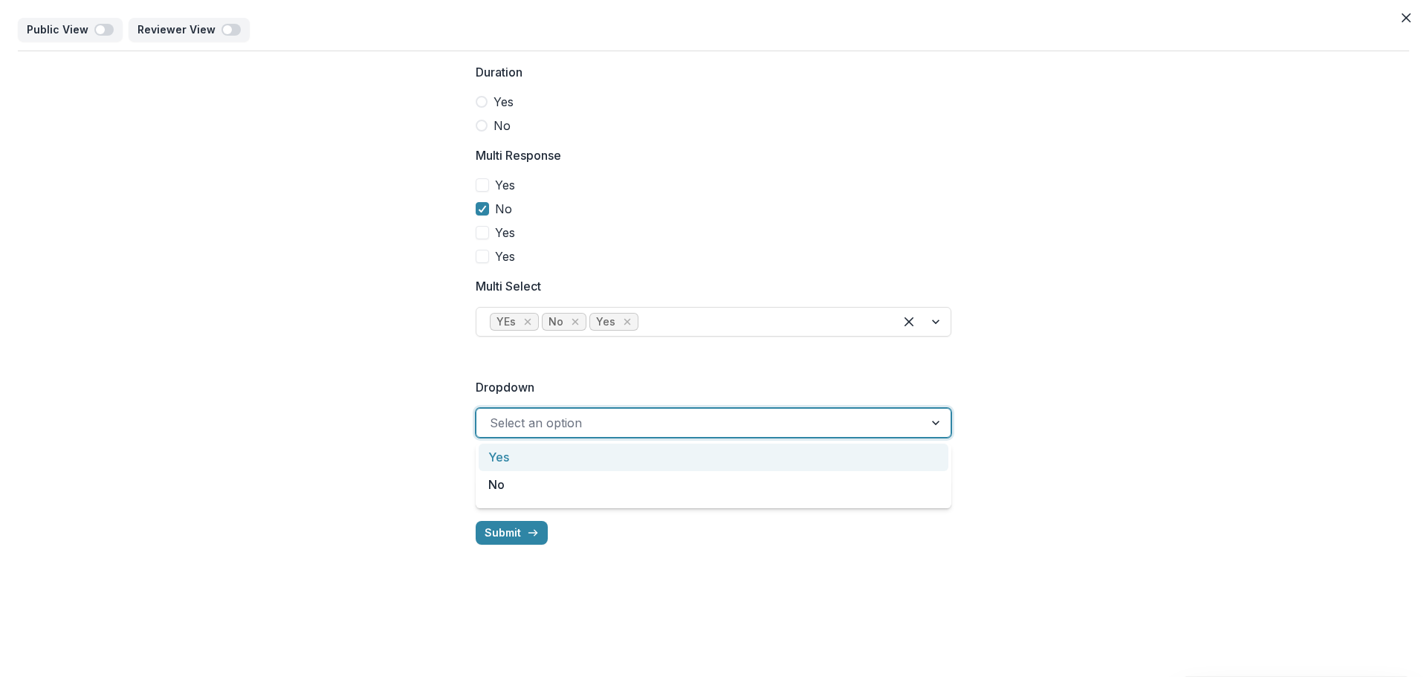
click at [554, 456] on div "Yes" at bounding box center [714, 457] width 470 height 27
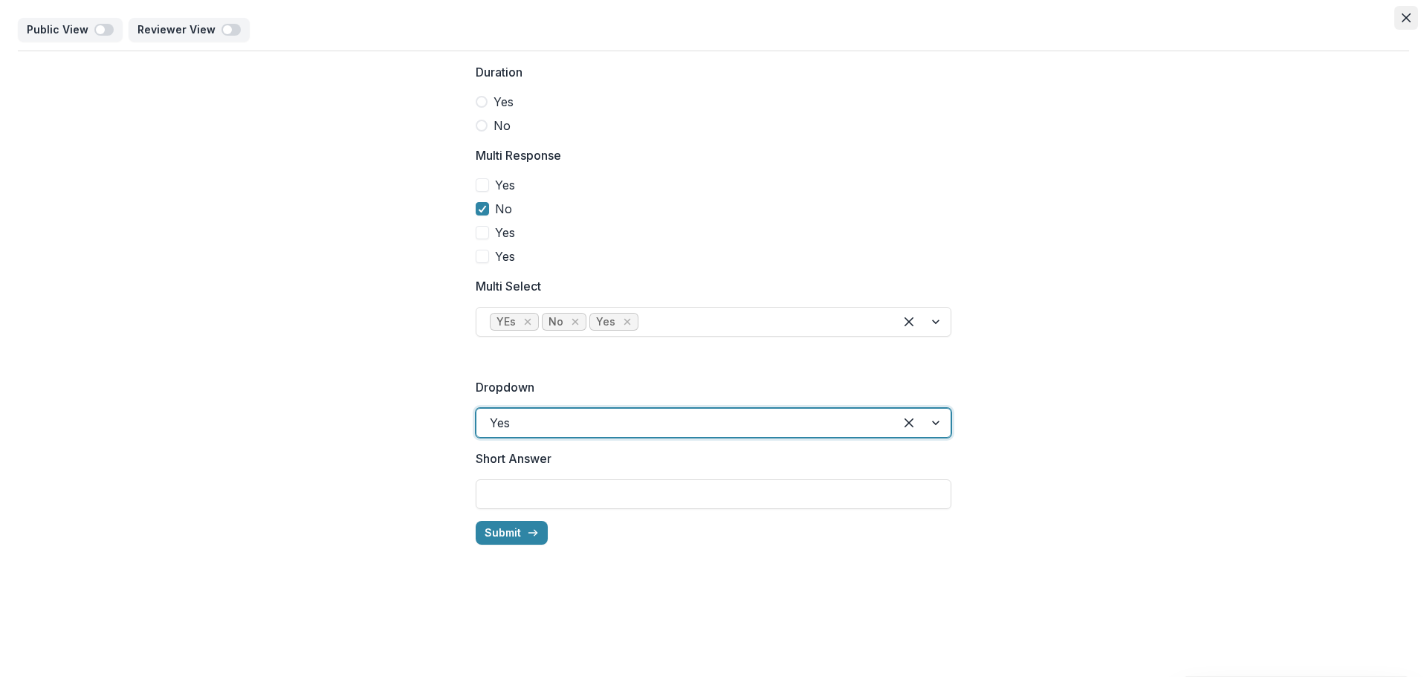
click at [1399, 21] on button "Close" at bounding box center [1406, 18] width 24 height 24
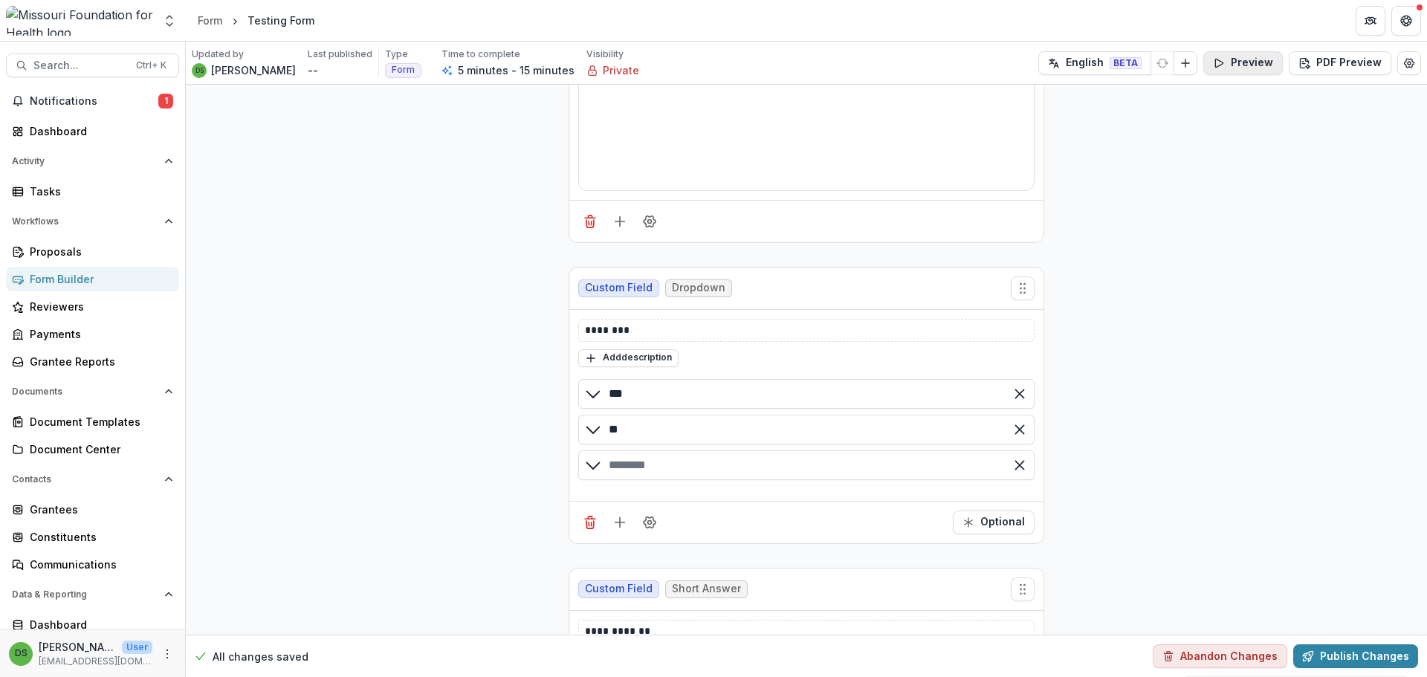
click at [1236, 54] on button "Preview" at bounding box center [1243, 63] width 80 height 24
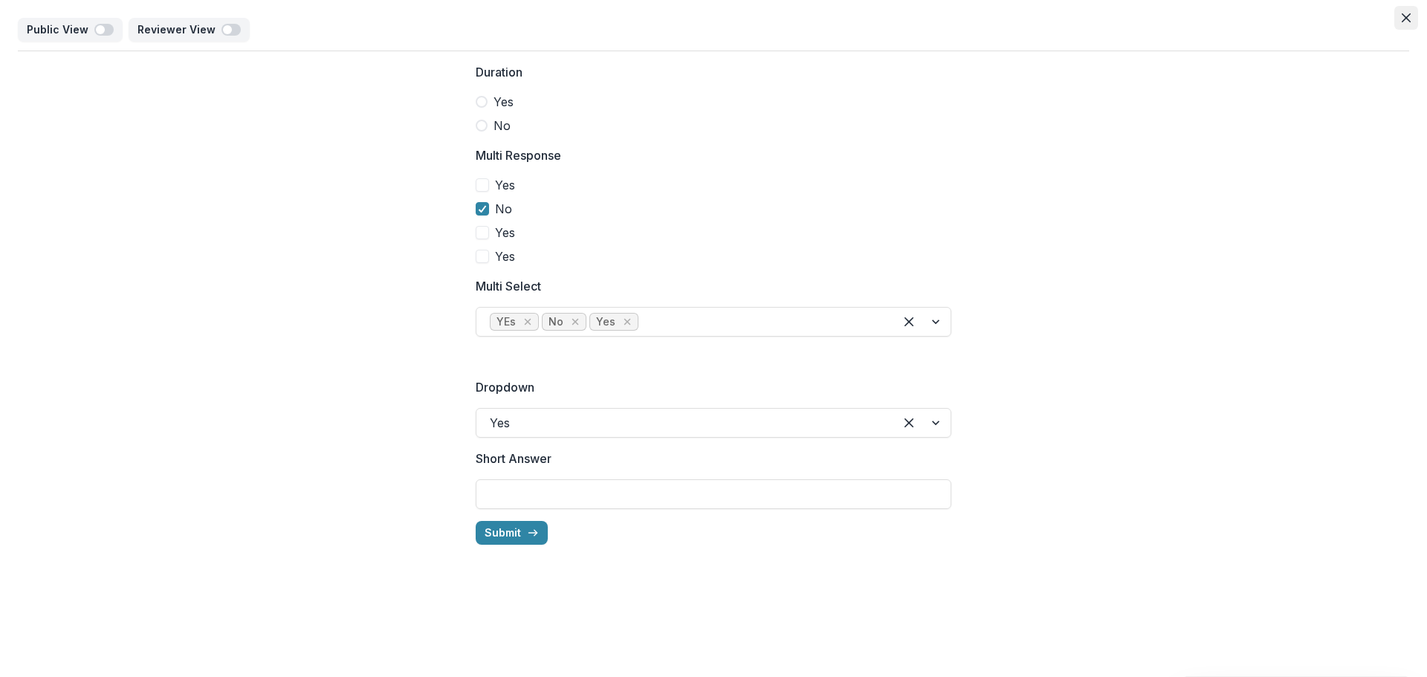
click at [1406, 22] on icon "Close" at bounding box center [1406, 17] width 9 height 9
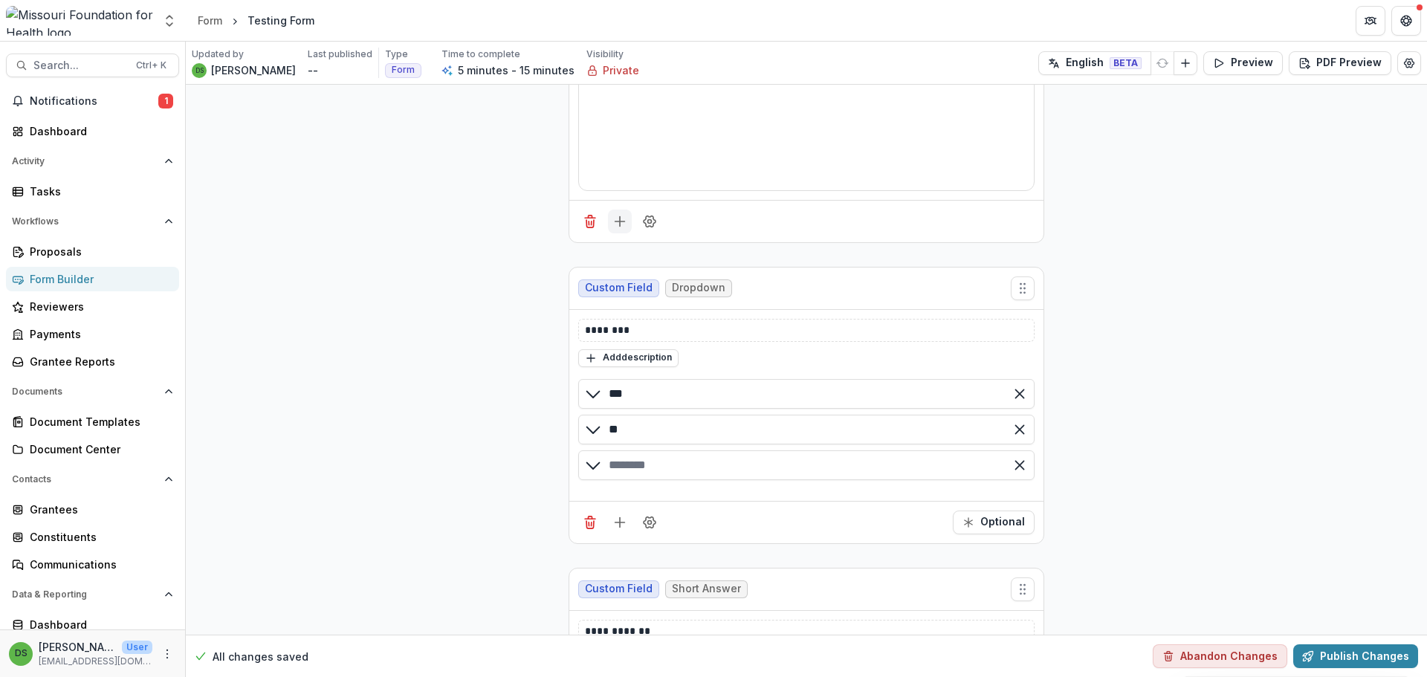
click at [617, 225] on icon "Add field" at bounding box center [619, 221] width 15 height 15
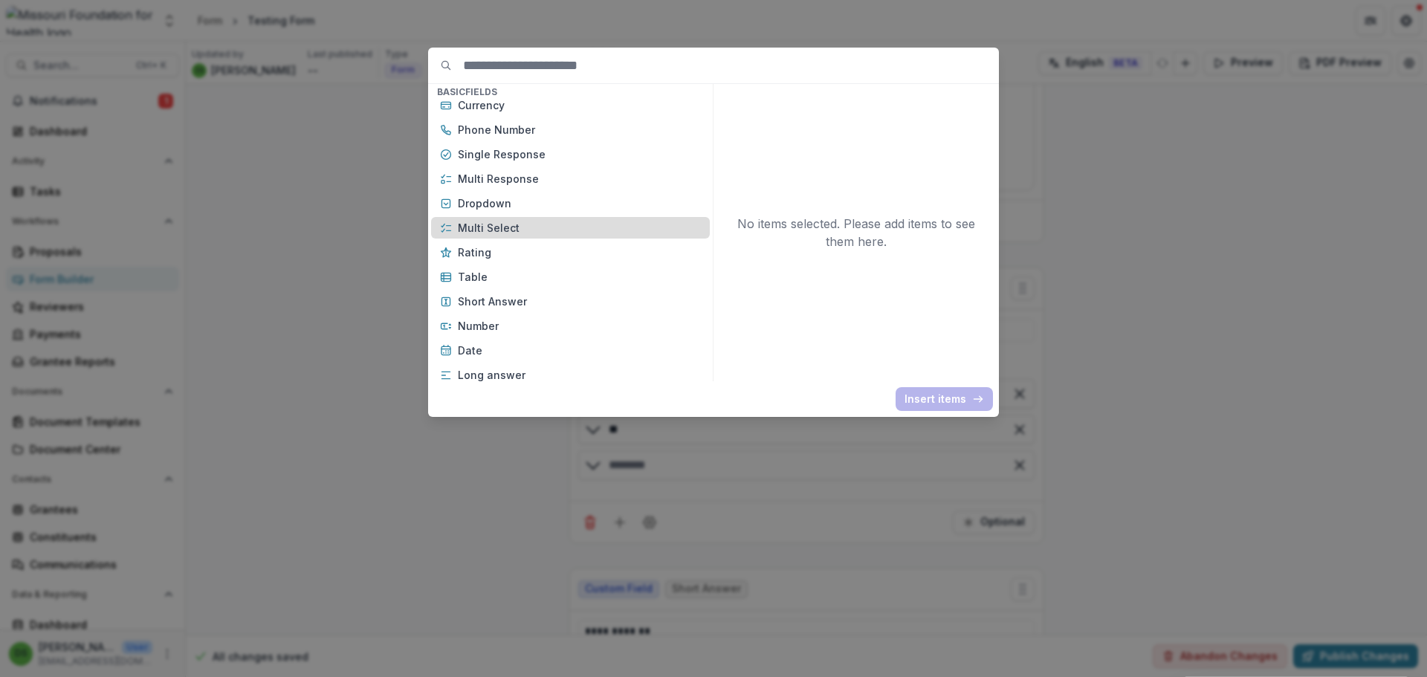
scroll to position [74, 0]
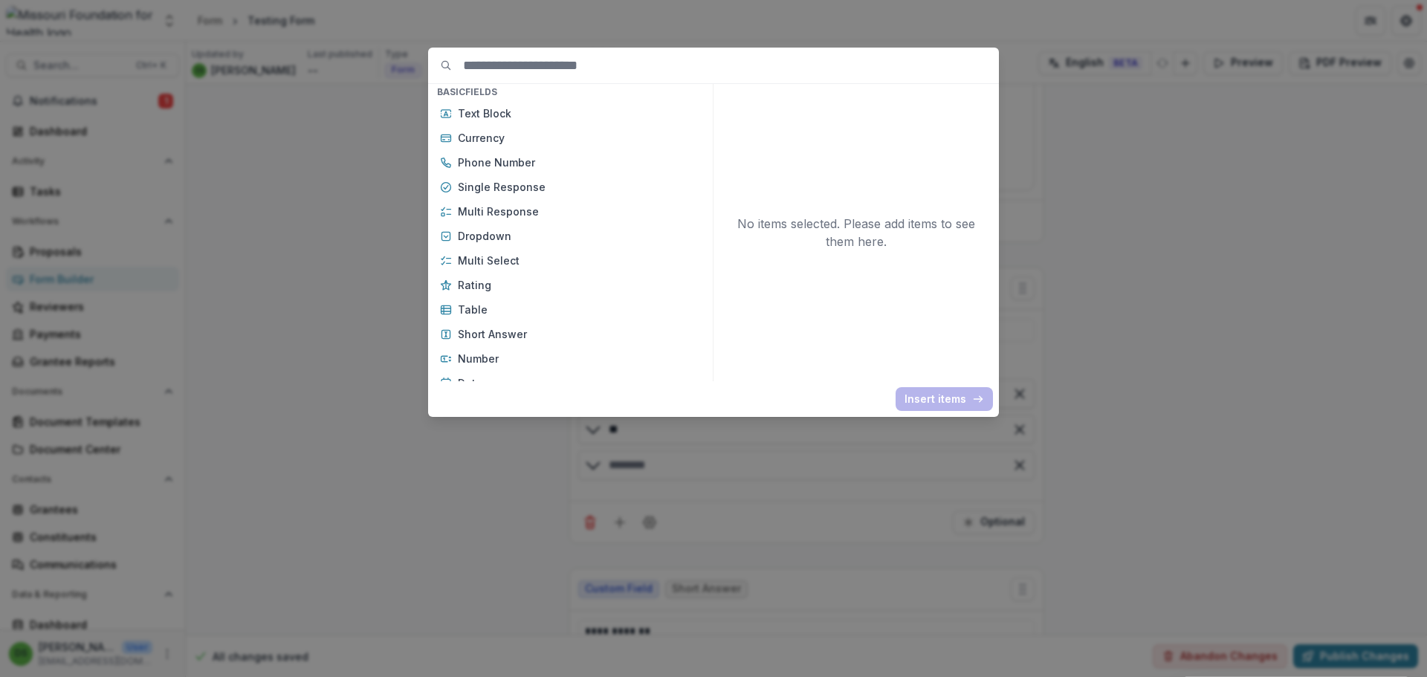
click at [1125, 321] on div "Basic Fields New Page File Download File Upload Text Block Currency Phone Numbe…" at bounding box center [713, 338] width 1427 height 677
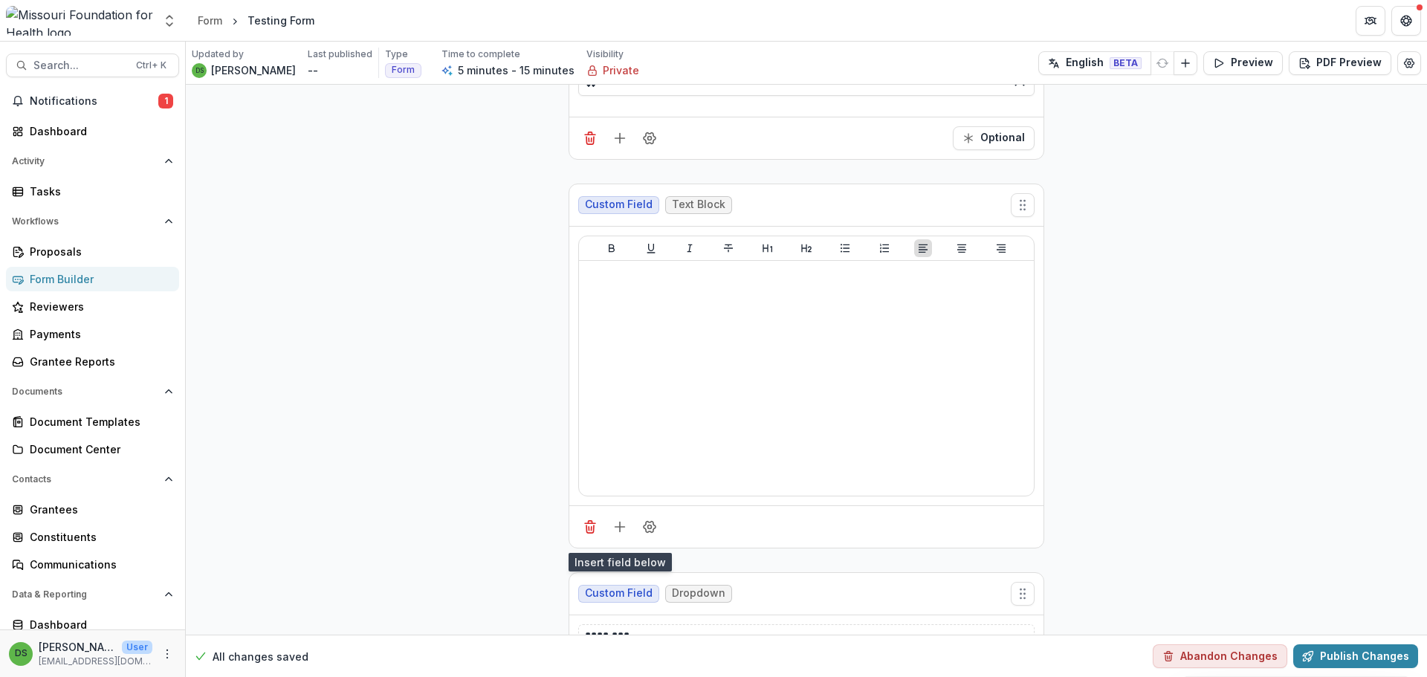
scroll to position [950, 0]
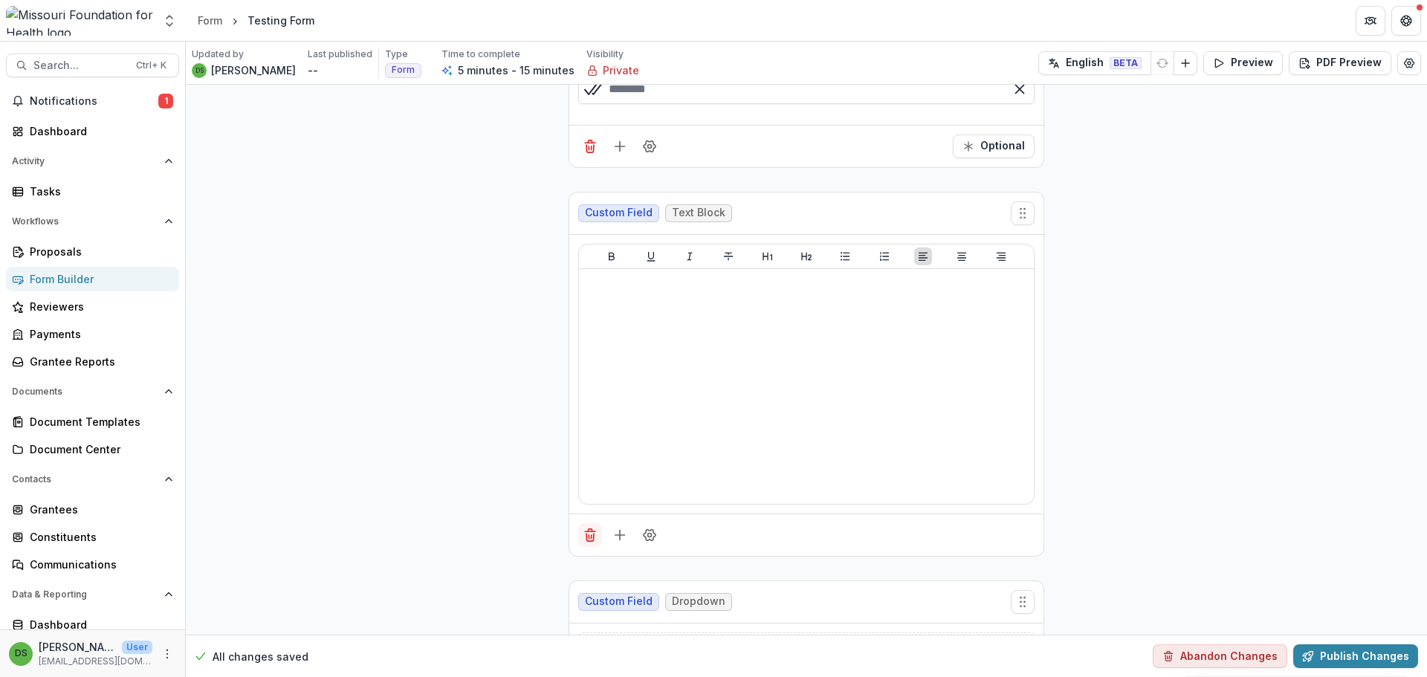
click at [592, 544] on button "Delete field" at bounding box center [590, 535] width 24 height 24
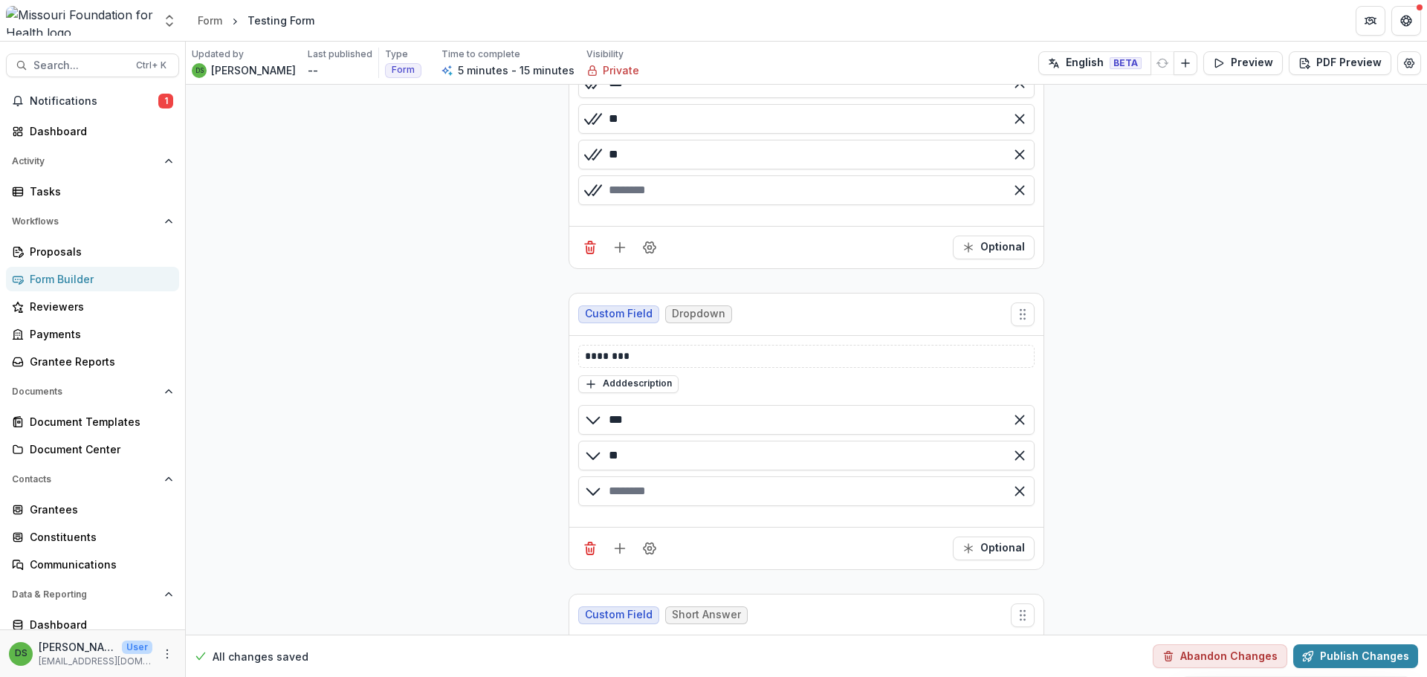
scroll to position [892, 0]
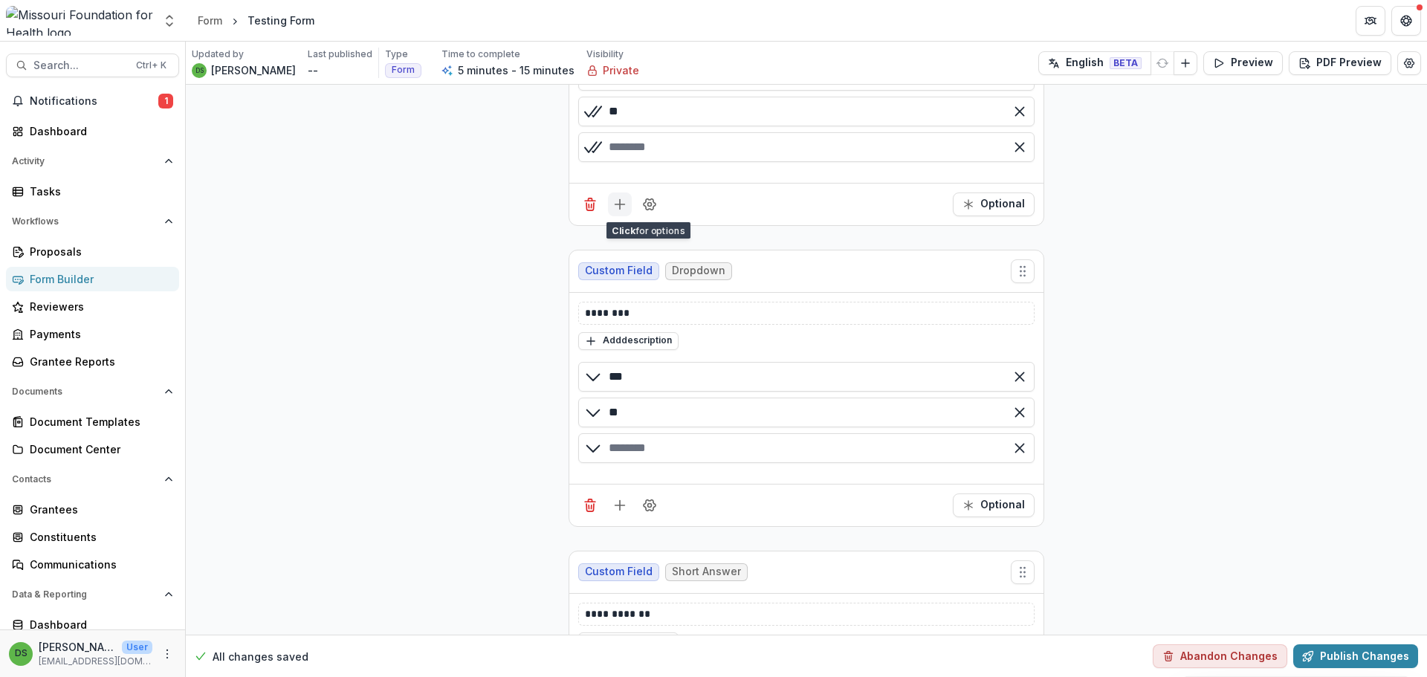
click at [620, 214] on button "Add field" at bounding box center [620, 204] width 24 height 24
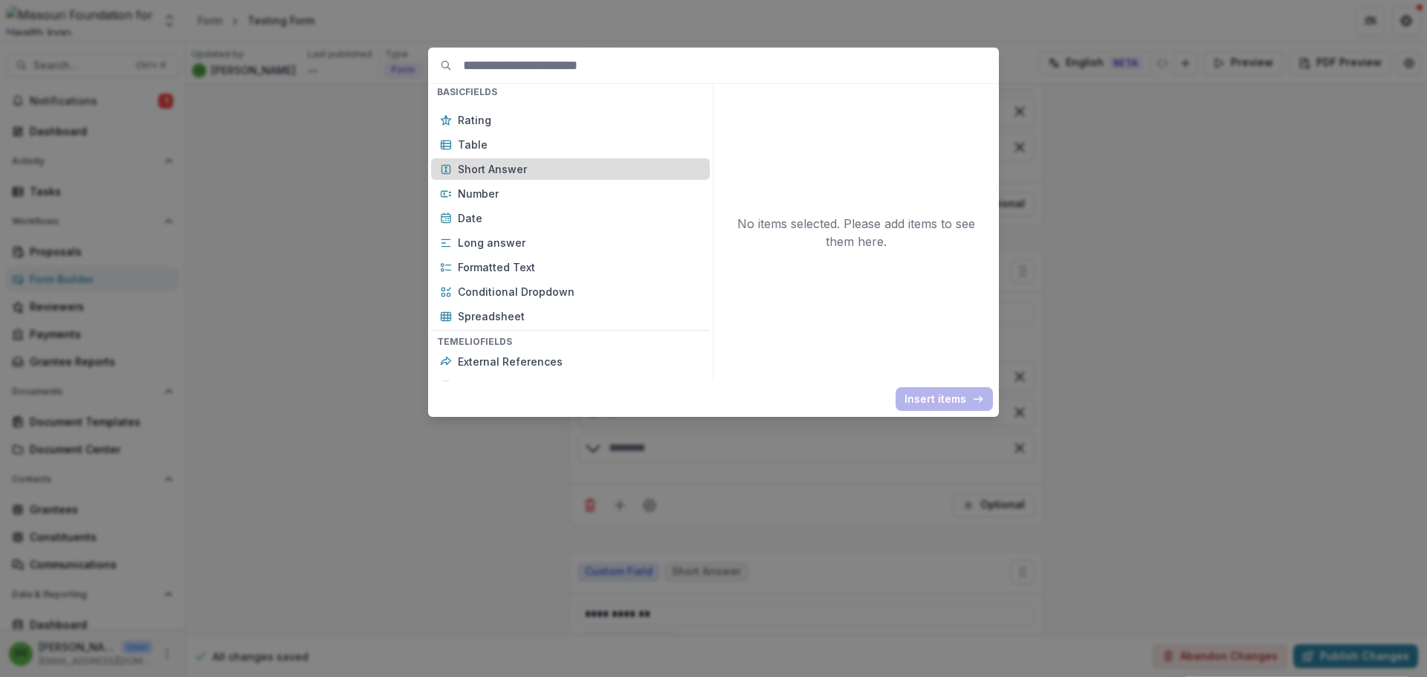
scroll to position [297, 0]
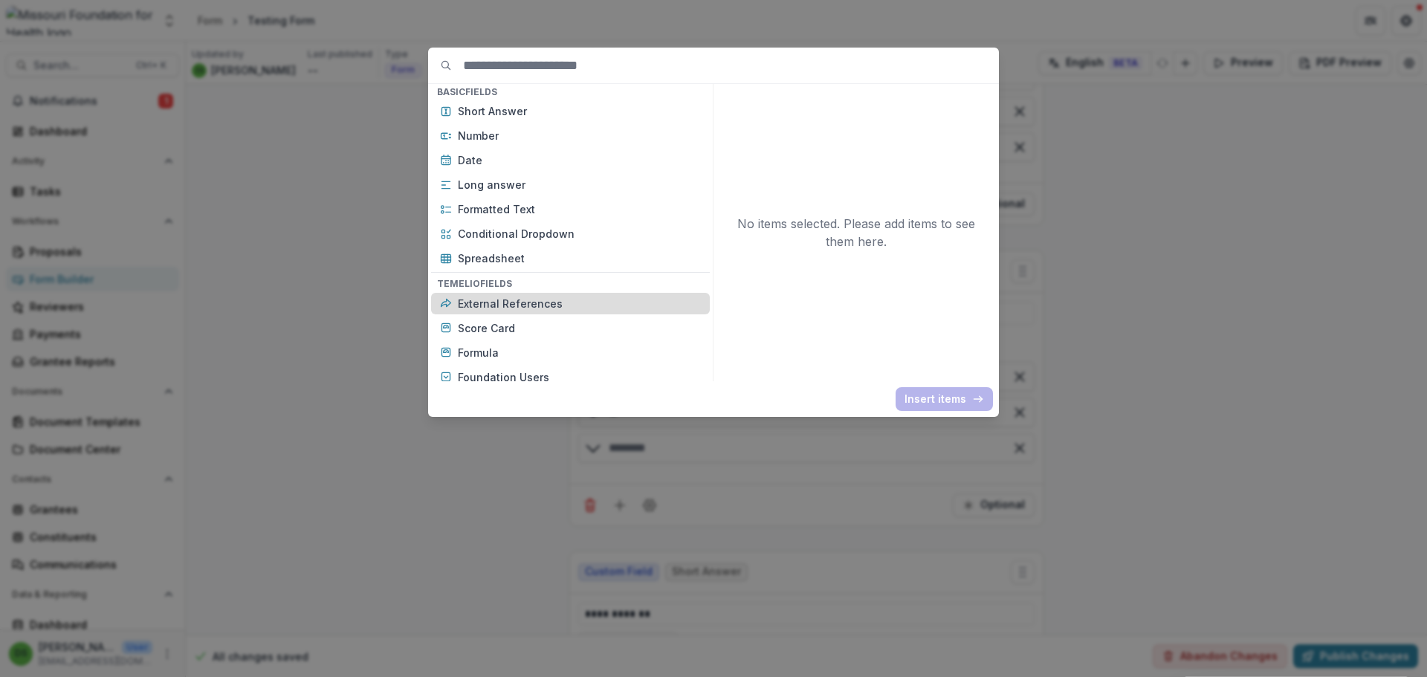
click at [521, 300] on p "External References" at bounding box center [579, 304] width 243 height 16
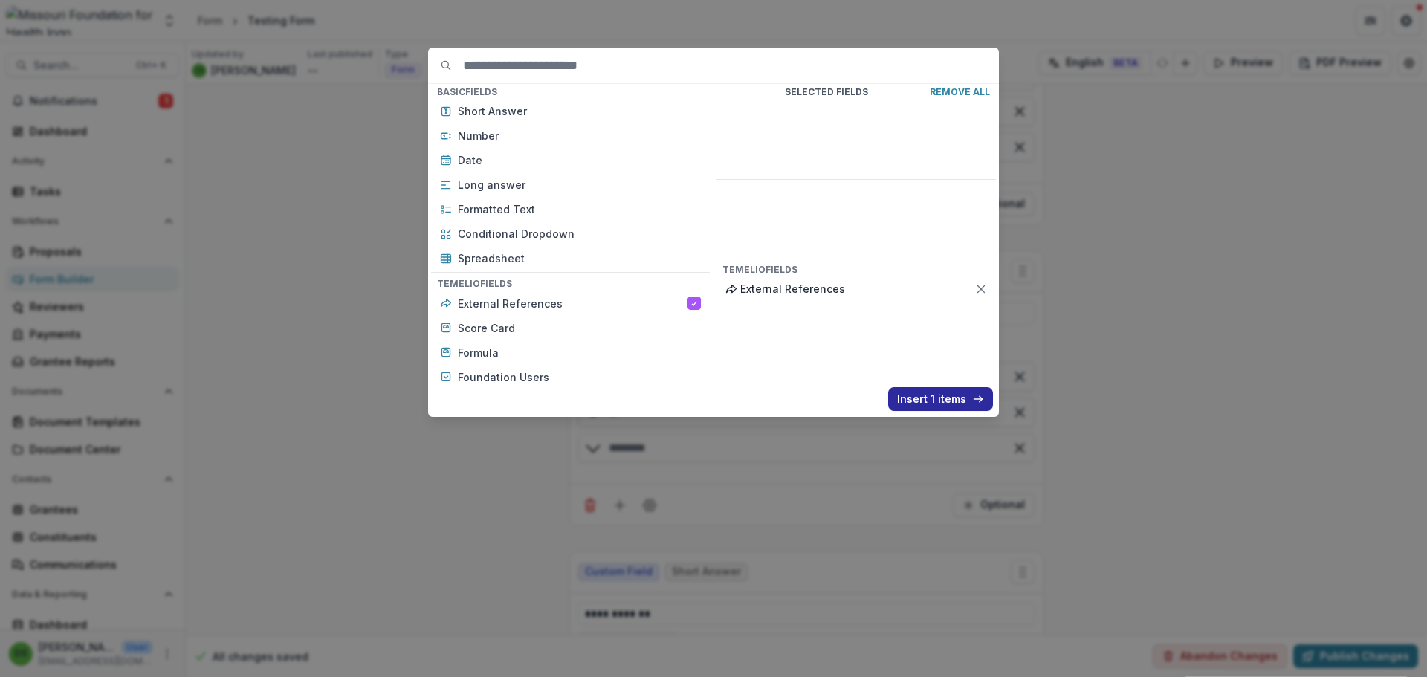
click at [945, 396] on button "Insert 1 items" at bounding box center [940, 399] width 105 height 24
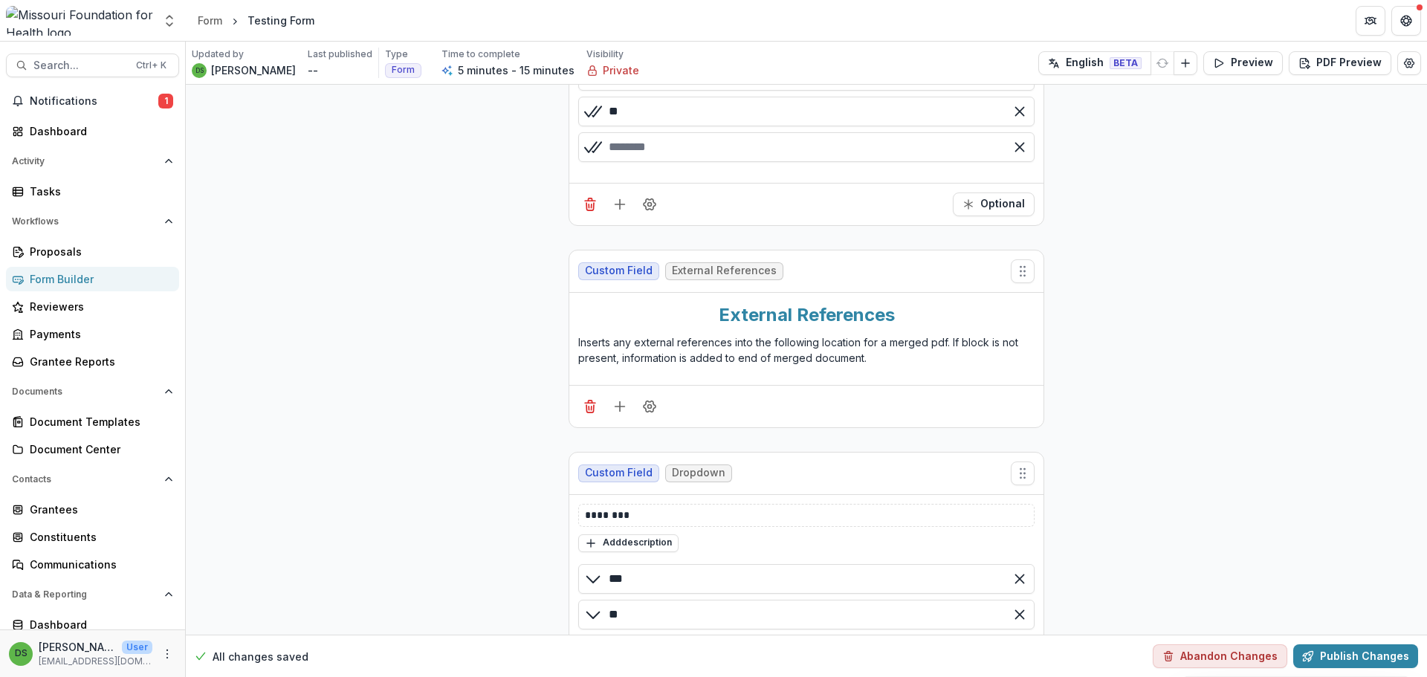
click at [959, 245] on div "**********" at bounding box center [807, 72] width 476 height 1759
